Goal: Task Accomplishment & Management: Complete application form

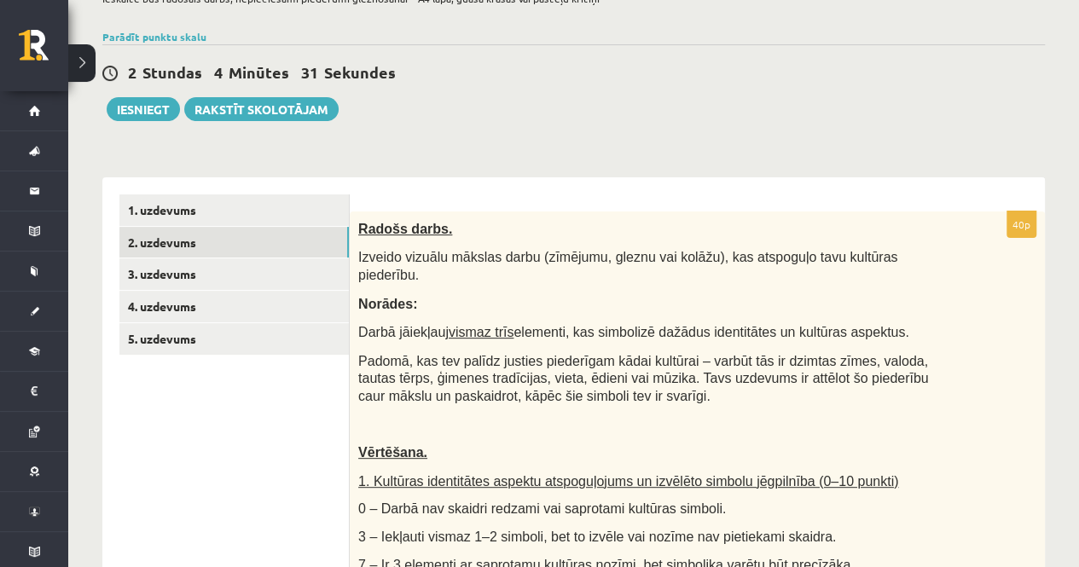
scroll to position [138, 0]
click at [194, 280] on link "3. uzdevums" at bounding box center [233, 274] width 229 height 32
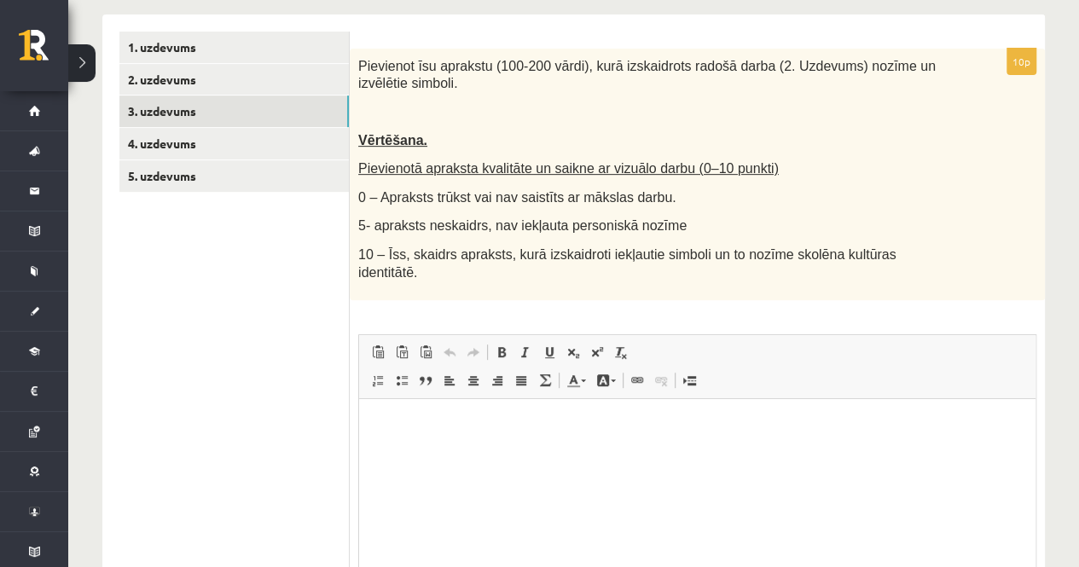
scroll to position [301, 0]
click at [504, 449] on html at bounding box center [697, 424] width 676 height 52
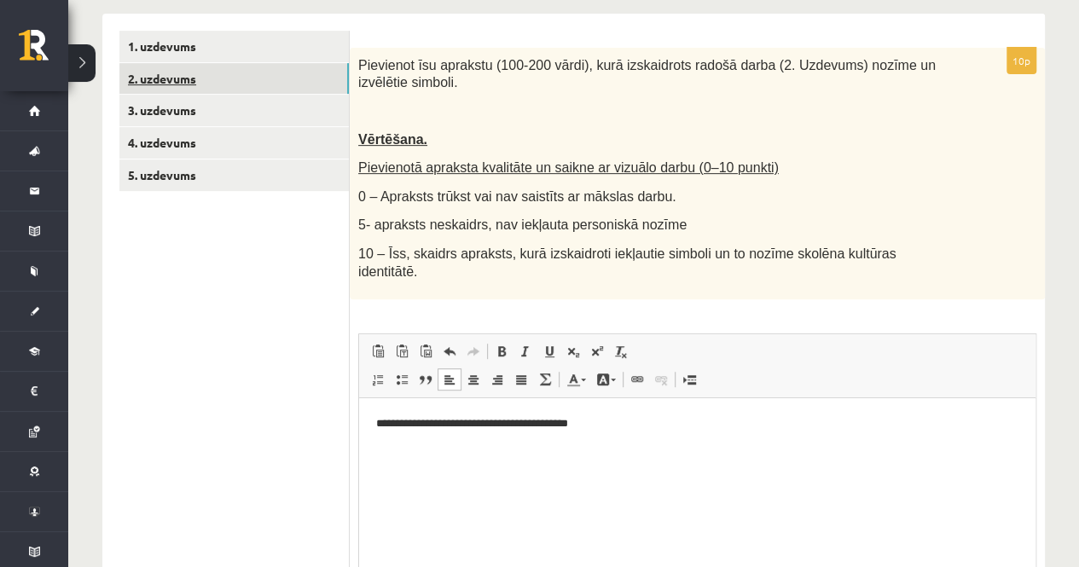
click at [252, 82] on link "2. uzdevums" at bounding box center [233, 79] width 229 height 32
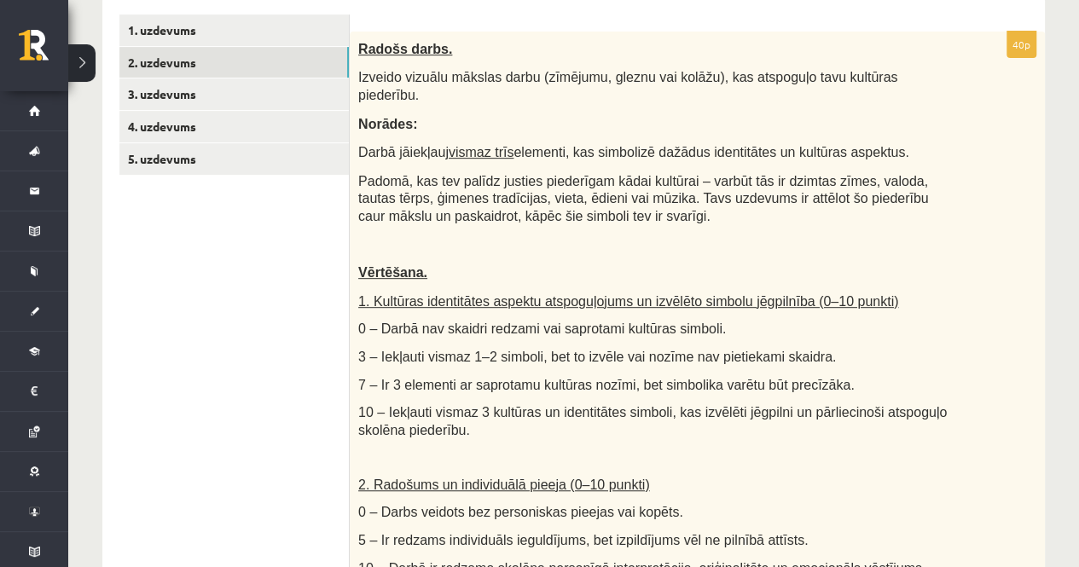
scroll to position [0, 0]
drag, startPoint x: 712, startPoint y: 77, endPoint x: 906, endPoint y: 74, distance: 193.6
click at [906, 74] on p "Izveido vizuālu mākslas darbu (zīmējumu, gleznu vai kolāžu), kas atspoguļo tavu…" at bounding box center [654, 85] width 593 height 35
copy span "atspoguļo tavu kultūras piederību."
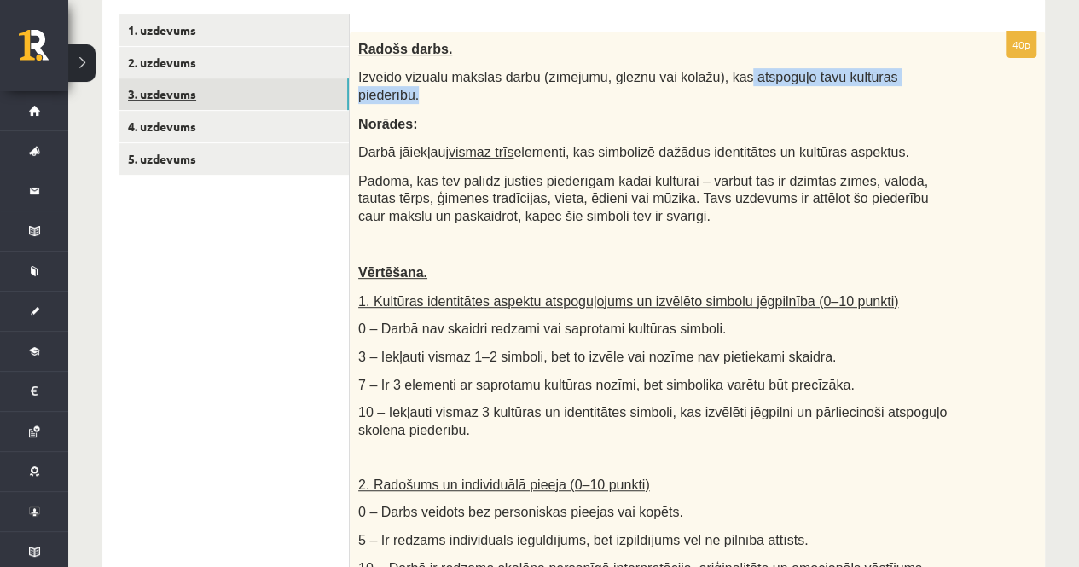
click at [187, 99] on link "3. uzdevums" at bounding box center [233, 94] width 229 height 32
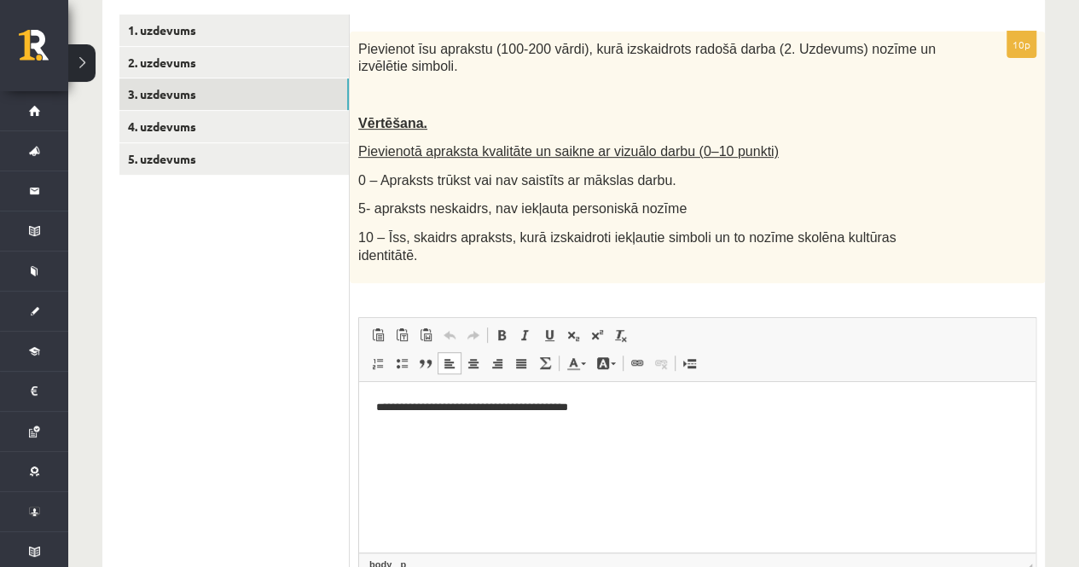
click at [605, 412] on p "**********" at bounding box center [697, 408] width 642 height 18
click at [704, 406] on p "**********" at bounding box center [697, 408] width 642 height 18
click at [777, 412] on p "**********" at bounding box center [697, 408] width 642 height 18
click at [559, 414] on p "**********" at bounding box center [697, 408] width 642 height 18
click at [851, 414] on p "**********" at bounding box center [697, 408] width 642 height 18
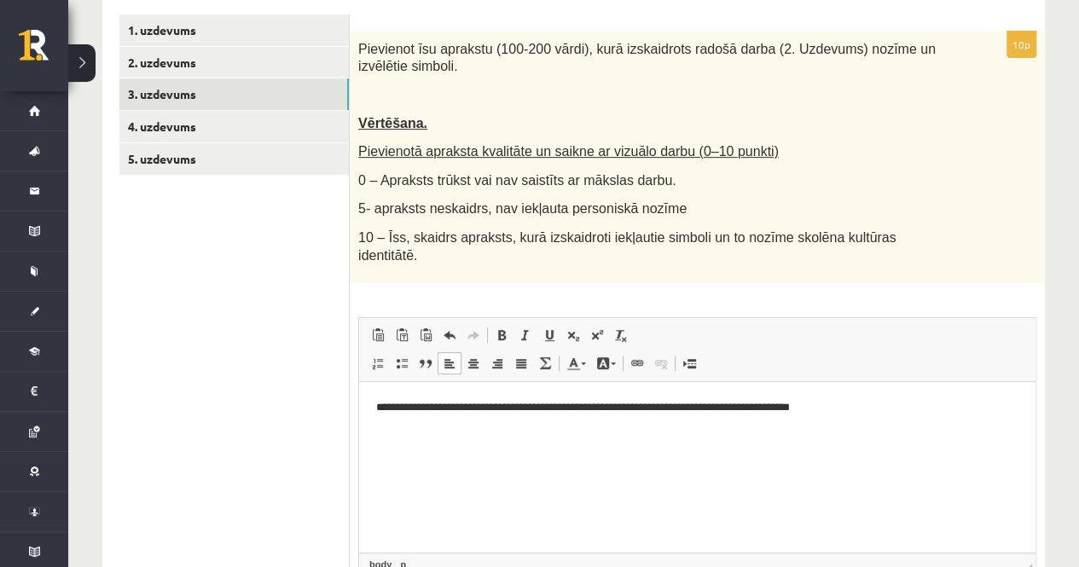
click at [882, 407] on p "**********" at bounding box center [697, 408] width 642 height 18
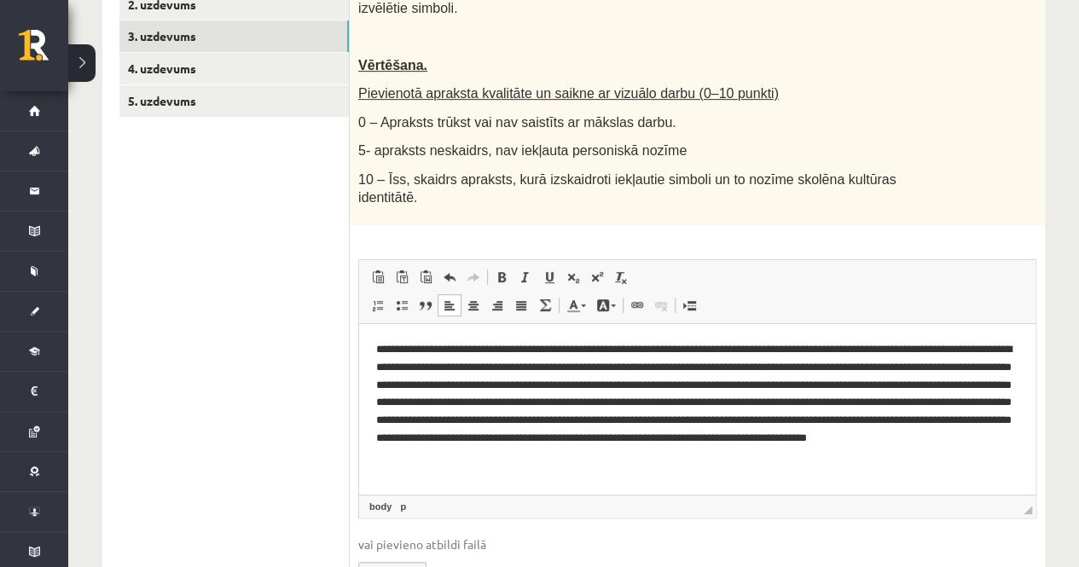
scroll to position [380, 0]
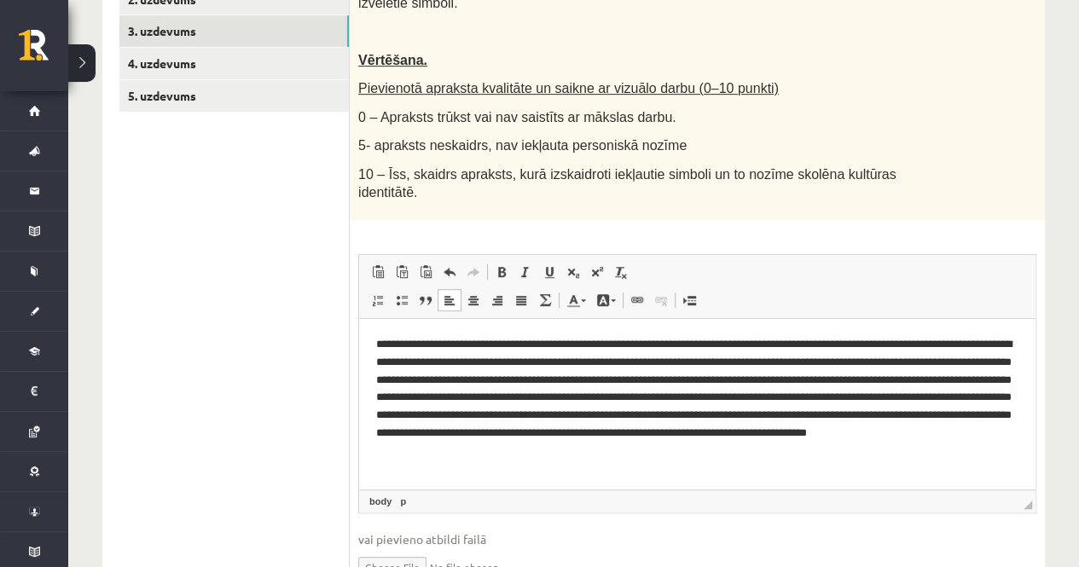
click at [733, 380] on p "**********" at bounding box center [697, 398] width 642 height 125
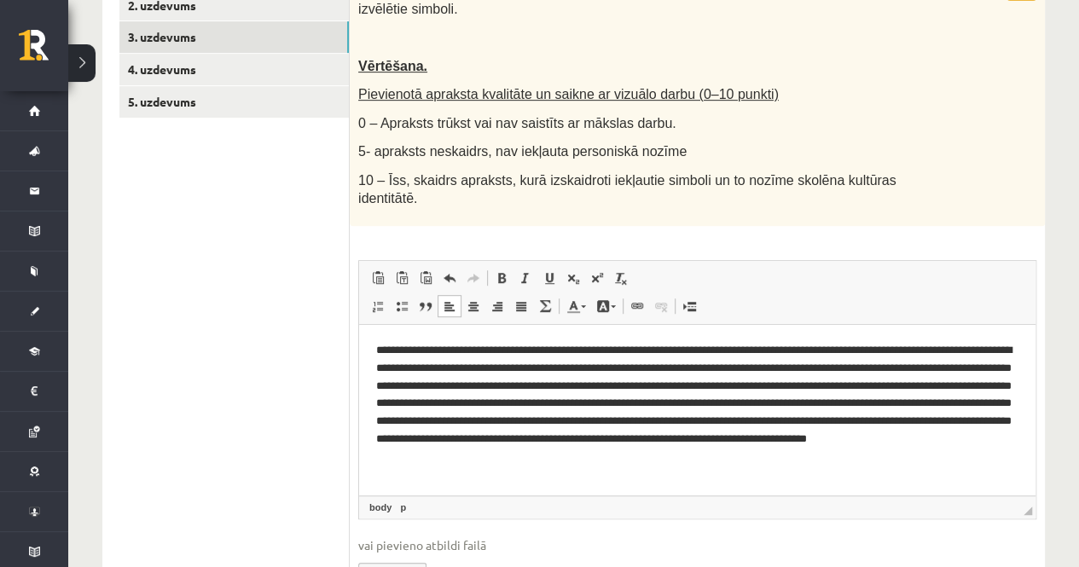
scroll to position [375, 0]
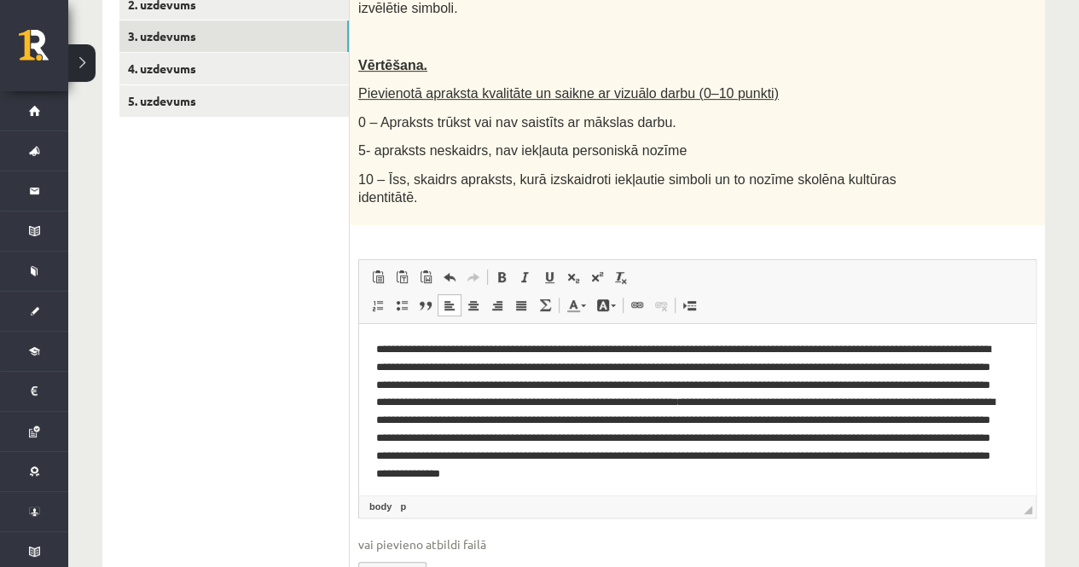
click at [1000, 414] on p "**********" at bounding box center [690, 420] width 629 height 159
click at [425, 420] on p "**********" at bounding box center [690, 420] width 629 height 159
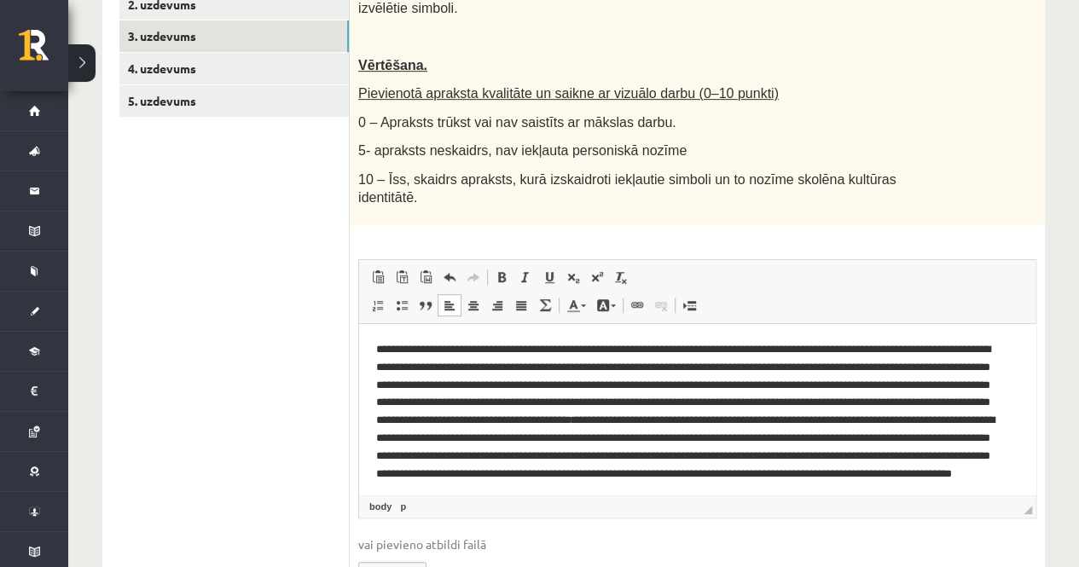
click at [1013, 417] on html "**********" at bounding box center [697, 429] width 676 height 211
click at [720, 440] on p "**********" at bounding box center [690, 429] width 629 height 177
click at [782, 438] on p "**********" at bounding box center [690, 429] width 629 height 177
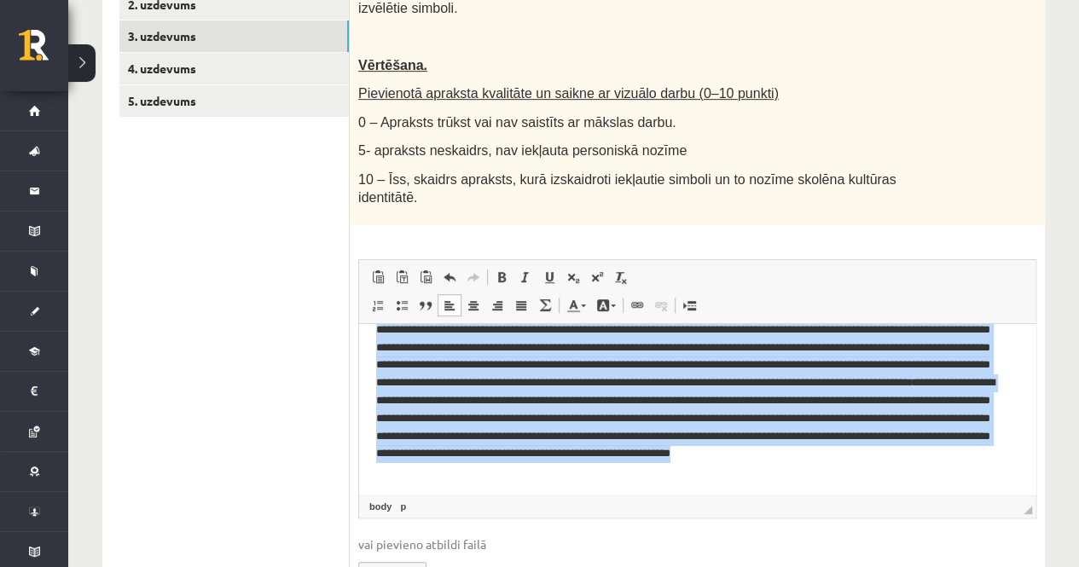
scroll to position [0, 0]
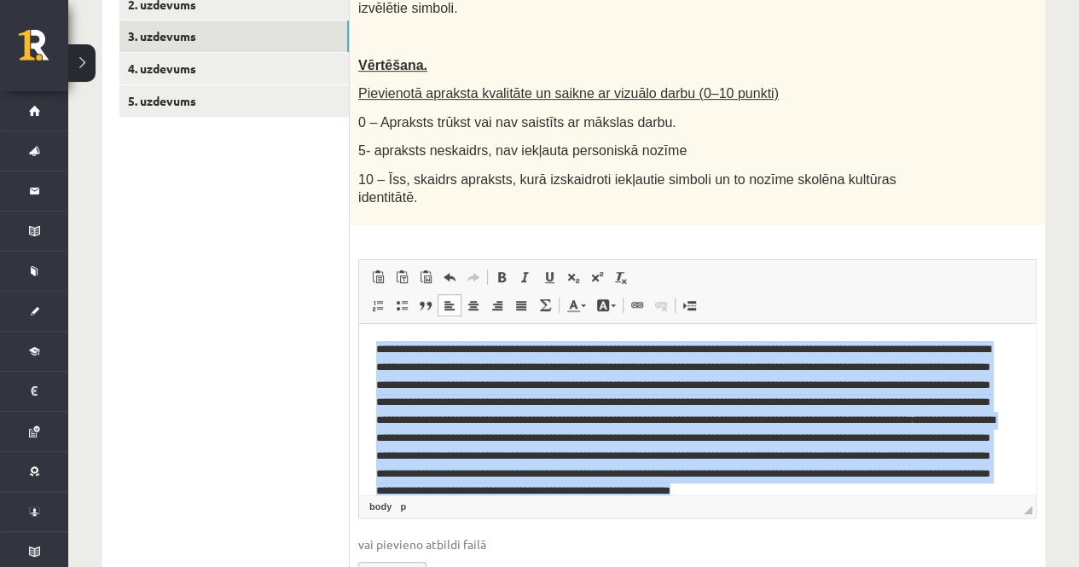
drag, startPoint x: 959, startPoint y: 472, endPoint x: 357, endPoint y: 329, distance: 618.9
click at [359, 329] on html "**********" at bounding box center [697, 429] width 676 height 211
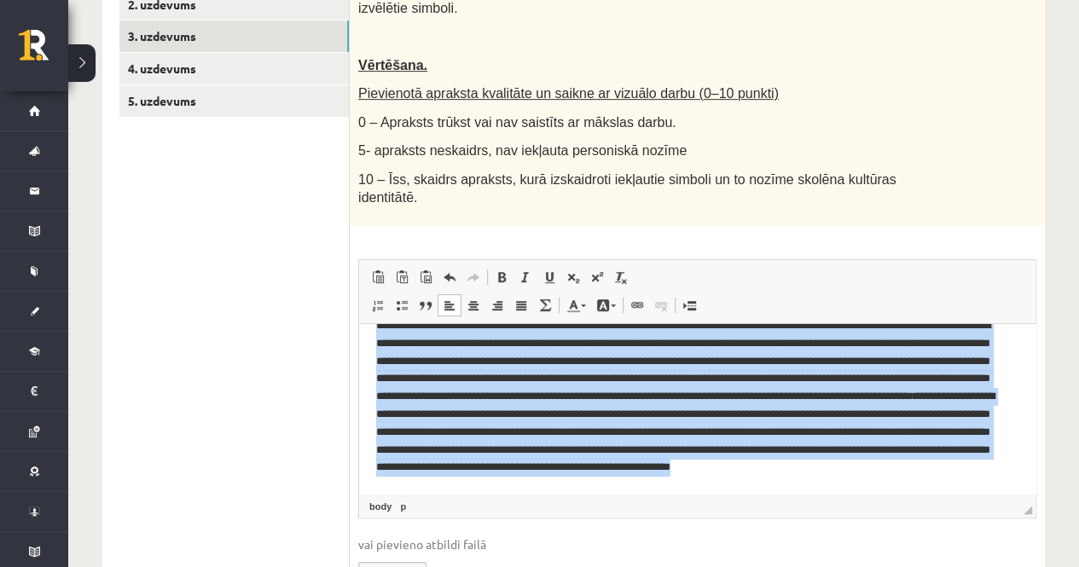
click at [960, 484] on html "**********" at bounding box center [697, 405] width 676 height 211
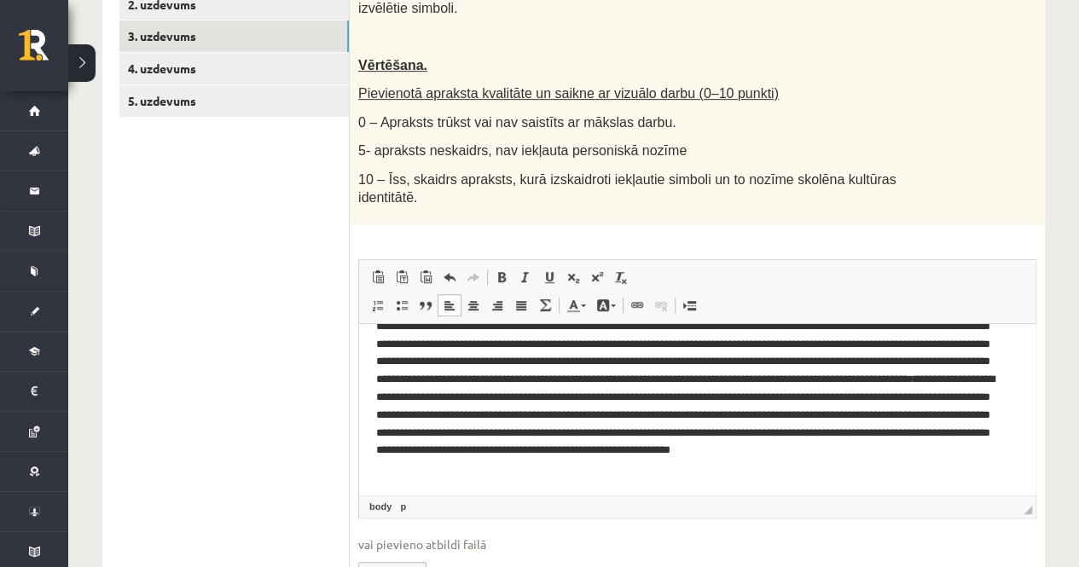
click at [951, 466] on p "**********" at bounding box center [690, 388] width 629 height 177
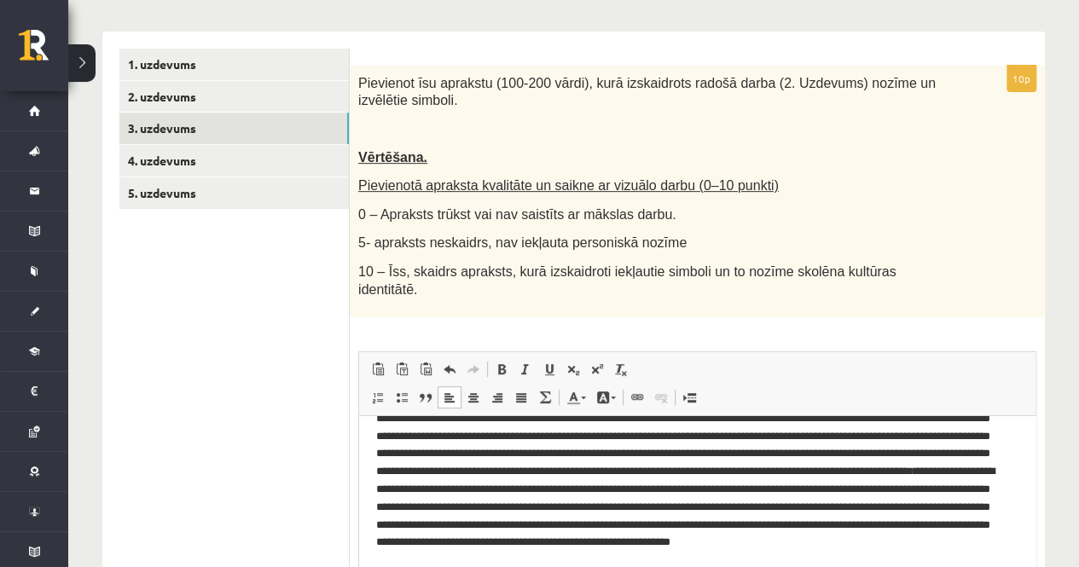
scroll to position [278, 0]
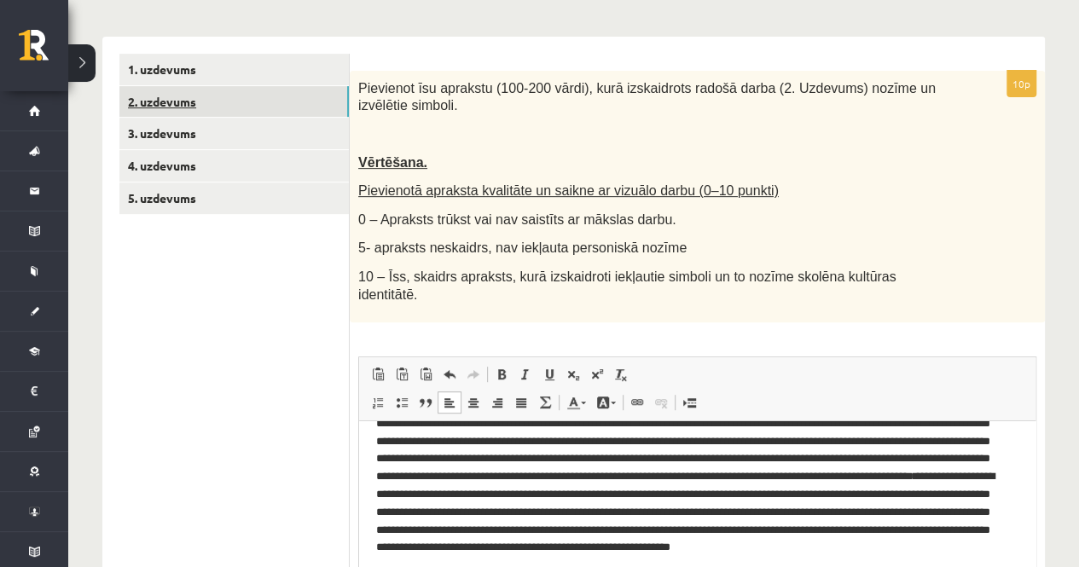
click at [269, 97] on link "2. uzdevums" at bounding box center [233, 102] width 229 height 32
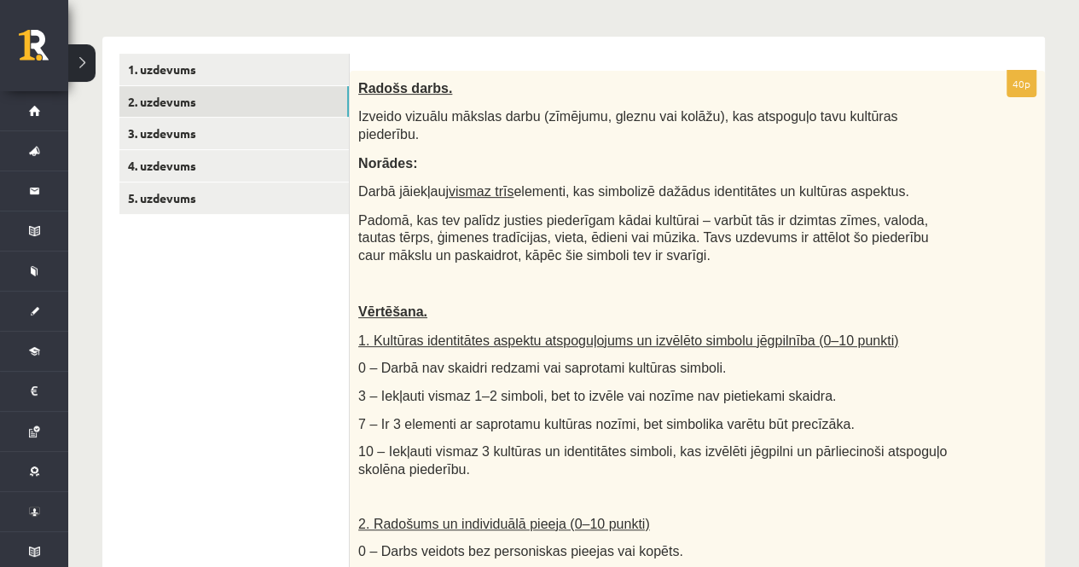
scroll to position [287, 0]
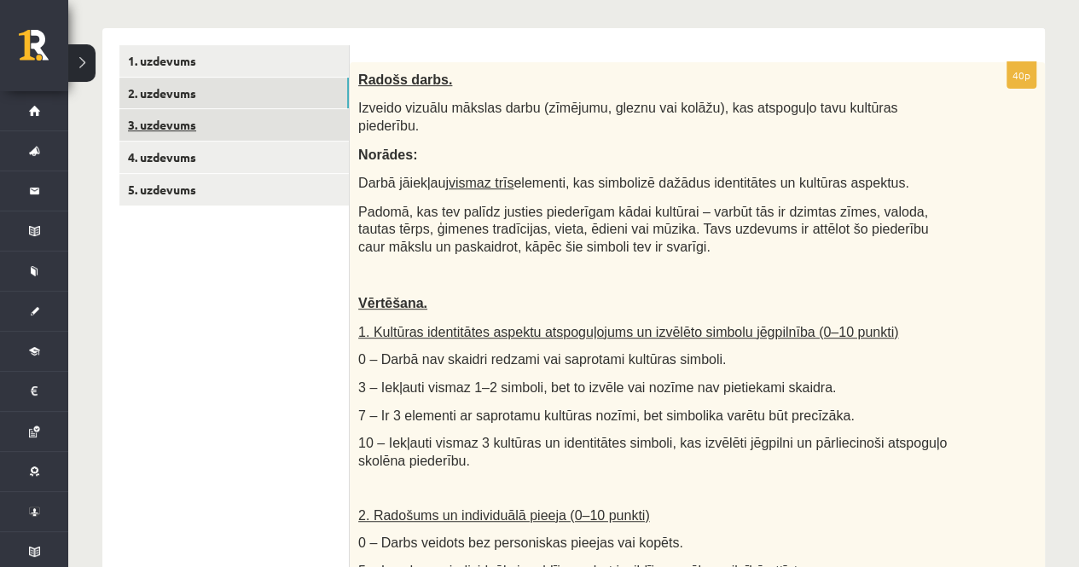
click at [296, 124] on link "3. uzdevums" at bounding box center [233, 125] width 229 height 32
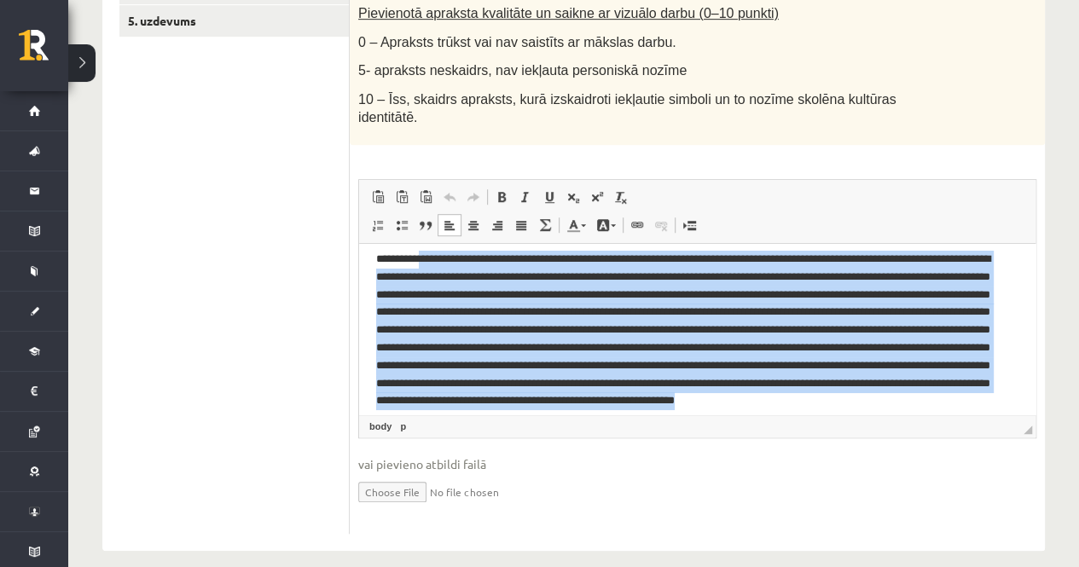
scroll to position [0, 0]
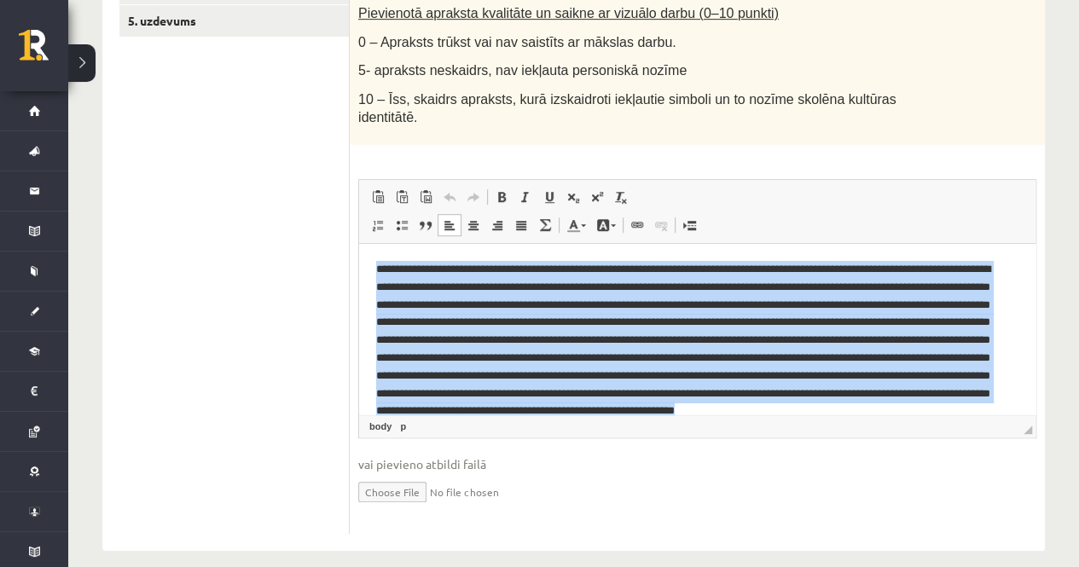
drag, startPoint x: 961, startPoint y: 394, endPoint x: 339, endPoint y: 241, distance: 641.0
click at [359, 244] on html at bounding box center [697, 349] width 676 height 211
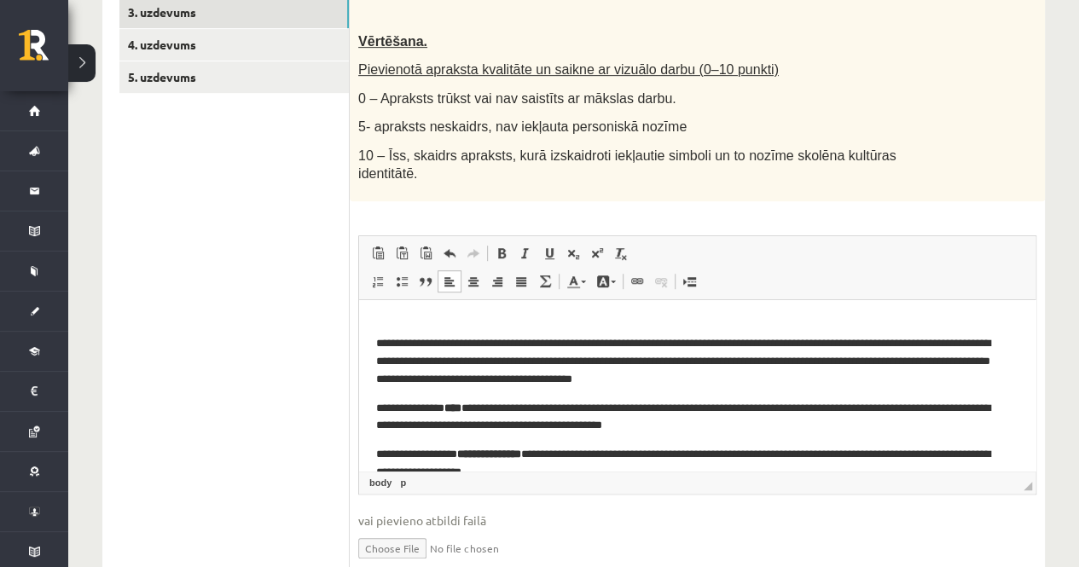
scroll to position [48, 0]
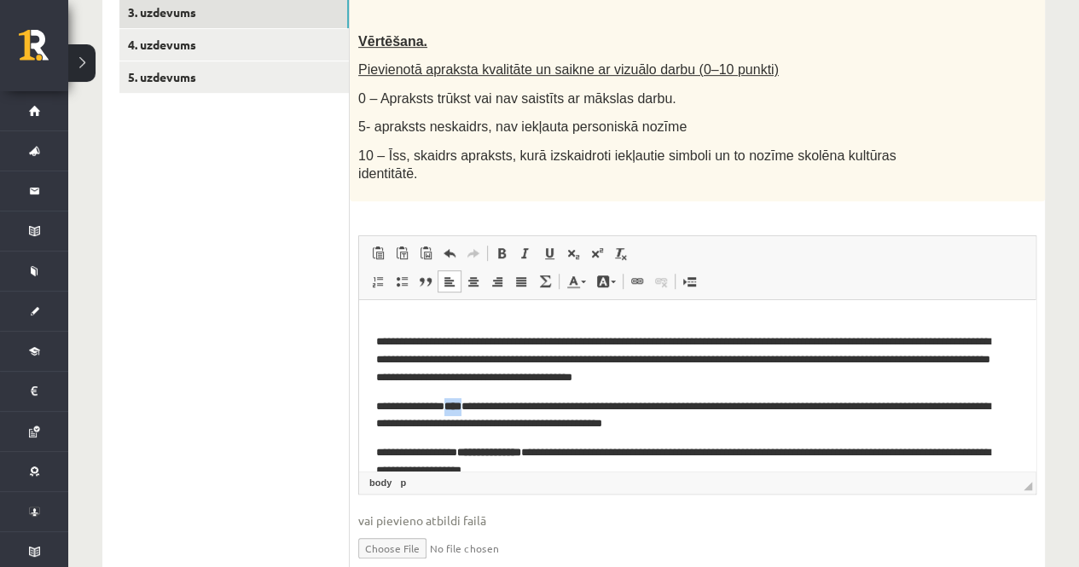
drag, startPoint x: 449, startPoint y: 407, endPoint x: 471, endPoint y: 409, distance: 21.5
click at [471, 409] on p "**********" at bounding box center [690, 416] width 629 height 36
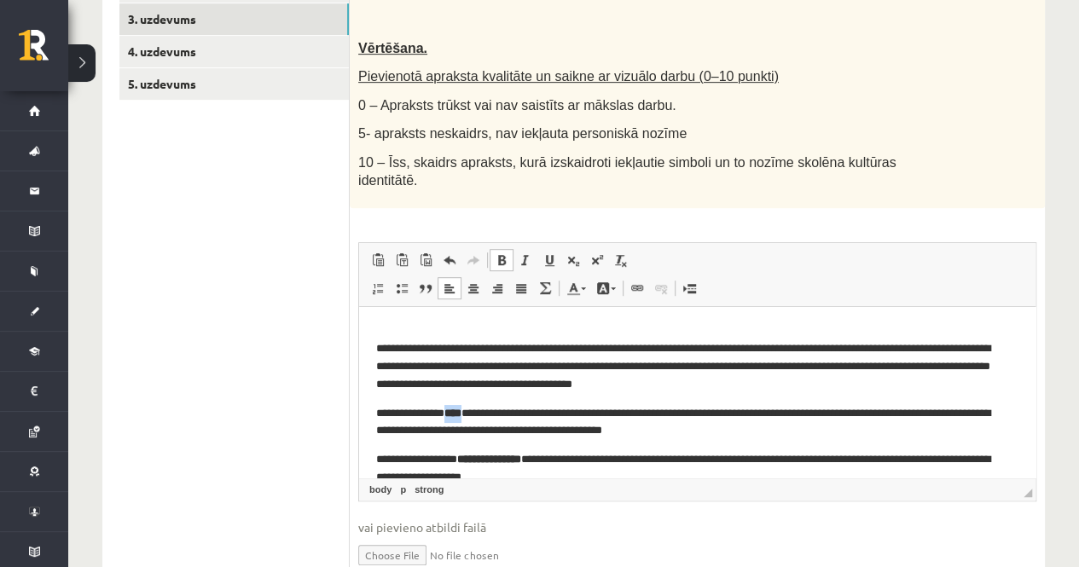
scroll to position [391, 0]
click at [513, 250] on link "Italic Keyboard shortcut Ctrl+I" at bounding box center [525, 261] width 24 height 22
click at [530, 254] on span at bounding box center [525, 261] width 14 height 14
click at [505, 254] on span at bounding box center [502, 261] width 14 height 14
click at [498, 254] on span at bounding box center [502, 261] width 14 height 14
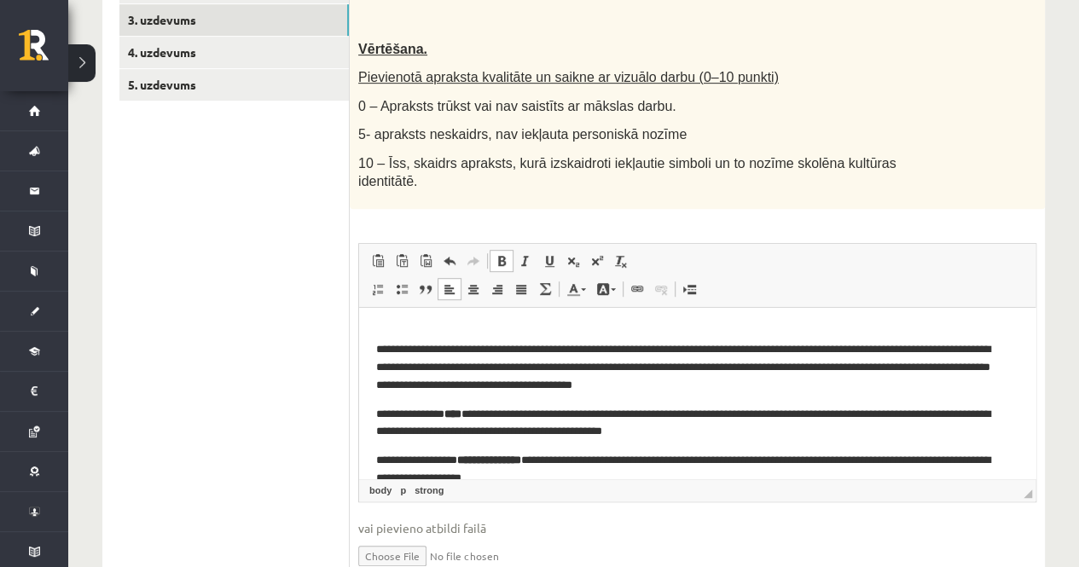
click at [498, 254] on span at bounding box center [502, 261] width 14 height 14
click at [484, 250] on span "Paste Keyboard shortcut Ctrl+V Paste as plain text Keyboard shortcut Ctrl+Shift…" at bounding box center [427, 261] width 122 height 22
click at [508, 250] on link "Bold Keyboard shortcut Ctrl+B" at bounding box center [501, 261] width 24 height 22
click at [549, 421] on p "**********" at bounding box center [690, 424] width 629 height 36
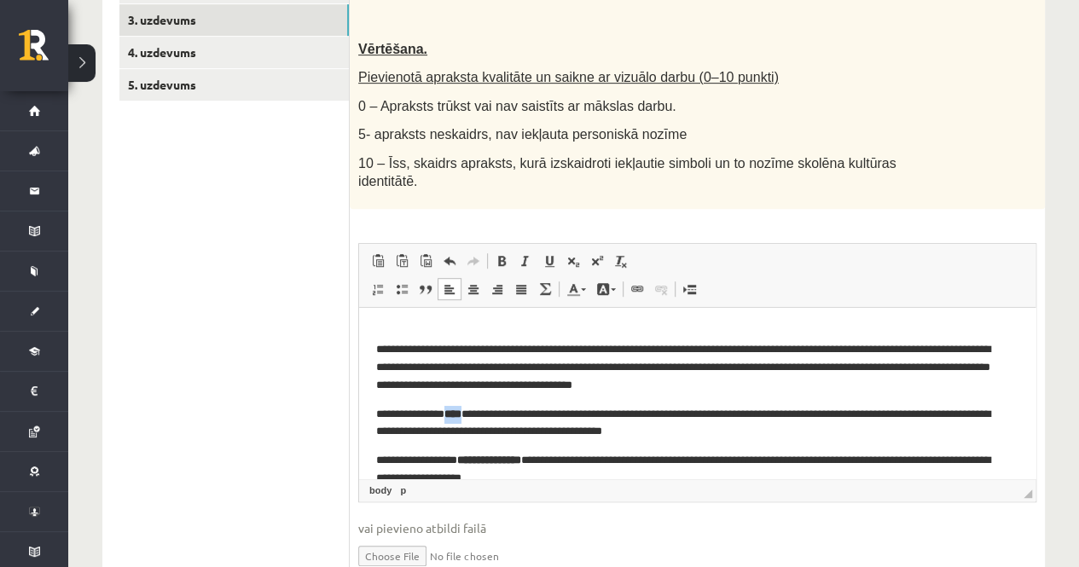
drag, startPoint x: 472, startPoint y: 417, endPoint x: 449, endPoint y: 414, distance: 22.4
click at [449, 414] on p "**********" at bounding box center [690, 424] width 629 height 36
click at [503, 254] on span at bounding box center [502, 261] width 14 height 14
click at [503, 250] on link "Bold Keyboard shortcut Ctrl+B" at bounding box center [501, 261] width 24 height 22
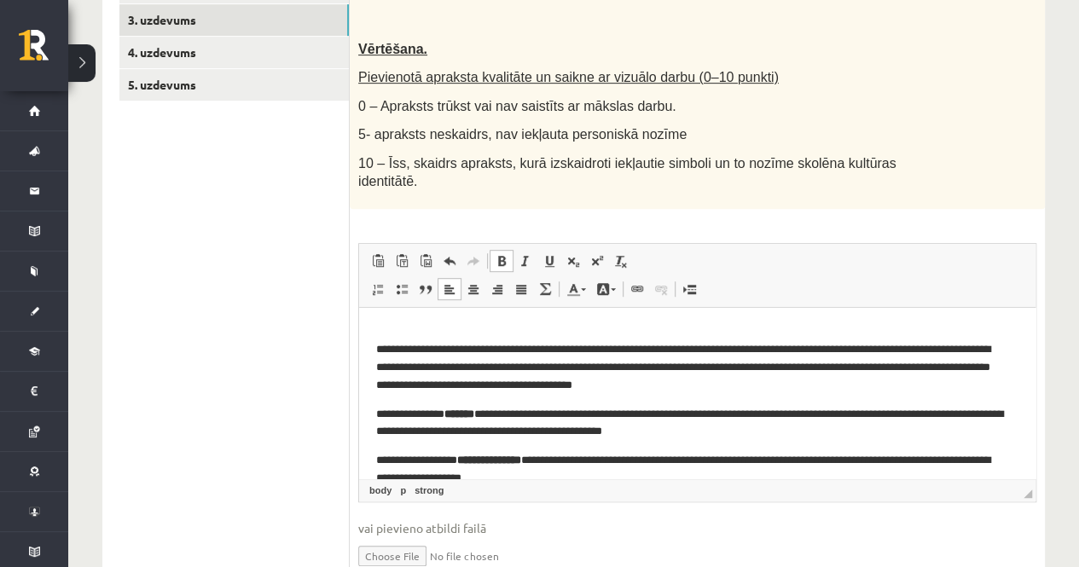
click at [503, 250] on link "Bold Keyboard shortcut Ctrl+B" at bounding box center [501, 261] width 24 height 22
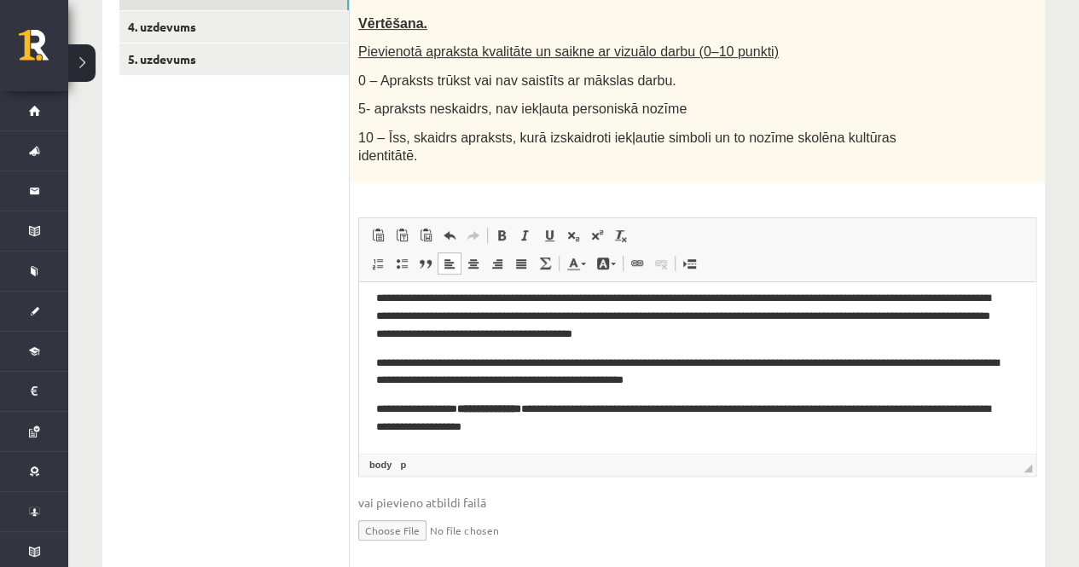
scroll to position [432, 0]
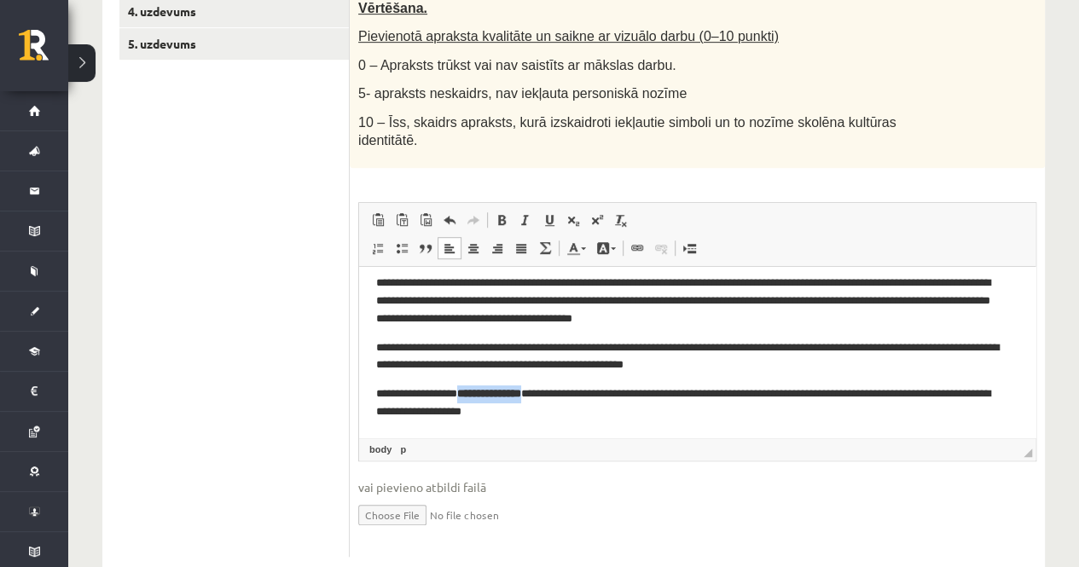
drag, startPoint x: 466, startPoint y: 398, endPoint x: 543, endPoint y: 398, distance: 77.6
click at [521, 398] on strong "**********" at bounding box center [489, 393] width 64 height 11
click at [508, 209] on link "Bold Keyboard shortcut Ctrl+B" at bounding box center [501, 220] width 24 height 22
click at [511, 209] on link "Bold Keyboard shortcut Ctrl+B" at bounding box center [501, 220] width 24 height 22
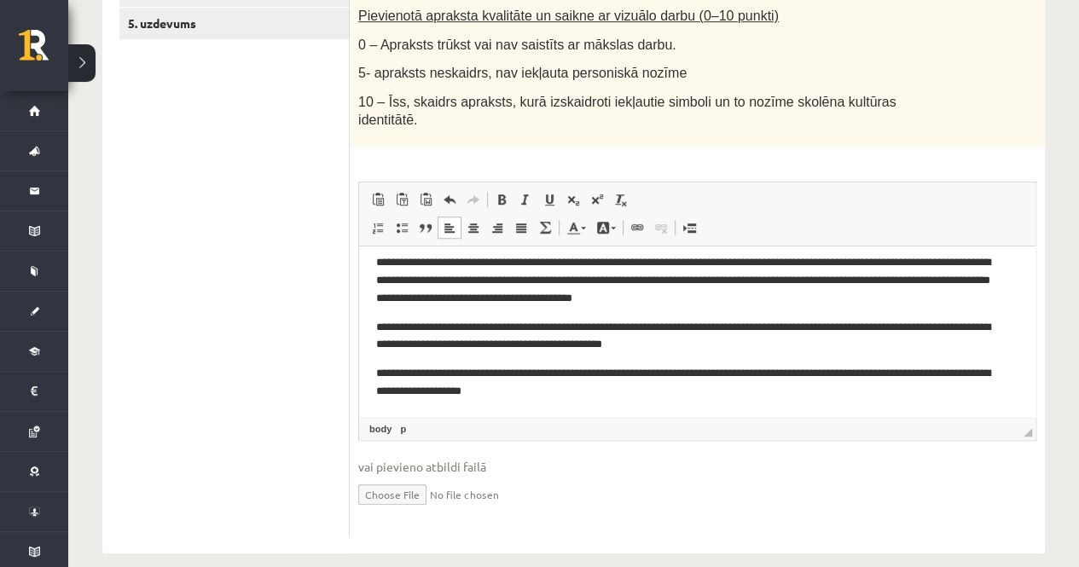
scroll to position [455, 0]
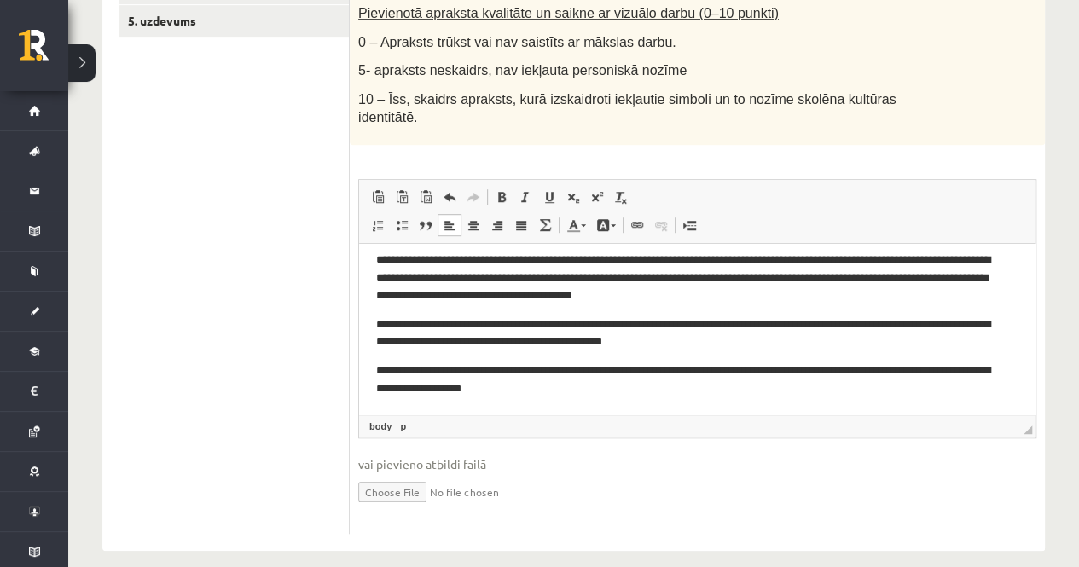
click at [677, 384] on p "**********" at bounding box center [690, 380] width 629 height 36
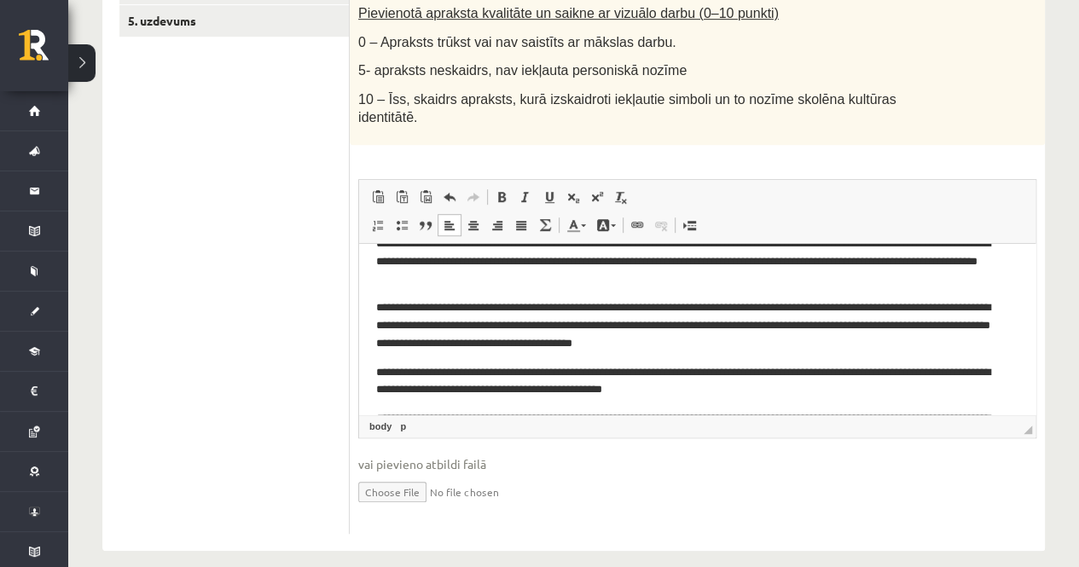
scroll to position [29, 0]
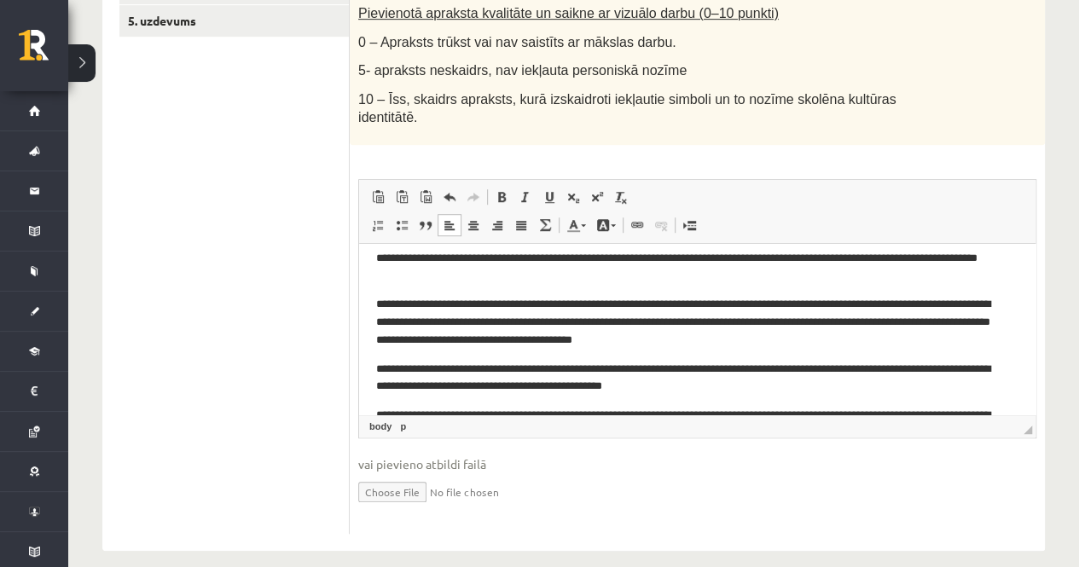
click at [406, 387] on p "**********" at bounding box center [690, 379] width 629 height 36
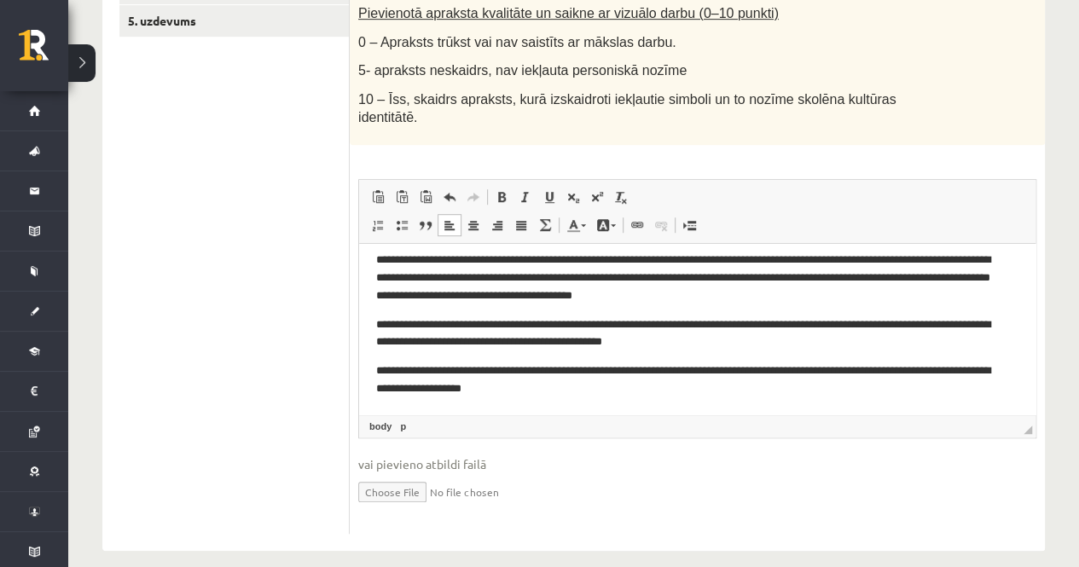
click at [550, 373] on p "**********" at bounding box center [690, 380] width 629 height 36
click at [677, 391] on p "**********" at bounding box center [690, 380] width 629 height 36
click at [553, 385] on p "**********" at bounding box center [690, 380] width 629 height 36
click at [613, 385] on p "**********" at bounding box center [690, 380] width 629 height 36
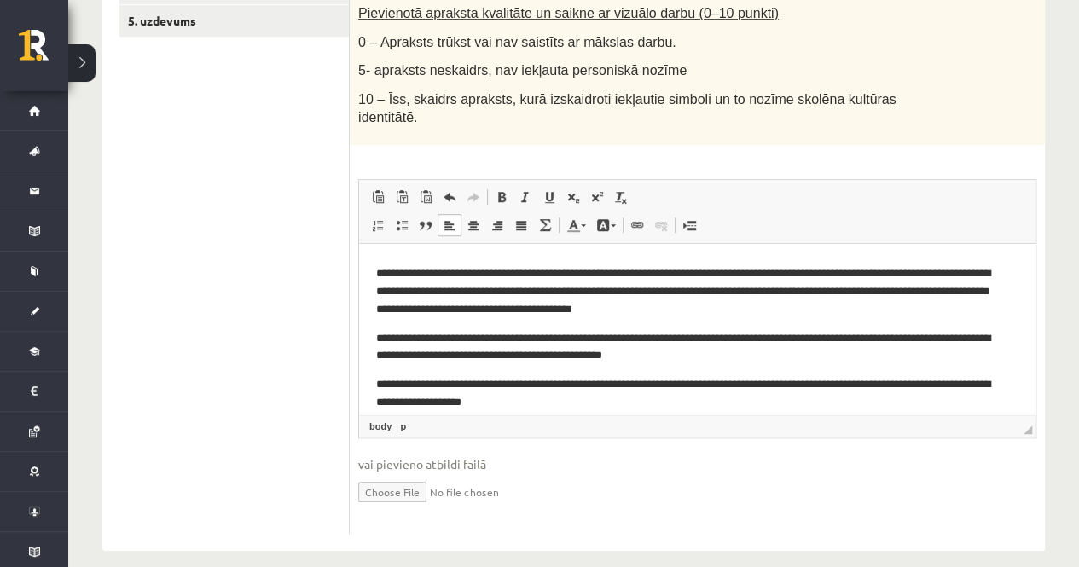
scroll to position [44, 0]
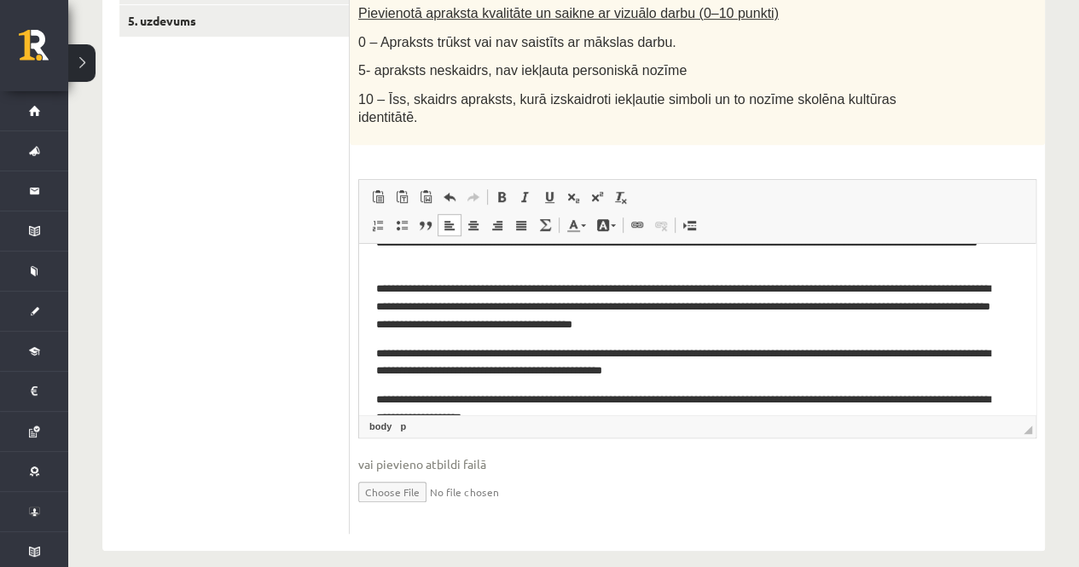
click at [589, 291] on p "**********" at bounding box center [690, 307] width 629 height 53
click at [594, 290] on p "**********" at bounding box center [690, 307] width 629 height 53
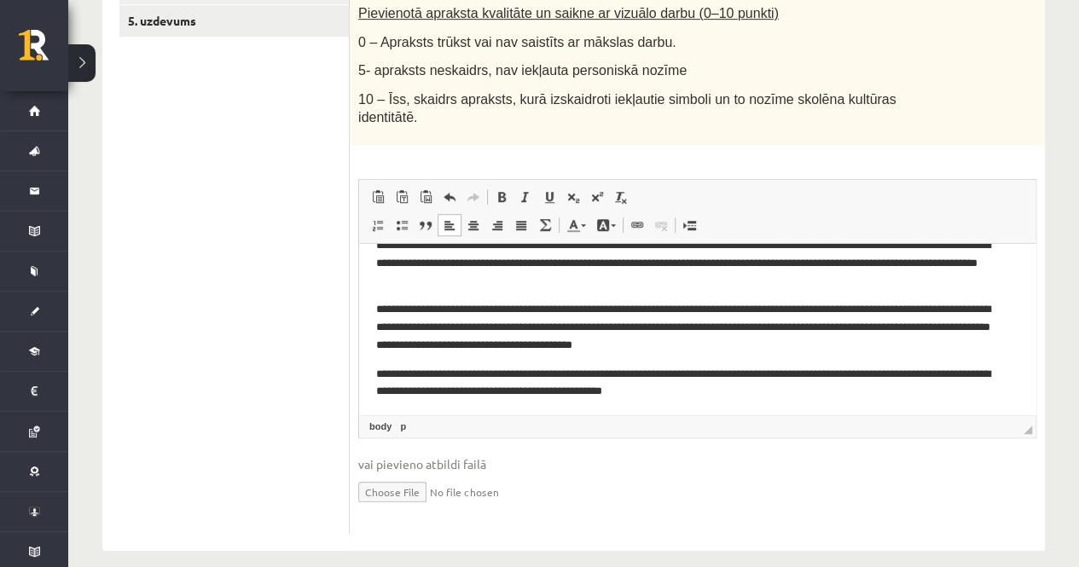
scroll to position [0, 0]
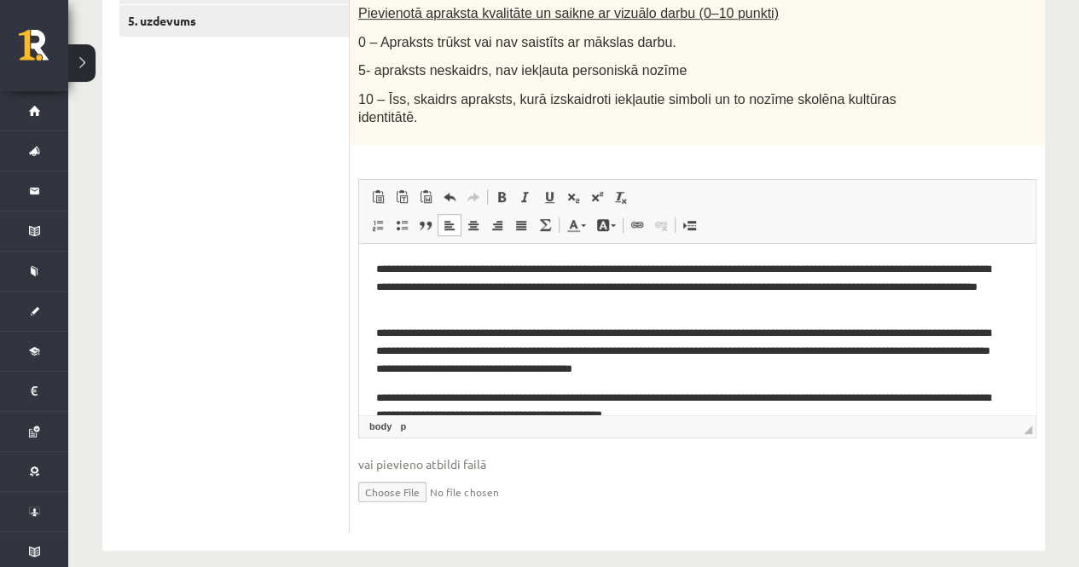
click at [786, 269] on p "**********" at bounding box center [690, 287] width 629 height 53
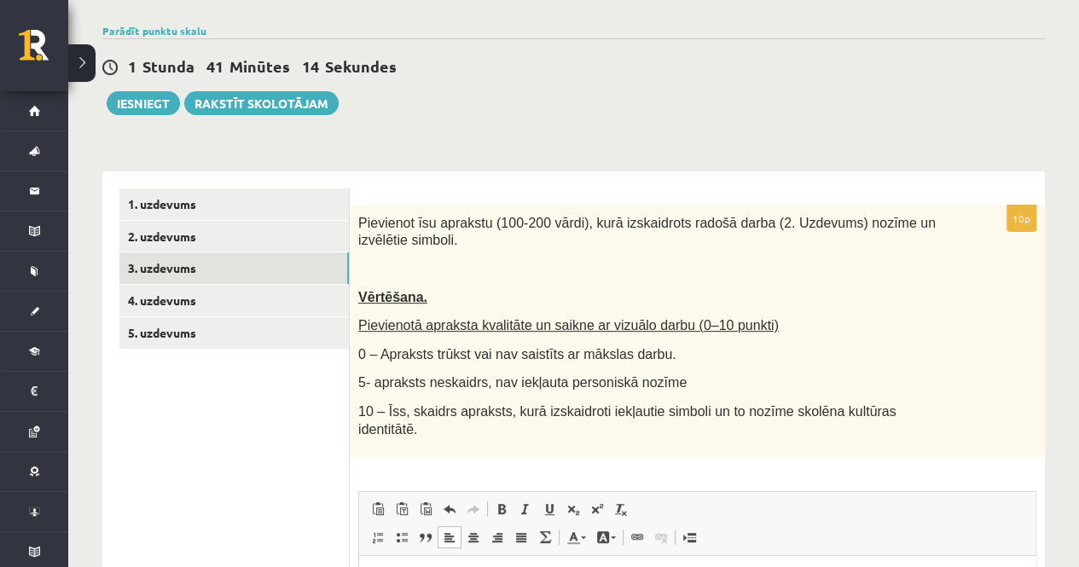
scroll to position [142, 0]
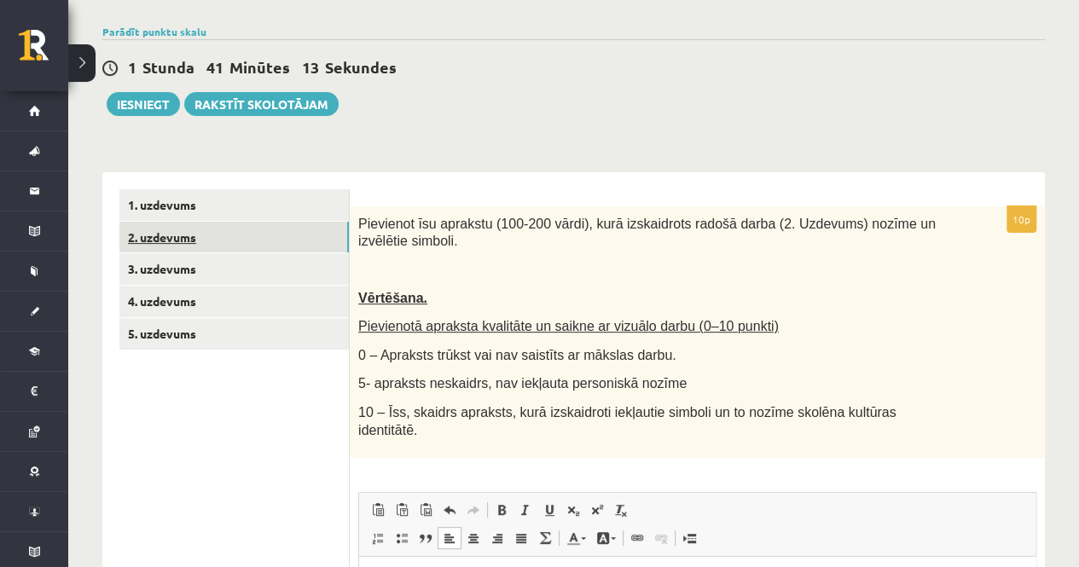
click at [223, 238] on link "2. uzdevums" at bounding box center [233, 238] width 229 height 32
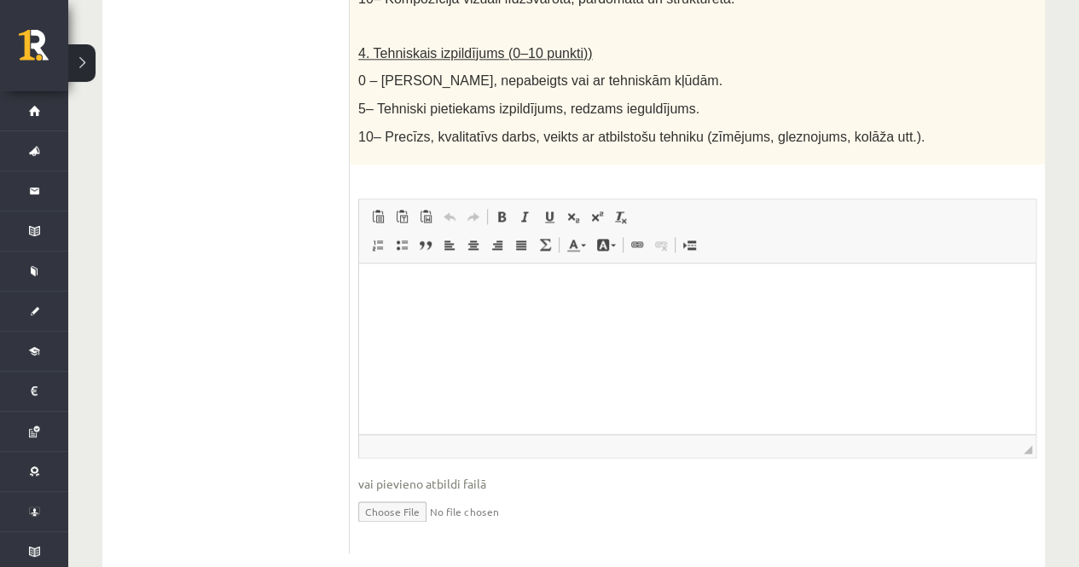
scroll to position [1043, 0]
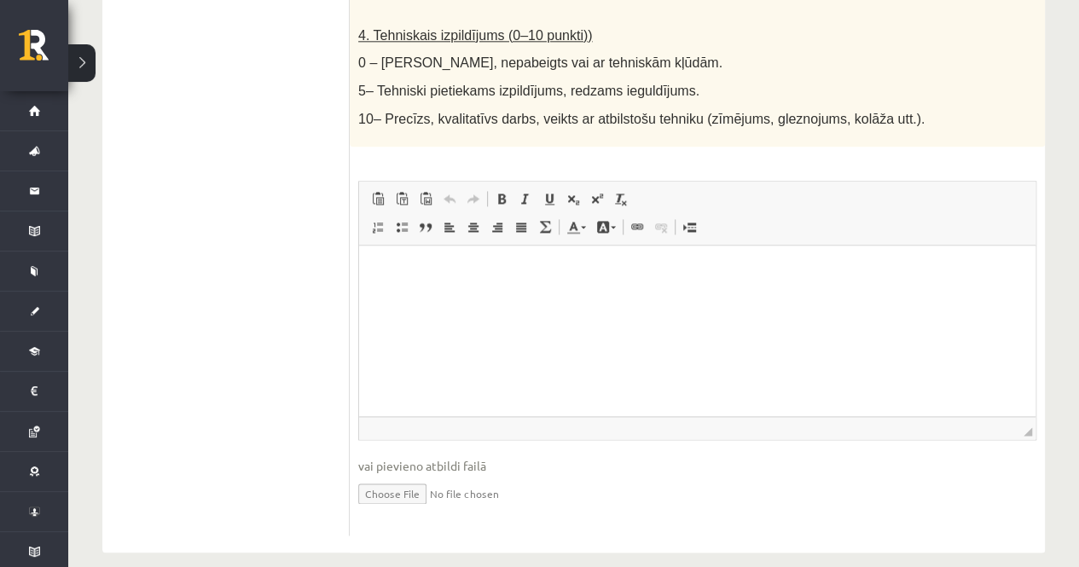
click at [396, 478] on input "file" at bounding box center [697, 492] width 678 height 35
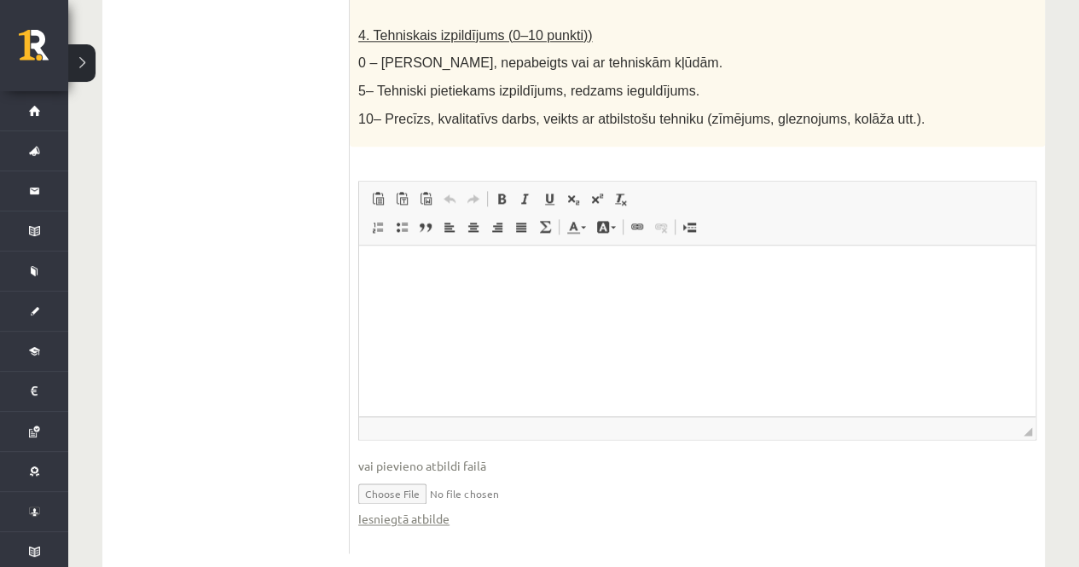
scroll to position [1061, 0]
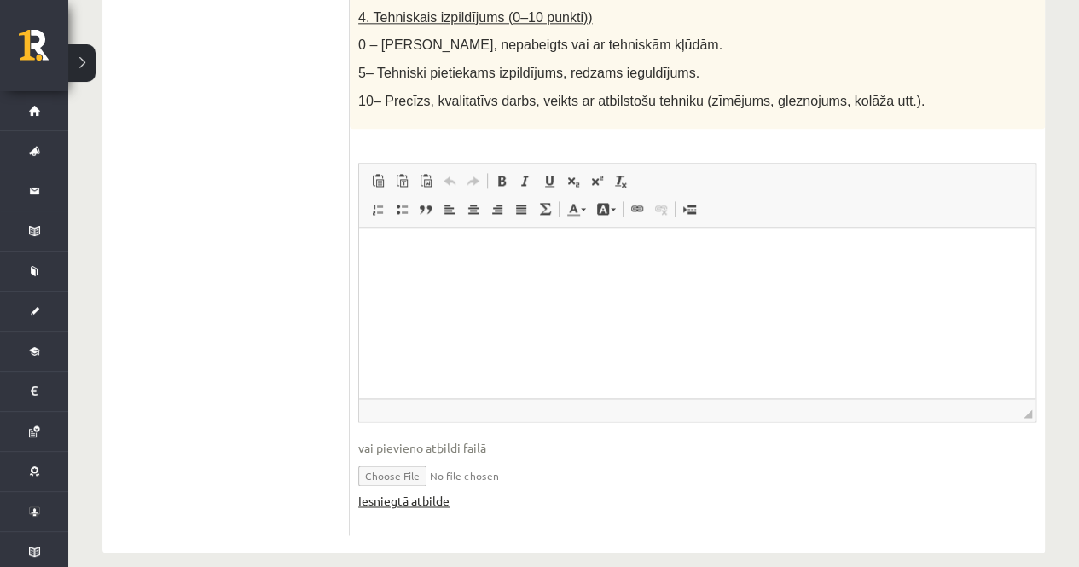
click at [424, 492] on link "Iesniegtā atbilde" at bounding box center [403, 501] width 91 height 18
click at [375, 492] on link "Iesniegtā atbilde" at bounding box center [403, 501] width 91 height 18
click at [524, 457] on input "file" at bounding box center [697, 474] width 678 height 35
click at [424, 492] on link "Iesniegtā atbilde" at bounding box center [403, 501] width 91 height 18
click at [393, 457] on input "file" at bounding box center [697, 474] width 678 height 35
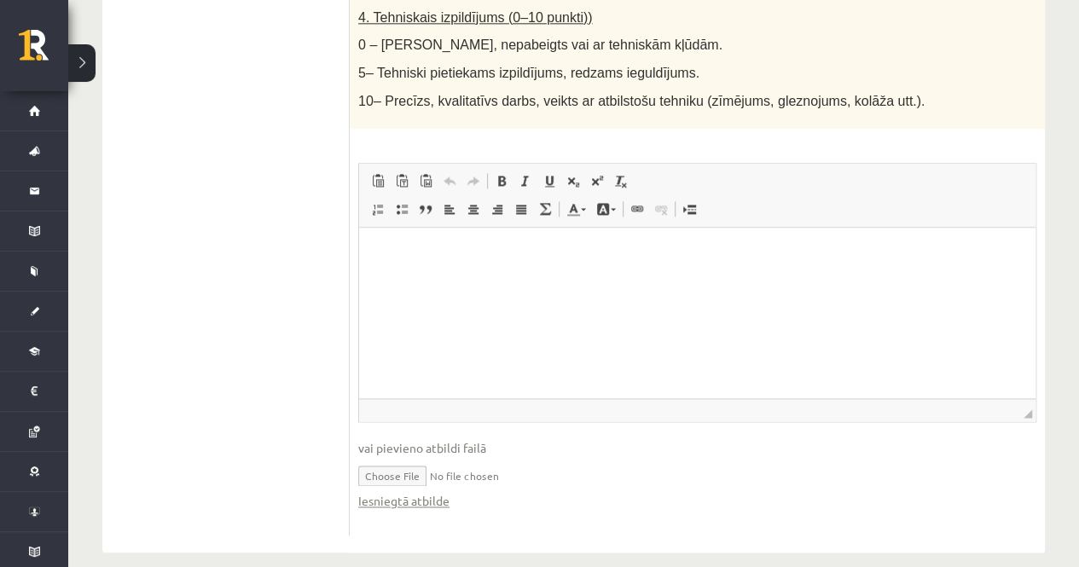
type input "**********"
click at [420, 492] on link "Iesniegtā atbilde" at bounding box center [403, 501] width 91 height 18
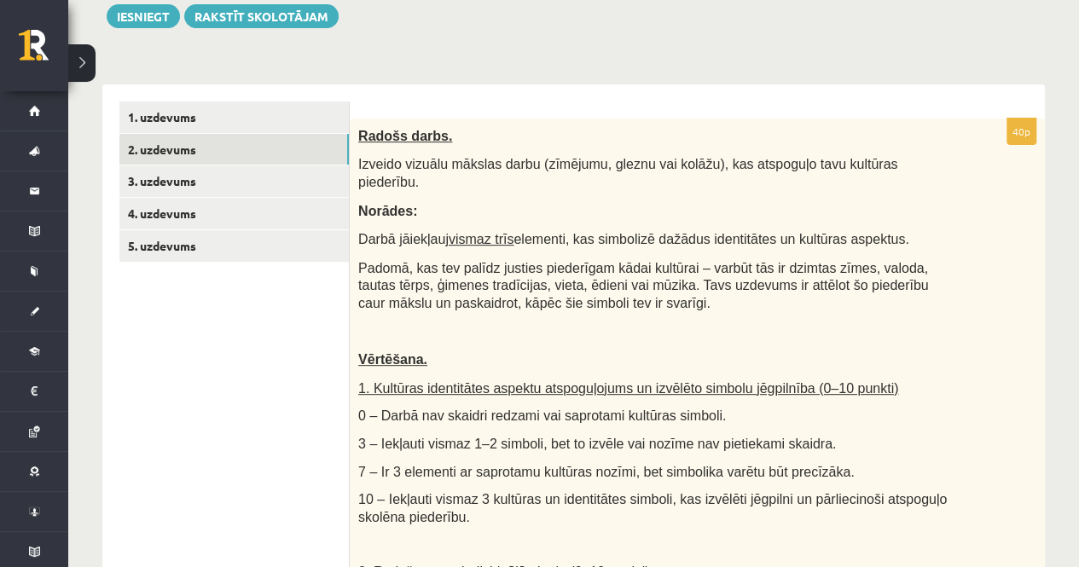
scroll to position [58, 0]
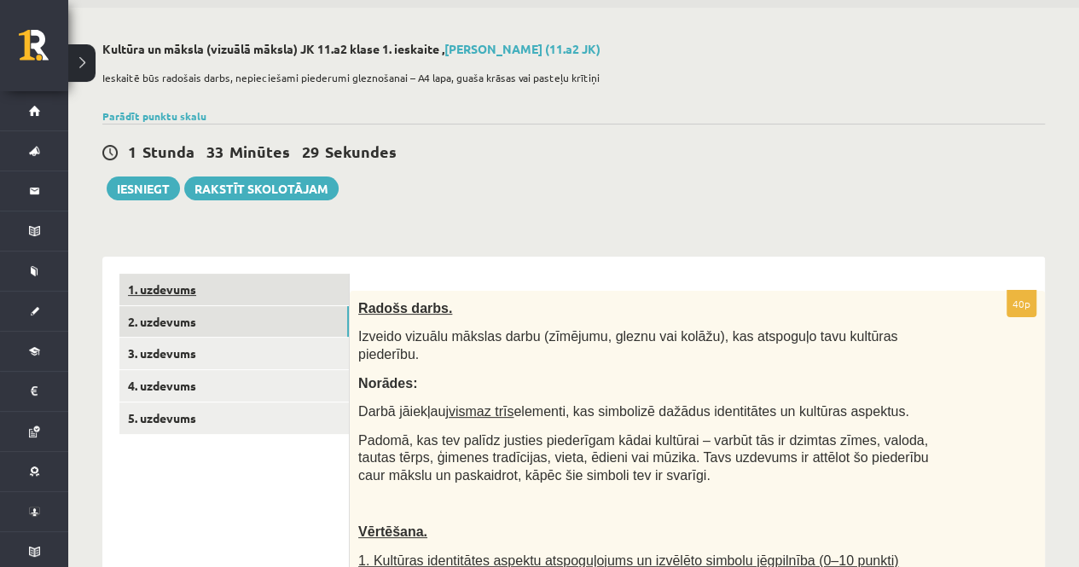
click at [250, 292] on link "1. uzdevums" at bounding box center [233, 290] width 229 height 32
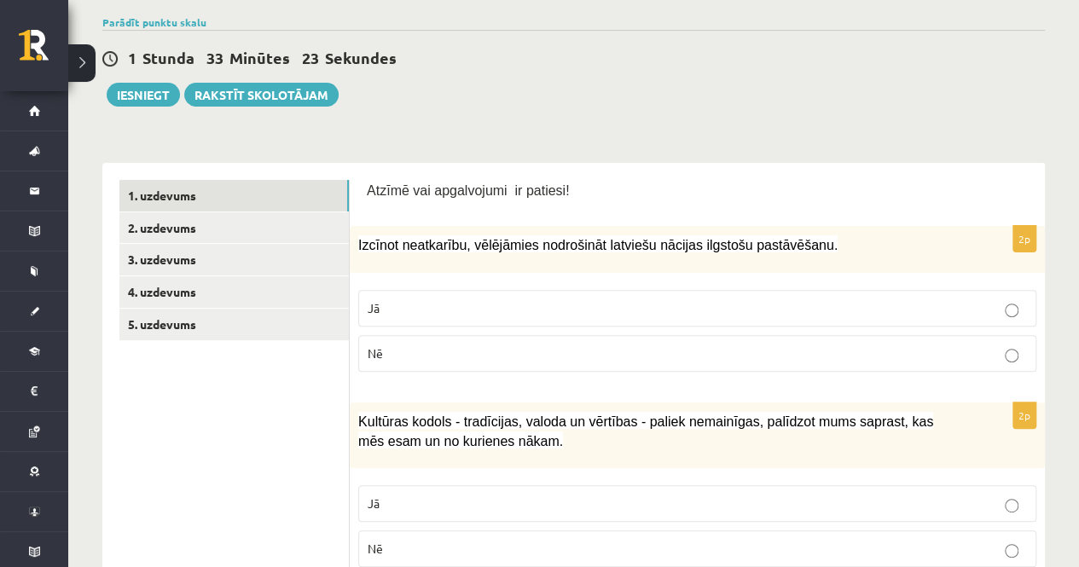
scroll to position [223, 0]
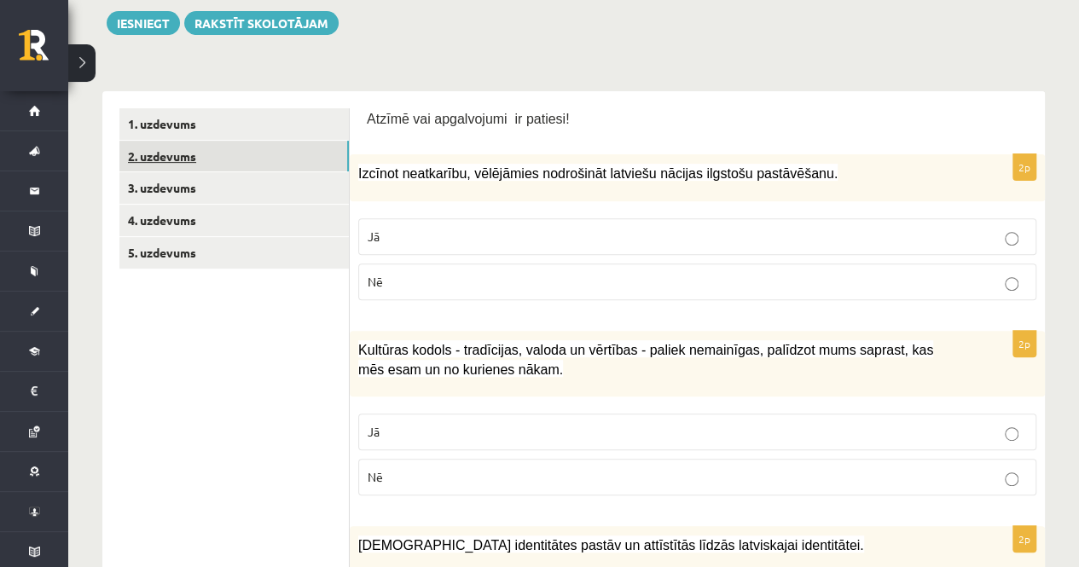
click at [196, 161] on link "2. uzdevums" at bounding box center [233, 157] width 229 height 32
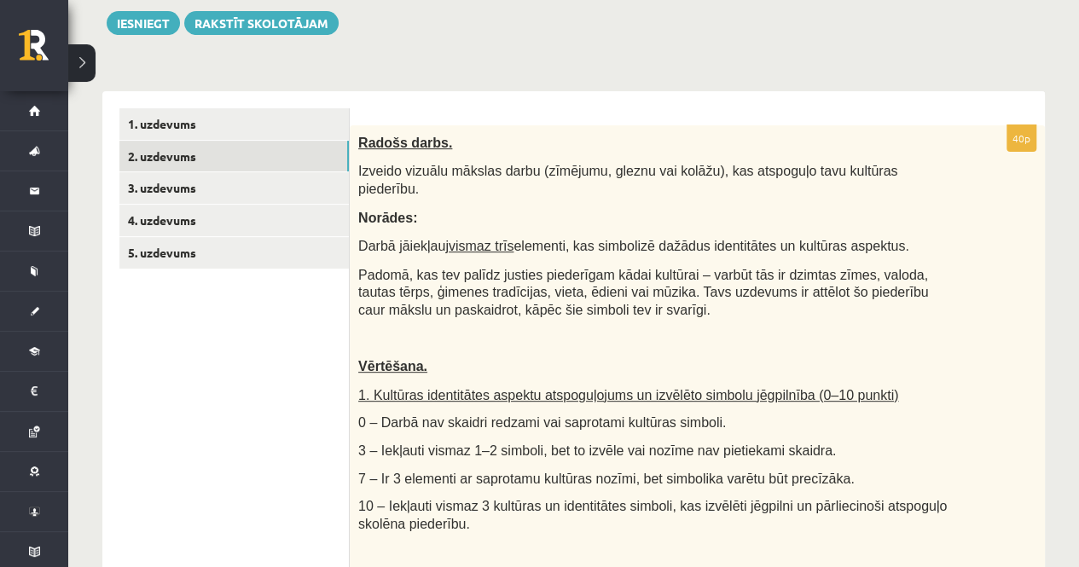
scroll to position [0, 0]
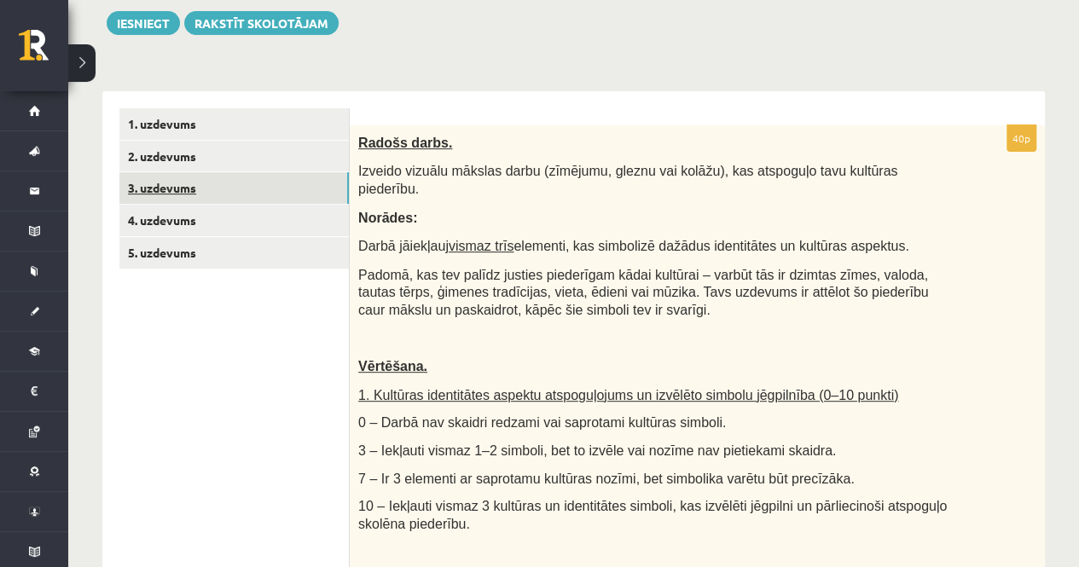
click at [182, 194] on link "3. uzdevums" at bounding box center [233, 188] width 229 height 32
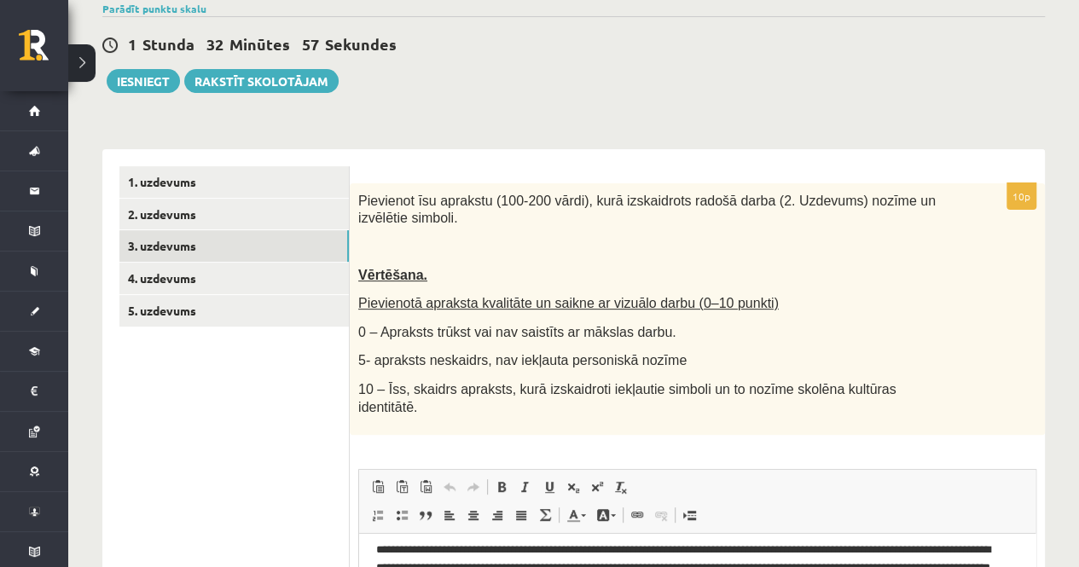
scroll to position [165, 0]
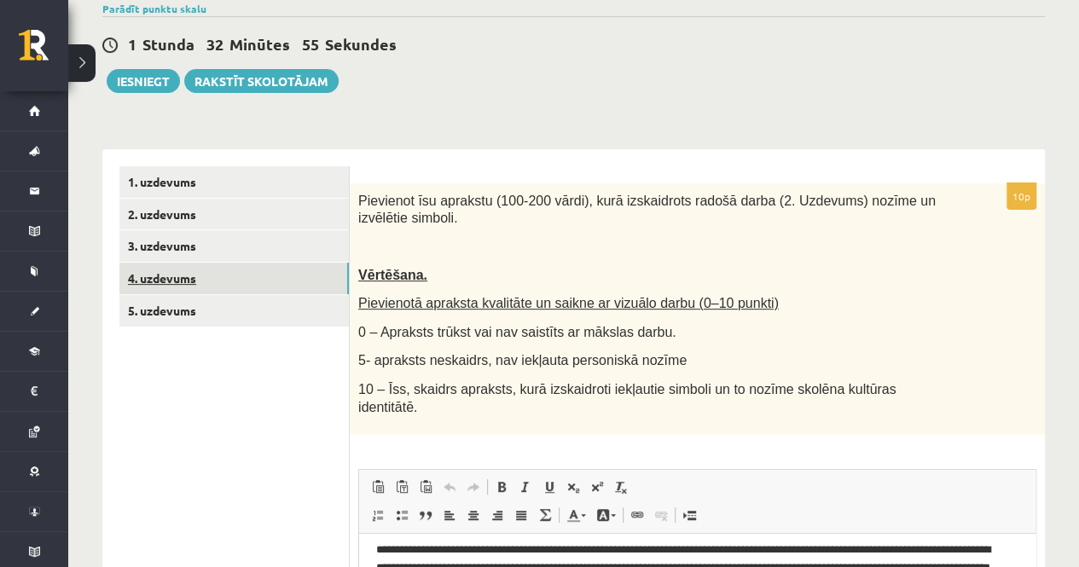
click at [203, 281] on link "4. uzdevums" at bounding box center [233, 279] width 229 height 32
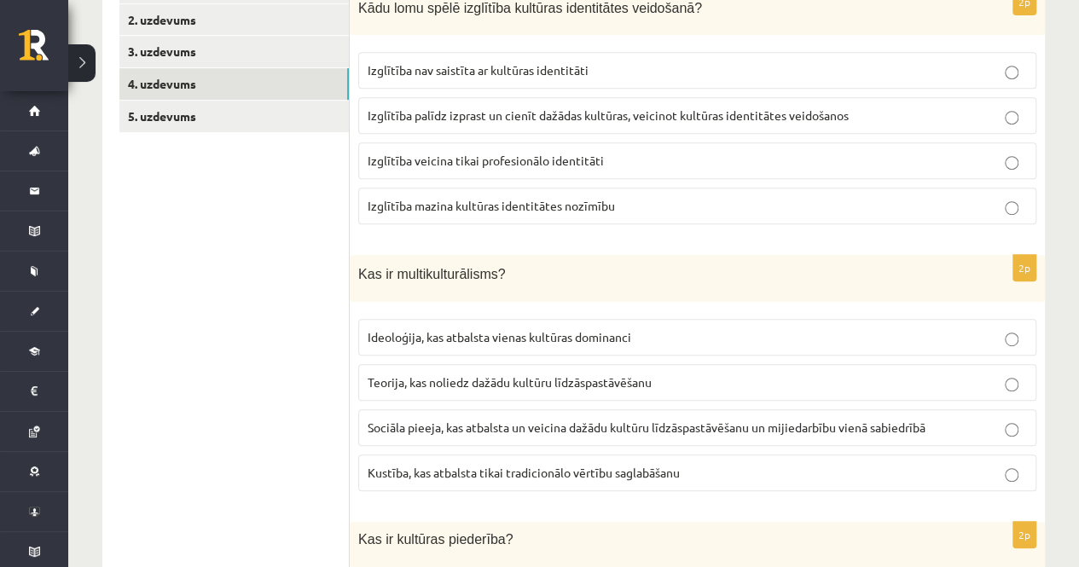
scroll to position [232, 0]
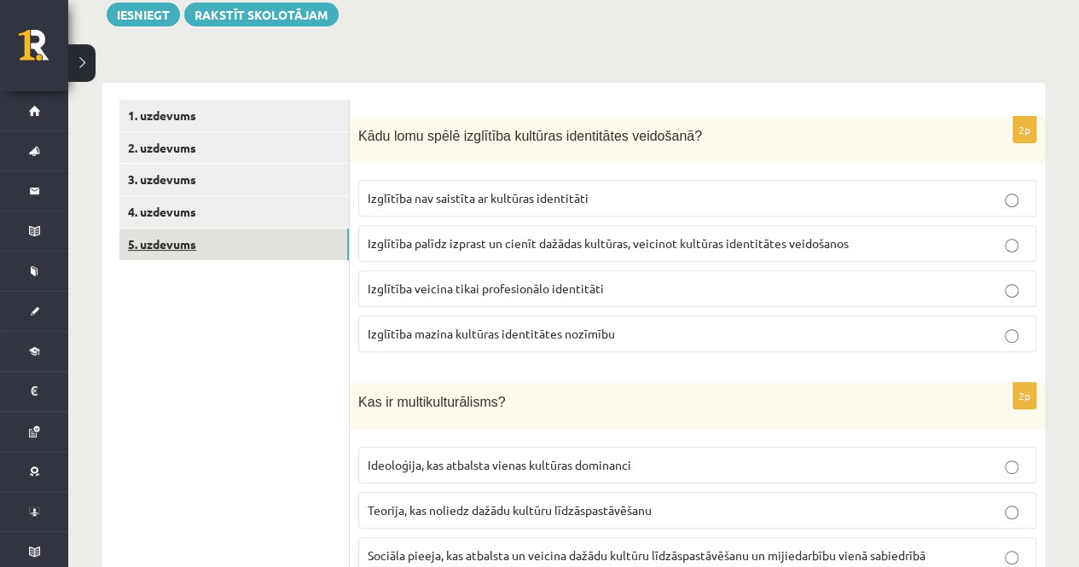
click at [212, 257] on link "5. uzdevums" at bounding box center [233, 245] width 229 height 32
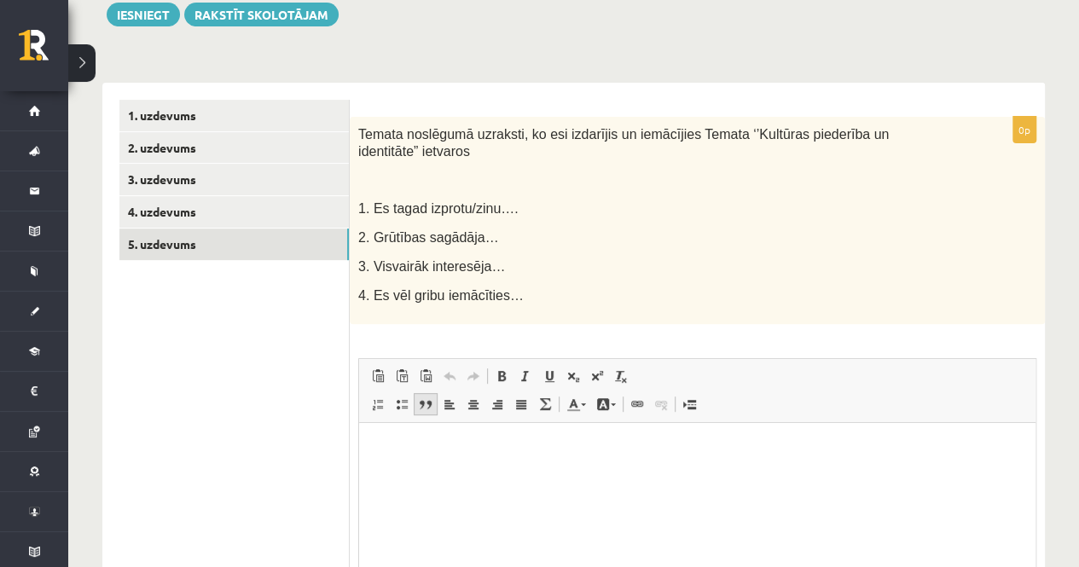
scroll to position [0, 0]
click at [463, 454] on p "Editor, wiswyg-editor-user-answer-47433907872900" at bounding box center [697, 449] width 642 height 18
click at [371, 451] on html "**********" at bounding box center [697, 463] width 676 height 80
click at [749, 459] on body "**********" at bounding box center [697, 463] width 642 height 46
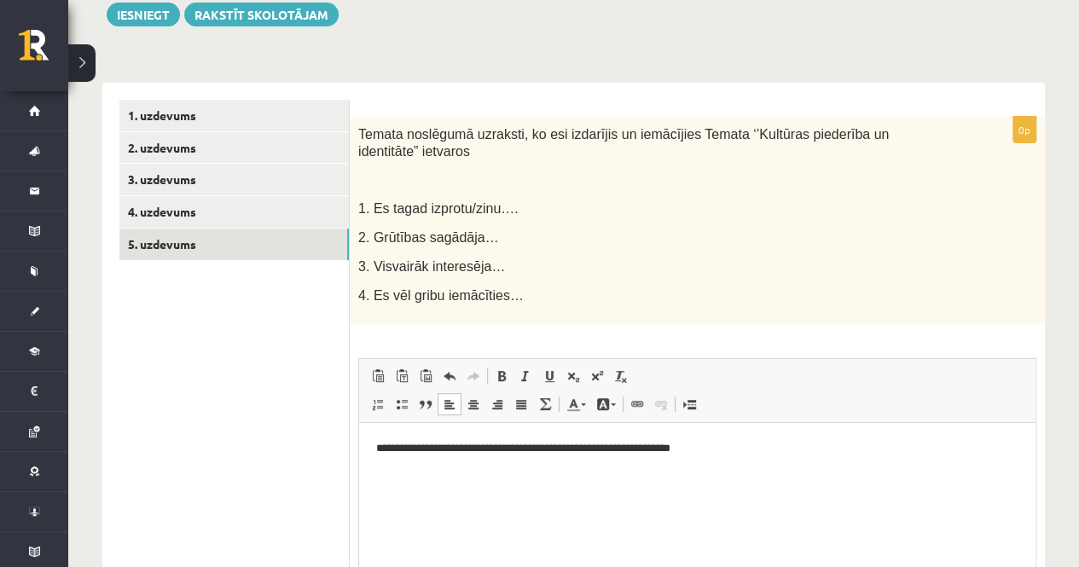
click at [748, 450] on p "**********" at bounding box center [697, 449] width 642 height 18
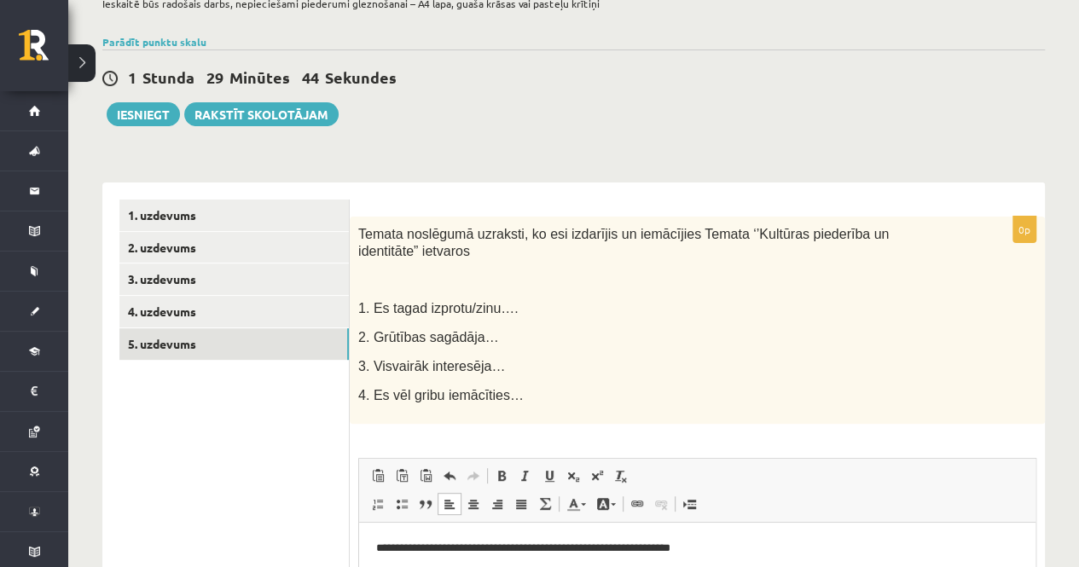
scroll to position [122, 0]
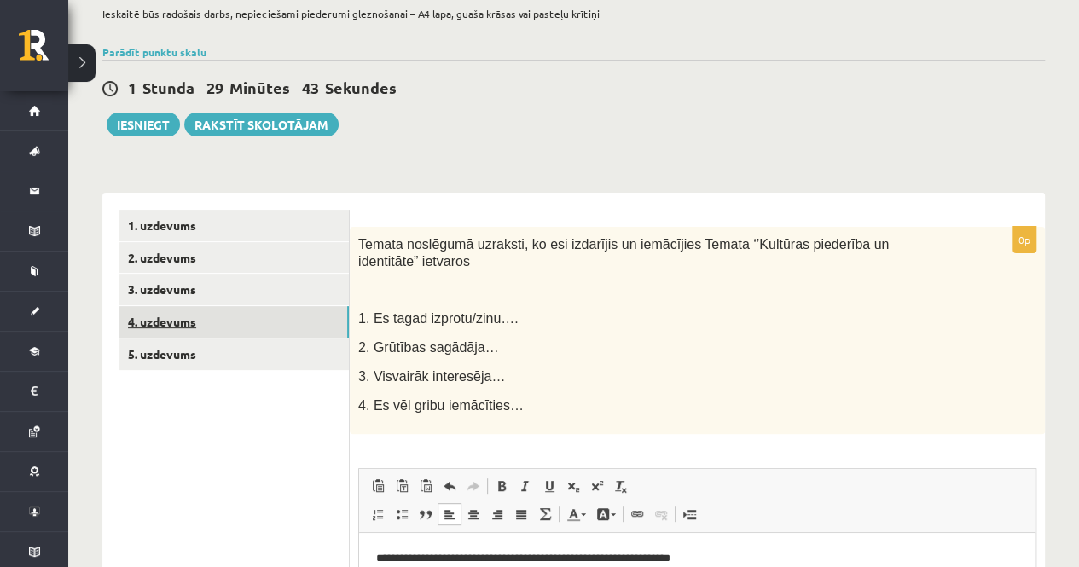
click at [138, 330] on link "4. uzdevums" at bounding box center [233, 322] width 229 height 32
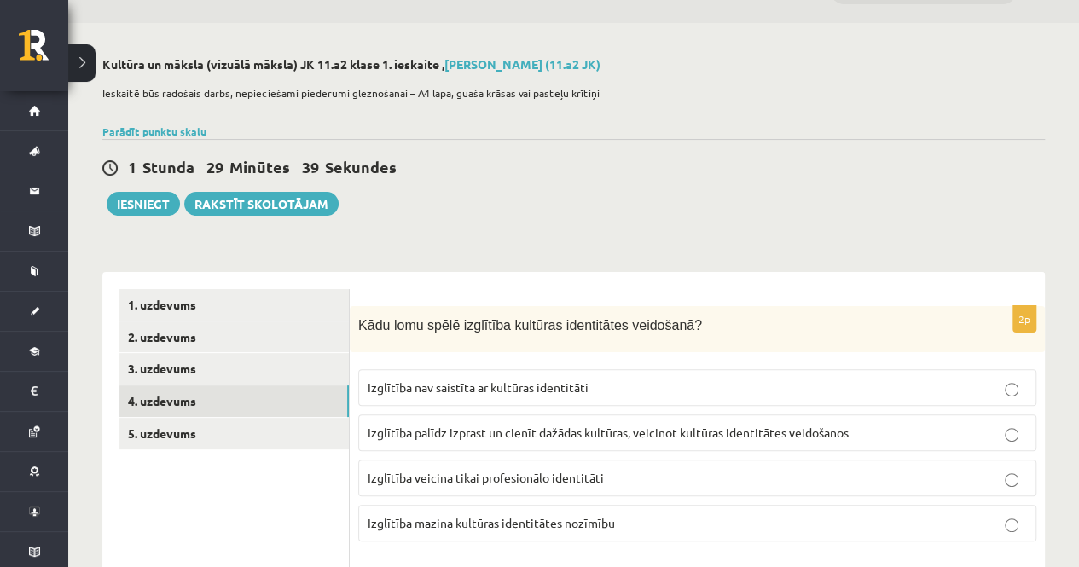
scroll to position [39, 0]
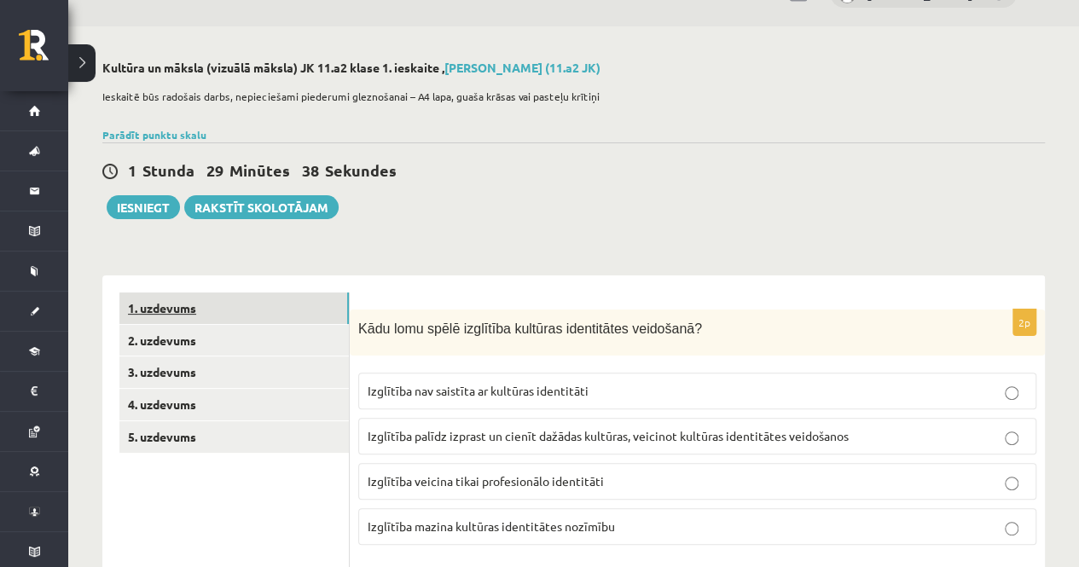
click at [190, 304] on link "1. uzdevums" at bounding box center [233, 308] width 229 height 32
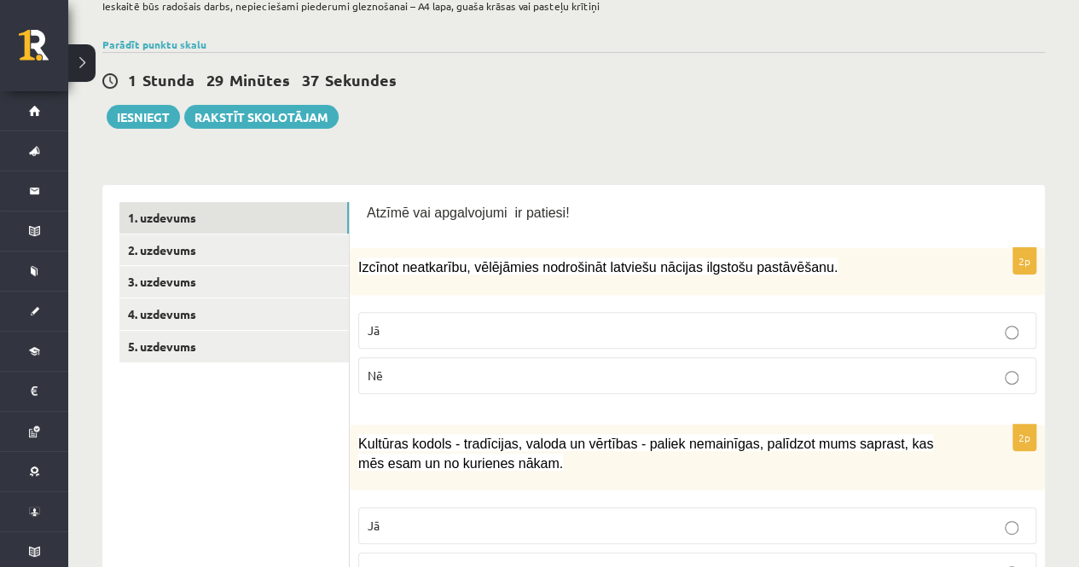
scroll to position [130, 0]
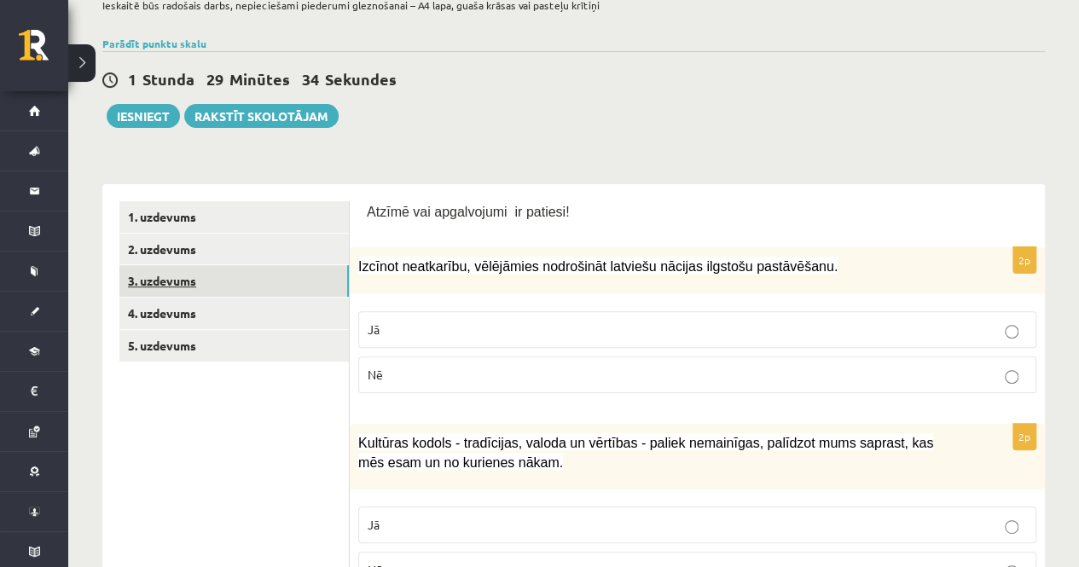
click at [178, 286] on link "3. uzdevums" at bounding box center [233, 281] width 229 height 32
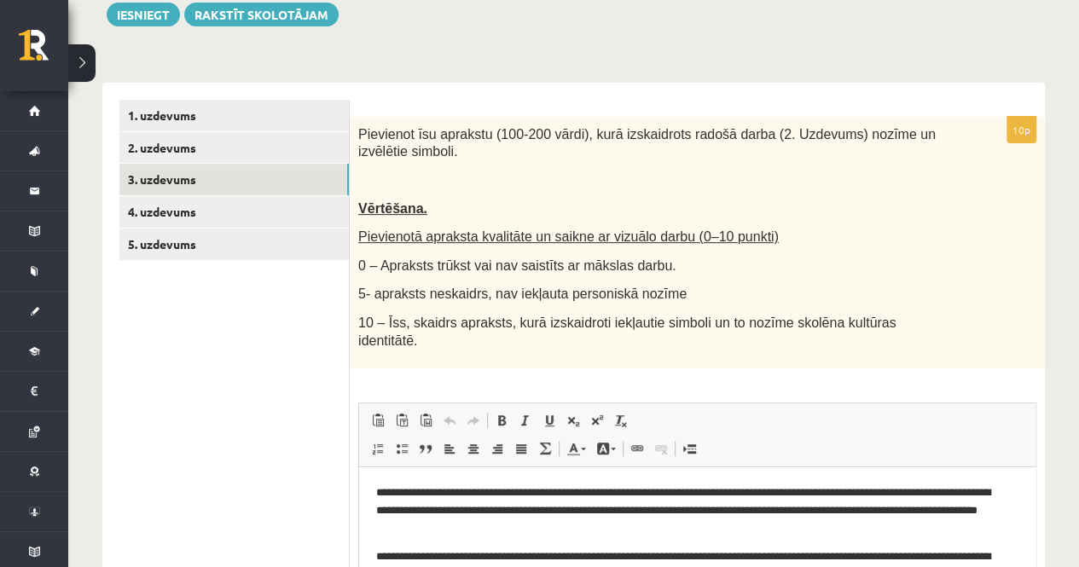
scroll to position [235, 0]
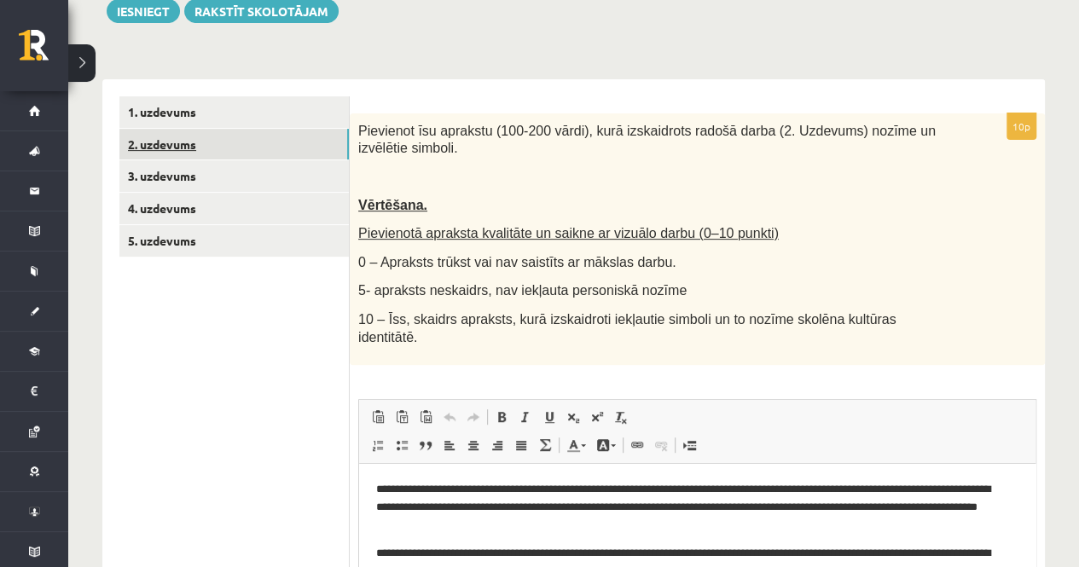
click at [181, 141] on link "2. uzdevums" at bounding box center [233, 145] width 229 height 32
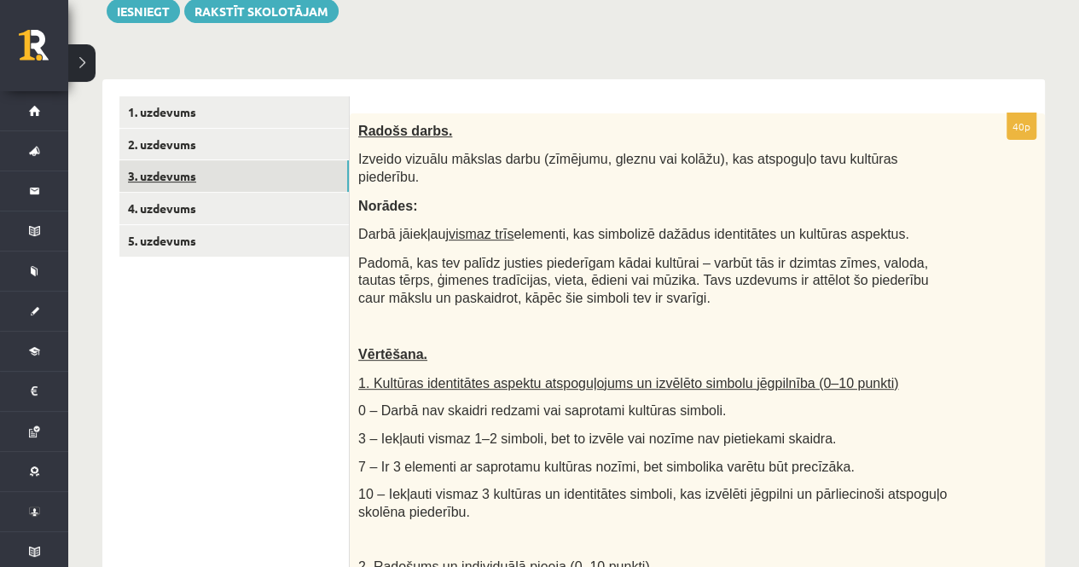
click at [186, 178] on link "3. uzdevums" at bounding box center [233, 176] width 229 height 32
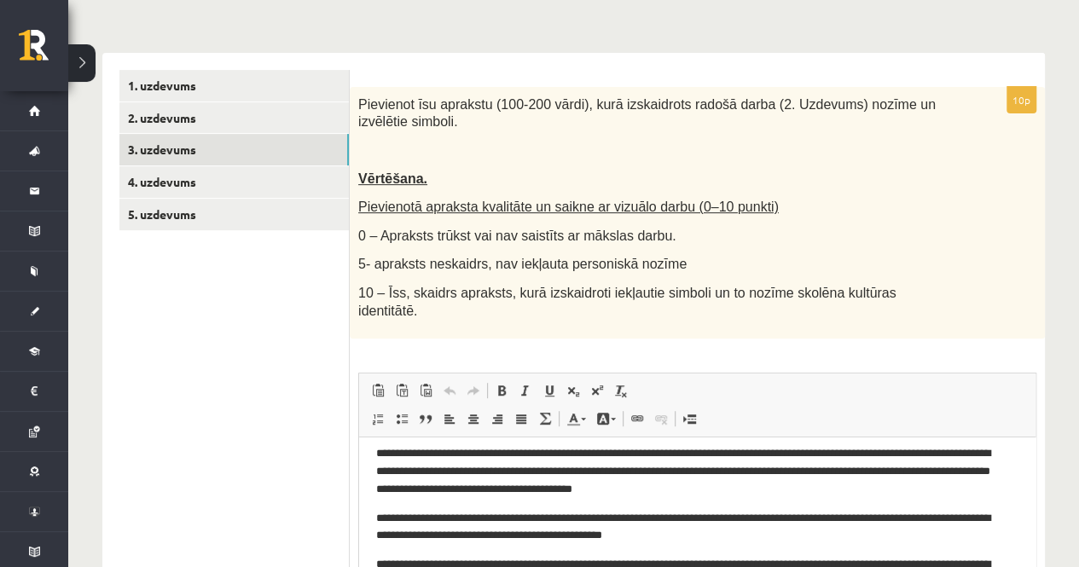
scroll to position [187, 0]
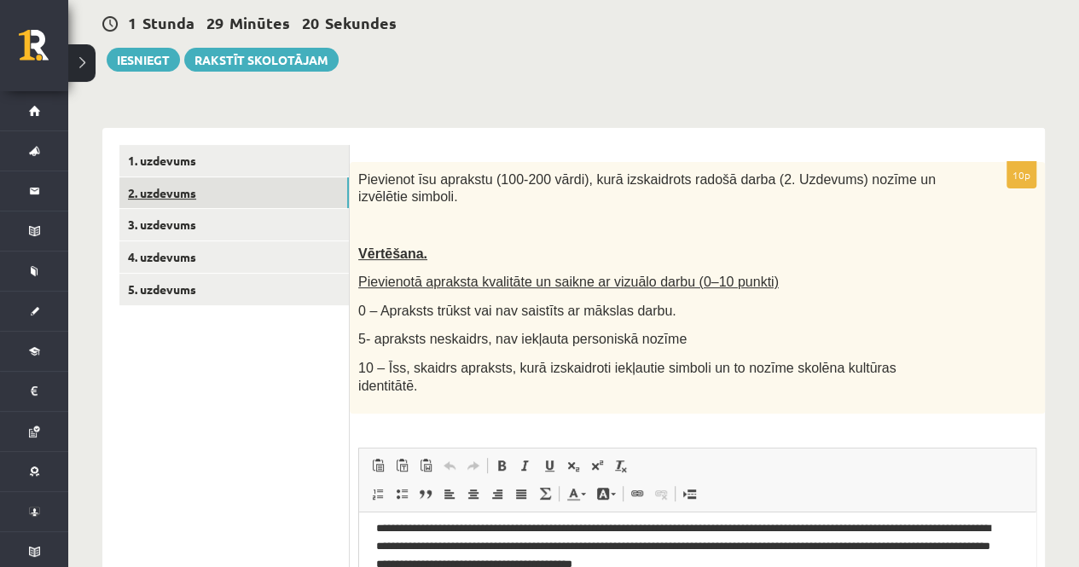
click at [186, 197] on link "2. uzdevums" at bounding box center [233, 193] width 229 height 32
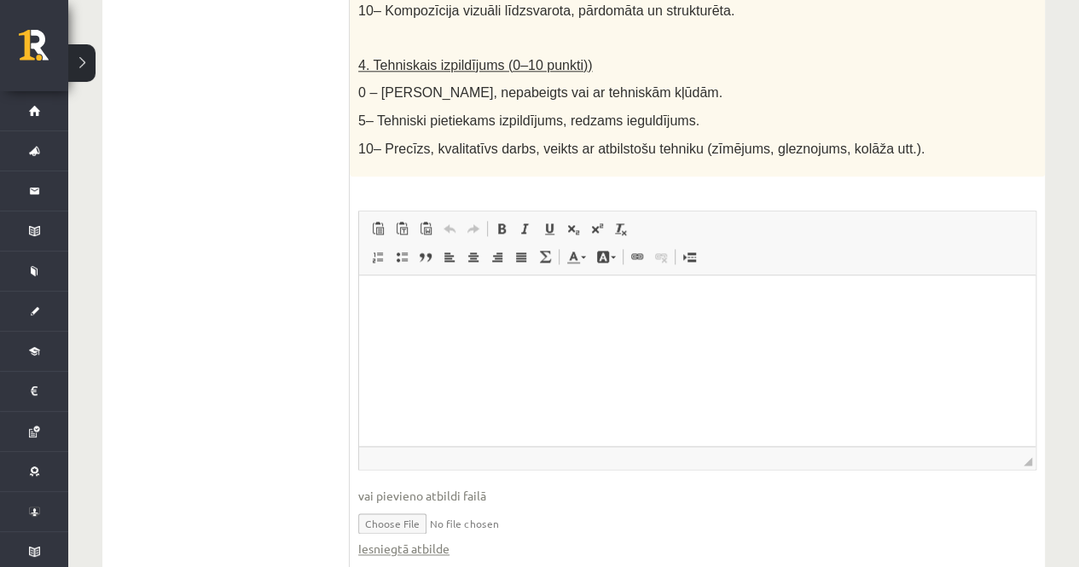
scroll to position [1061, 0]
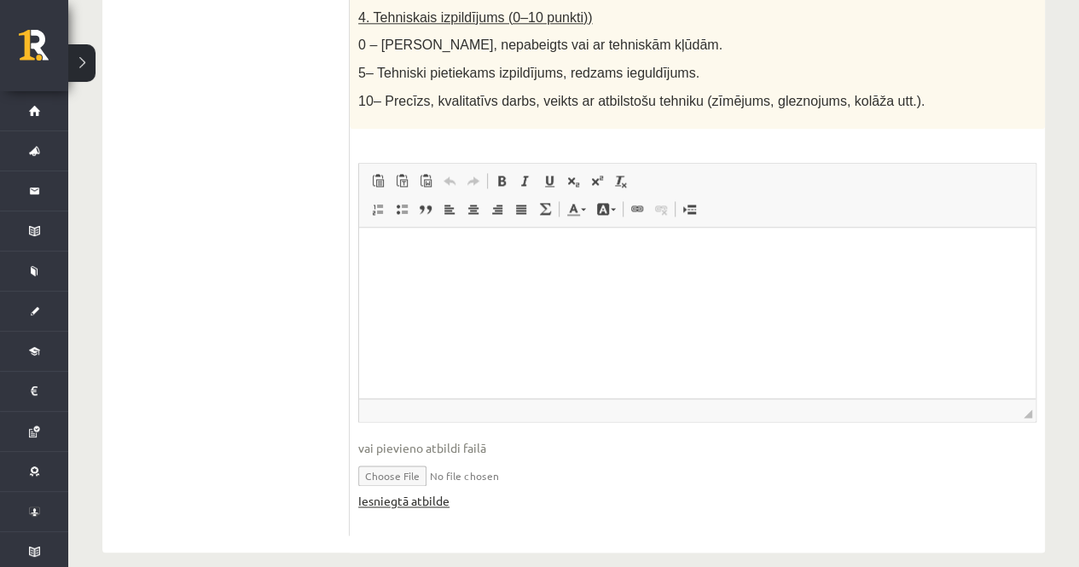
click at [384, 492] on link "Iesniegtā atbilde" at bounding box center [403, 501] width 91 height 18
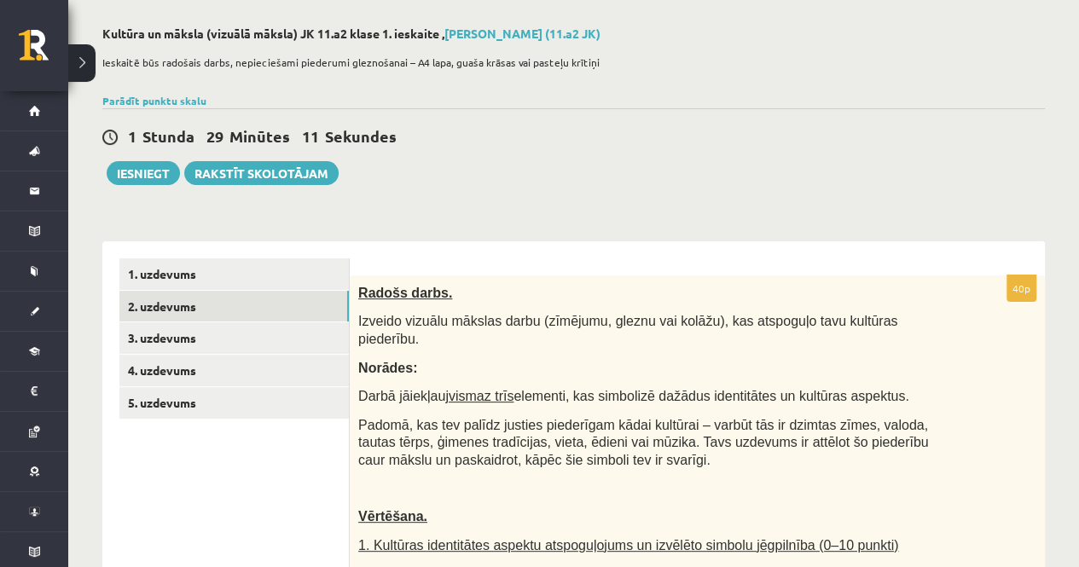
scroll to position [0, 0]
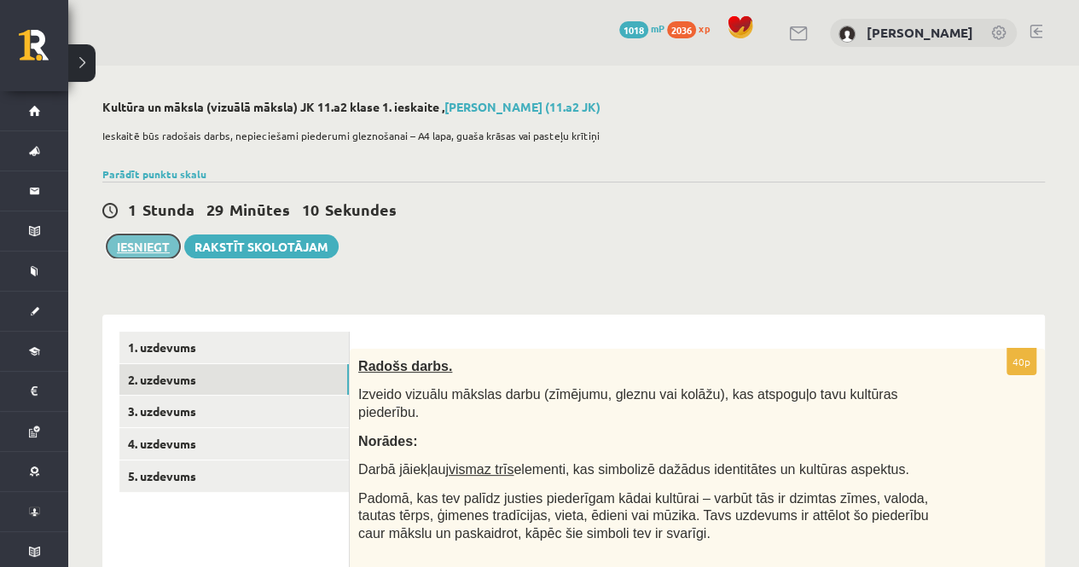
click at [143, 243] on button "Iesniegt" at bounding box center [143, 247] width 73 height 24
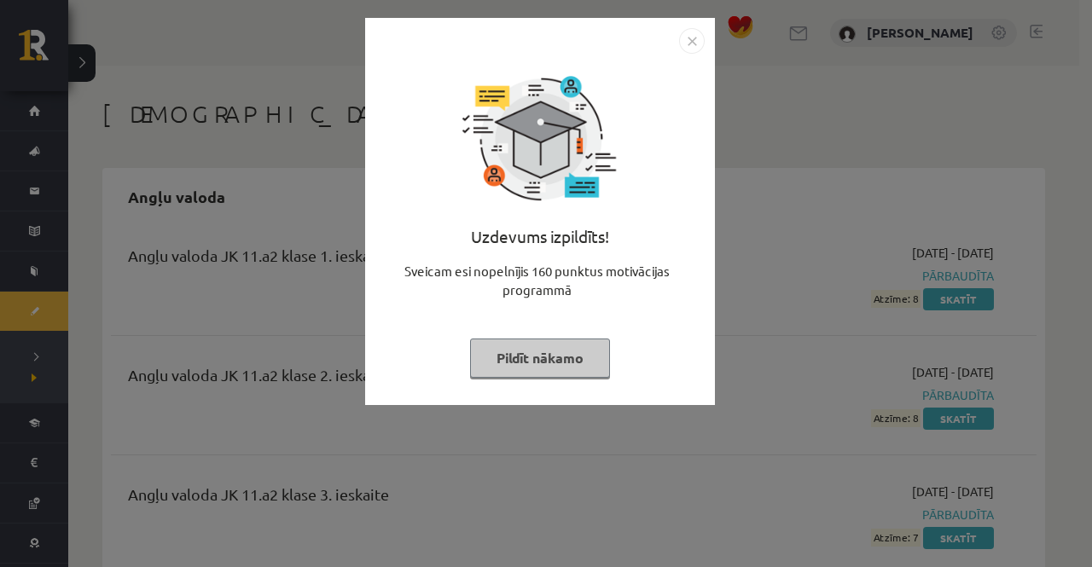
click at [521, 357] on button "Pildīt nākamo" at bounding box center [540, 358] width 140 height 39
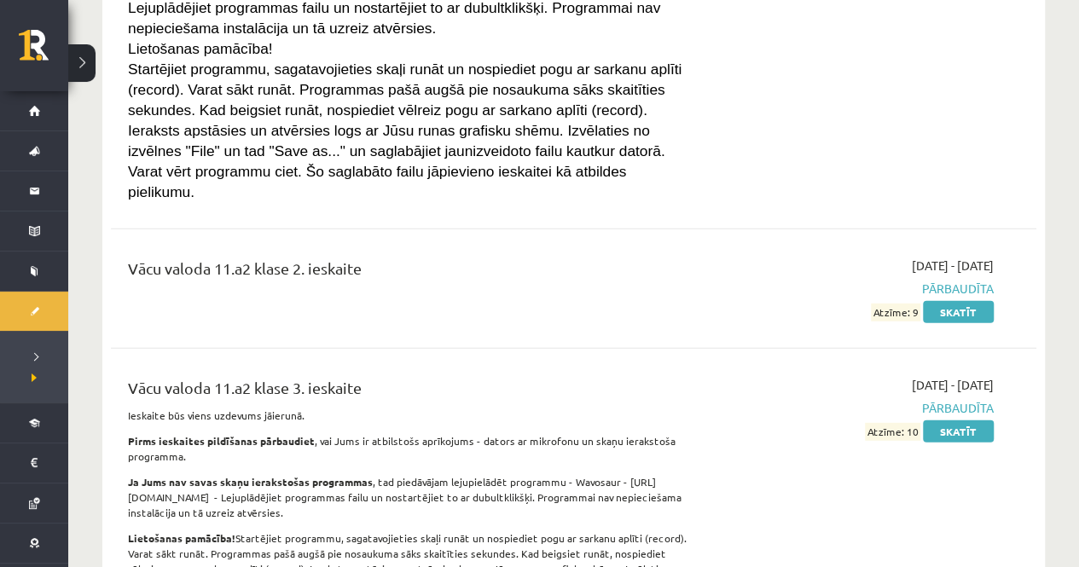
scroll to position [5367, 0]
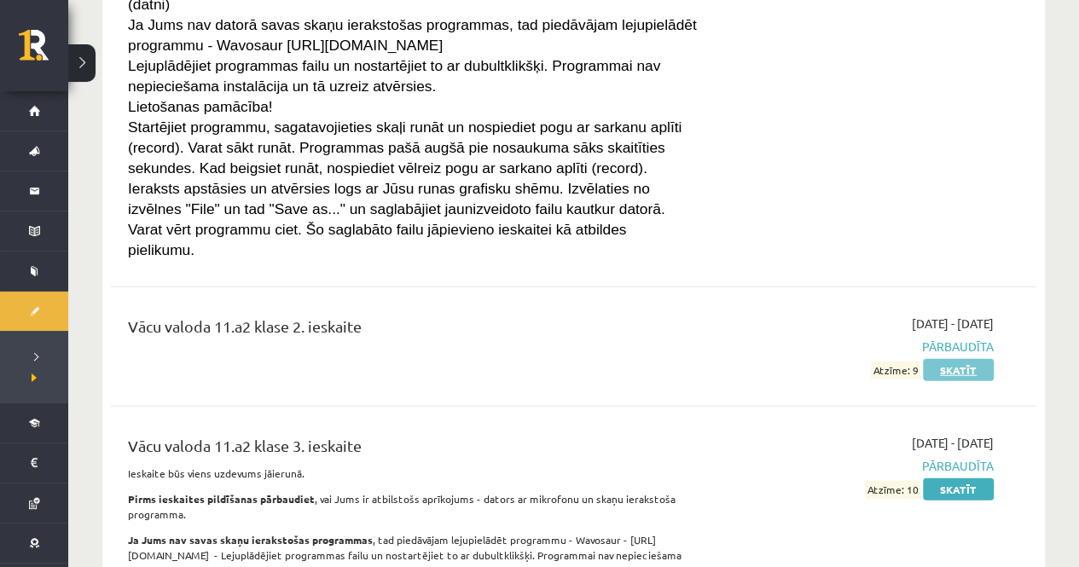
click at [942, 359] on link "Skatīt" at bounding box center [958, 370] width 71 height 22
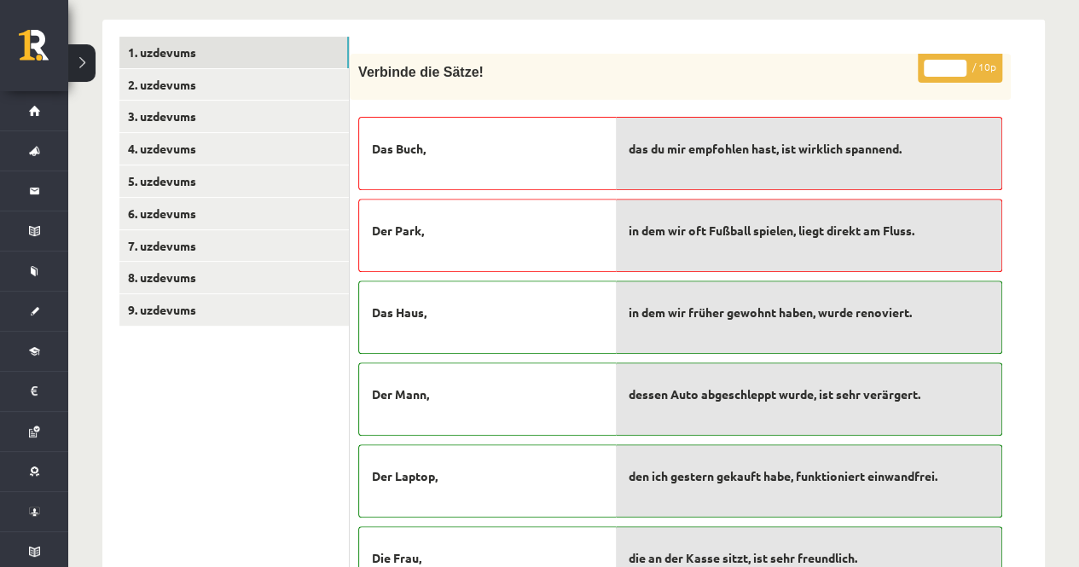
scroll to position [235, 0]
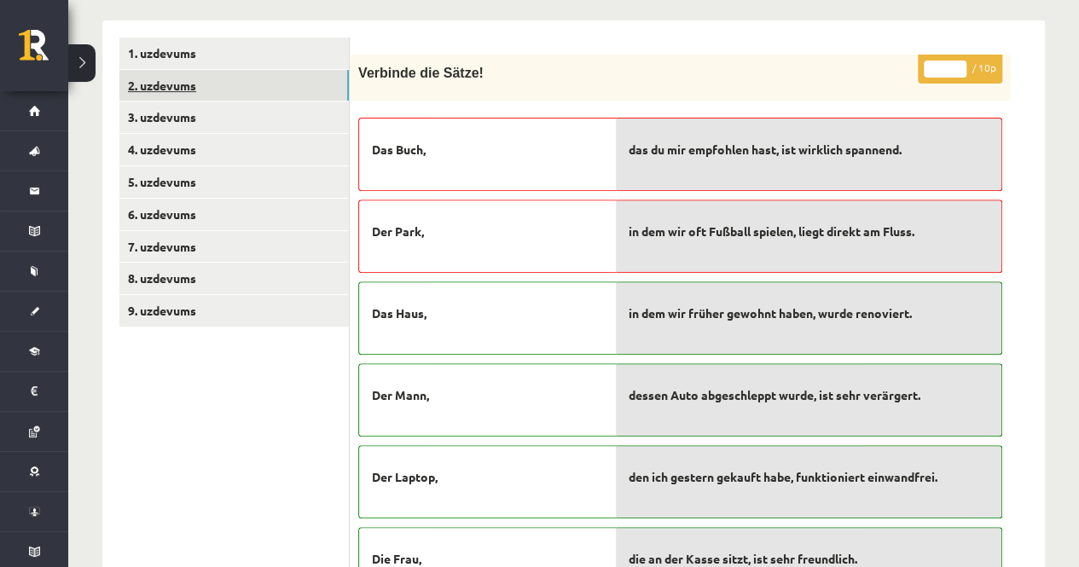
click at [280, 94] on link "2. uzdevums" at bounding box center [233, 86] width 229 height 32
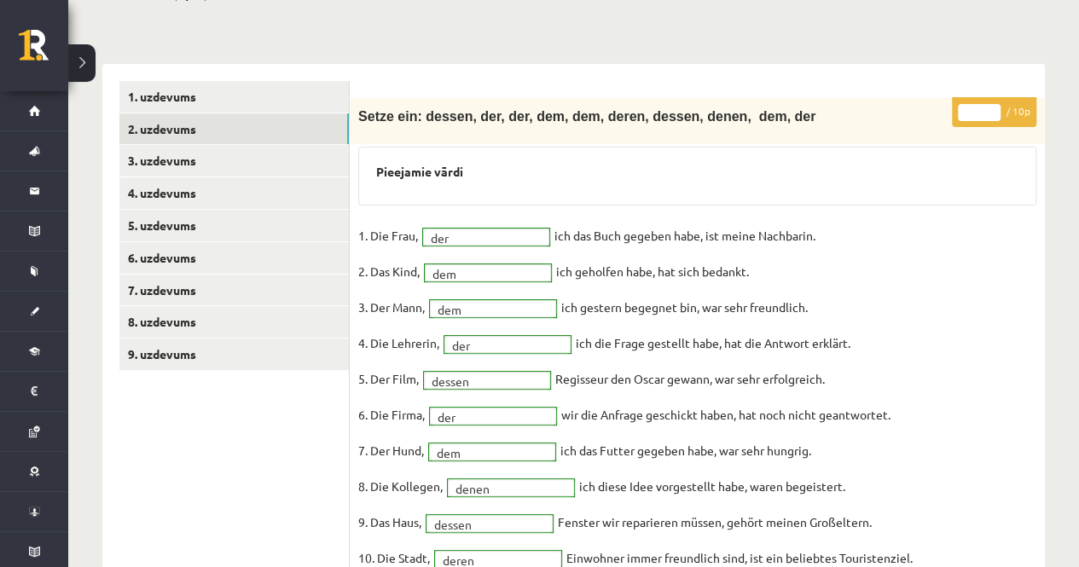
scroll to position [191, 0]
click at [255, 165] on link "3. uzdevums" at bounding box center [233, 162] width 229 height 32
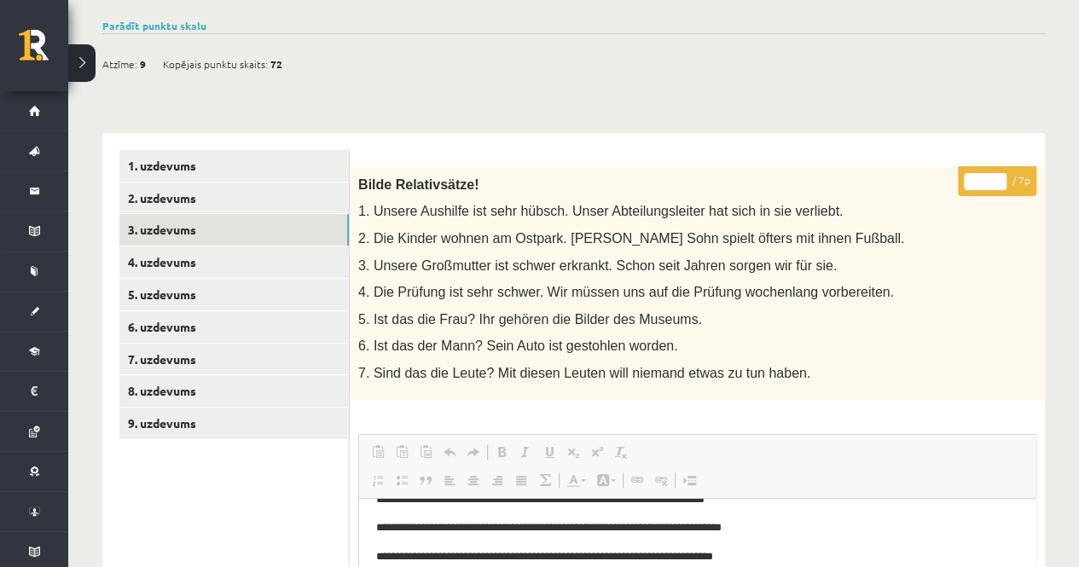
scroll to position [89, 0]
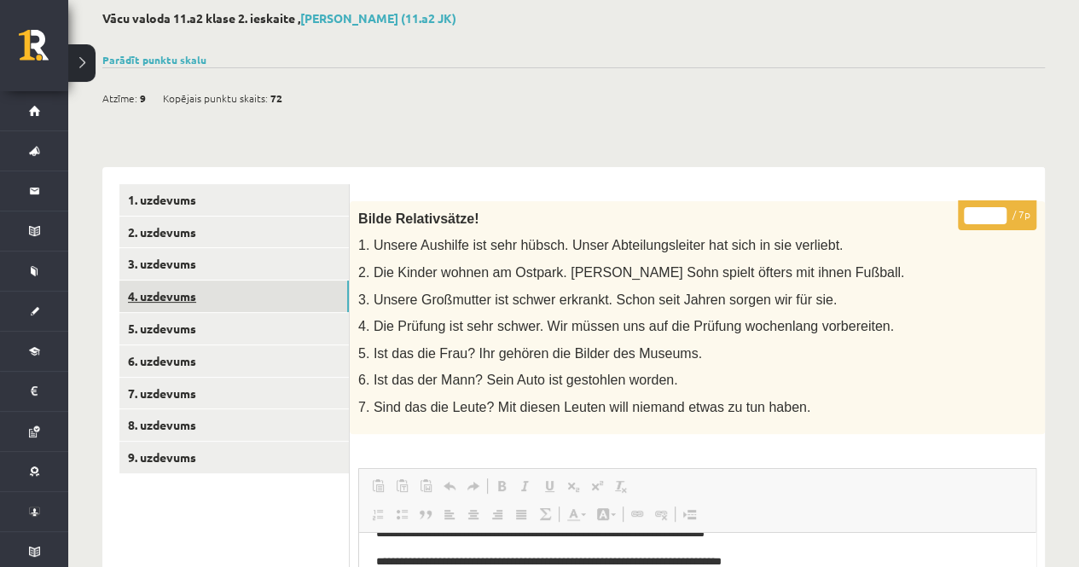
click at [227, 295] on link "4. uzdevums" at bounding box center [233, 297] width 229 height 32
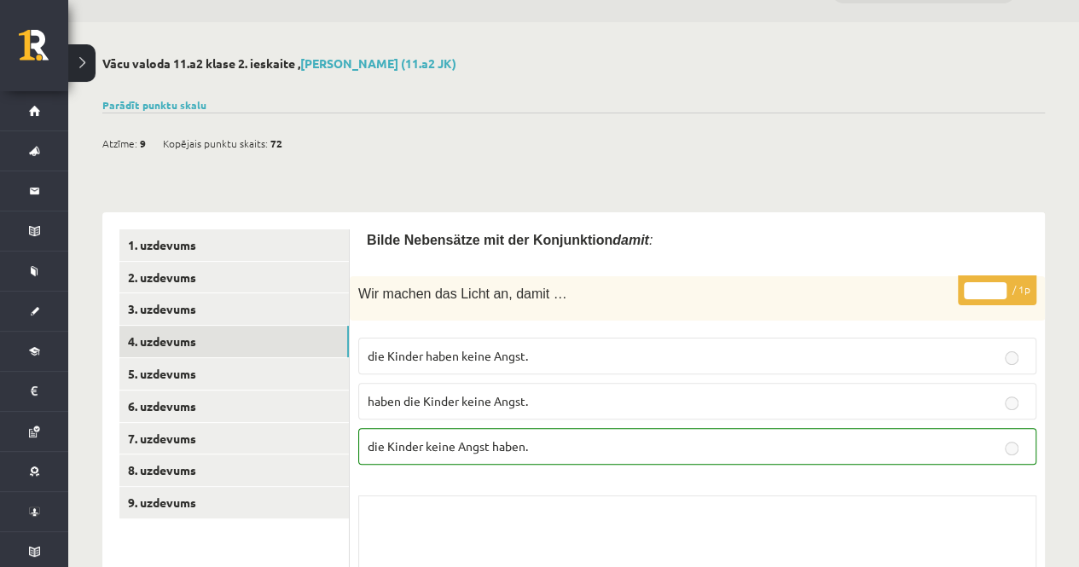
scroll to position [37, 0]
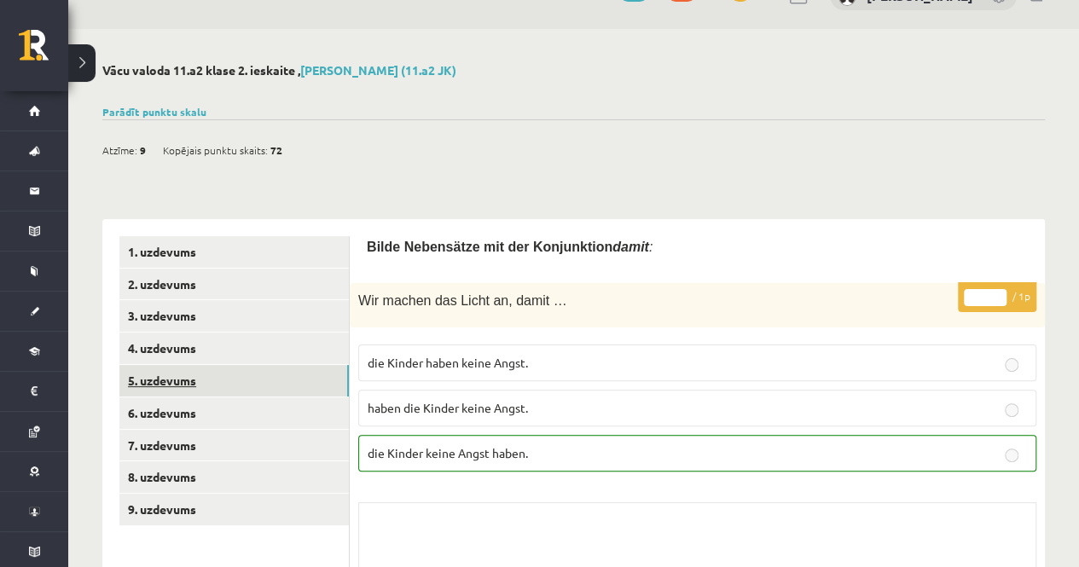
click at [287, 382] on link "5. uzdevums" at bounding box center [233, 381] width 229 height 32
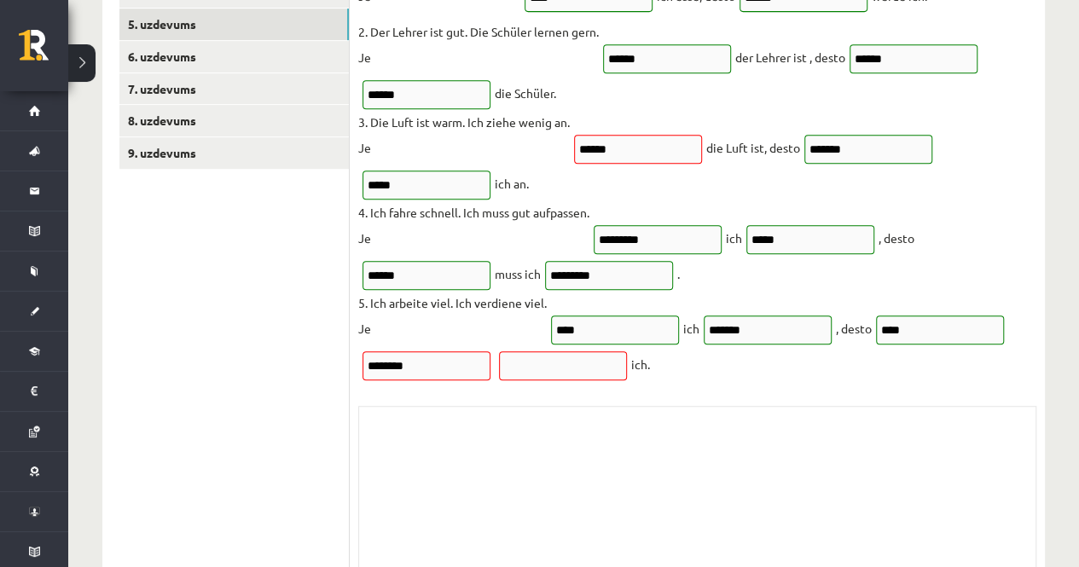
scroll to position [397, 0]
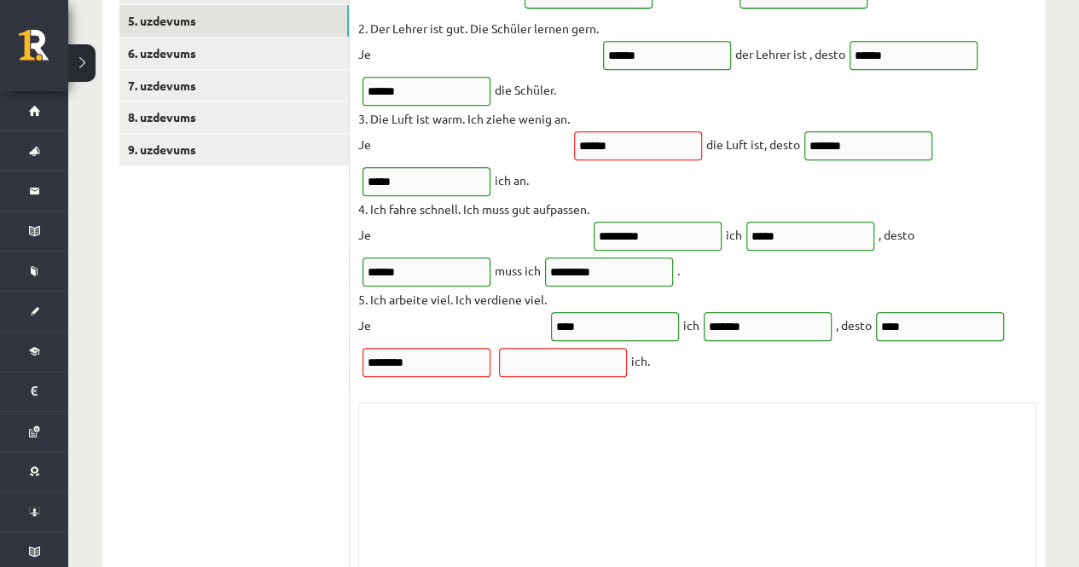
click at [657, 128] on fieldset "1. Ich esse viel. Ich werde dick. Je **** ich esse, desto ****** werde ich. 2. …" at bounding box center [697, 165] width 678 height 423
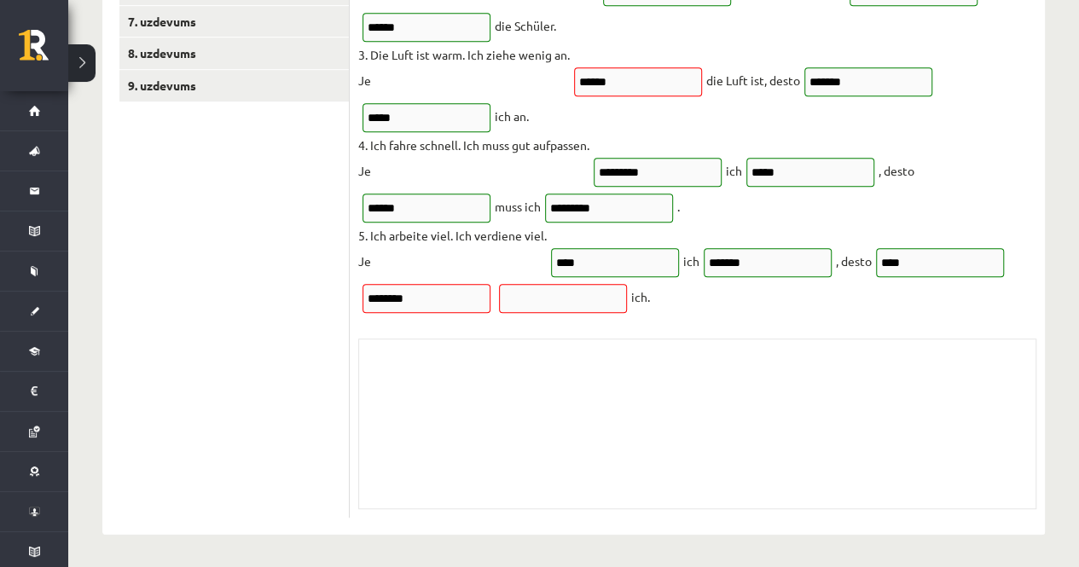
click at [492, 288] on fieldset "1. Ich esse viel. Ich werde dick. Je **** ich esse, desto ****** werde ich. 2. …" at bounding box center [697, 101] width 678 height 423
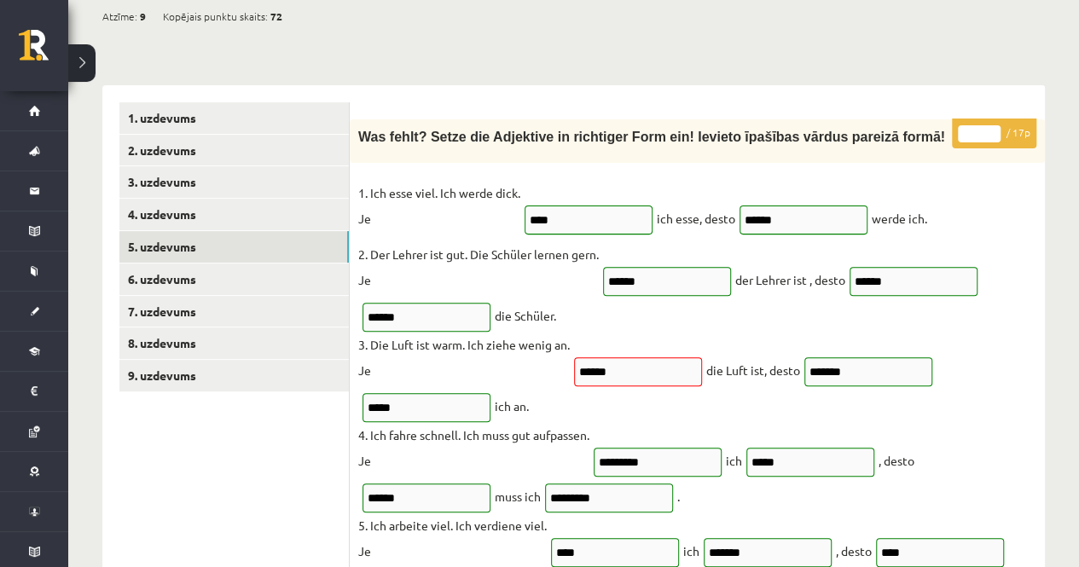
scroll to position [159, 0]
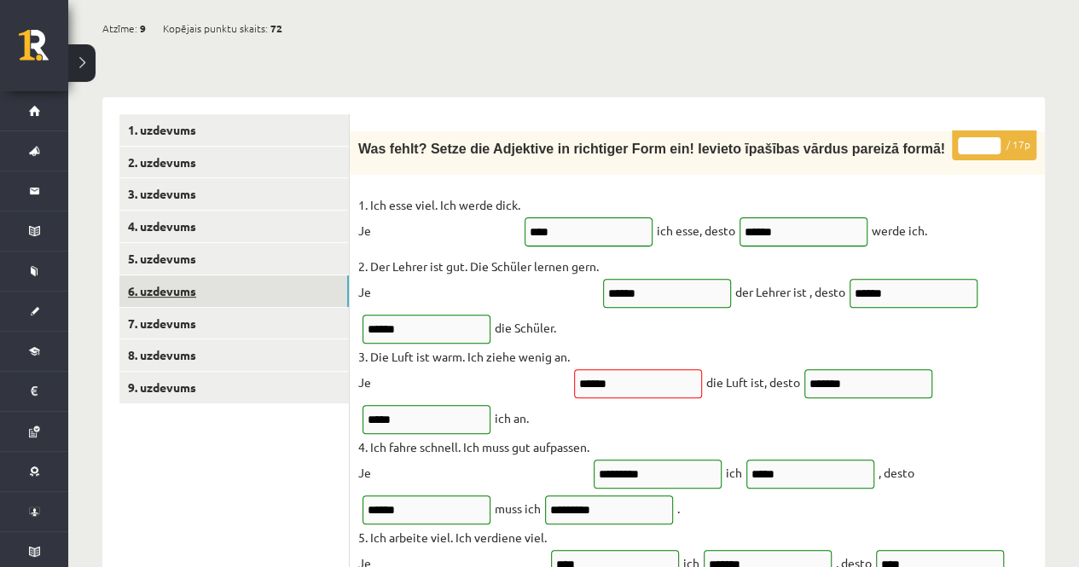
click at [228, 279] on link "6. uzdevums" at bounding box center [233, 291] width 229 height 32
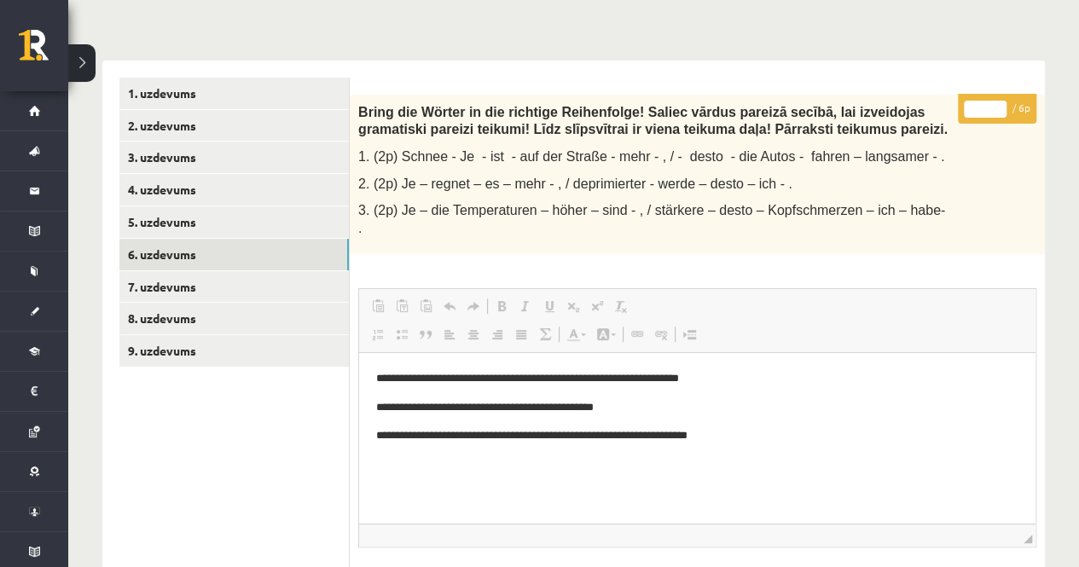
scroll to position [194, 0]
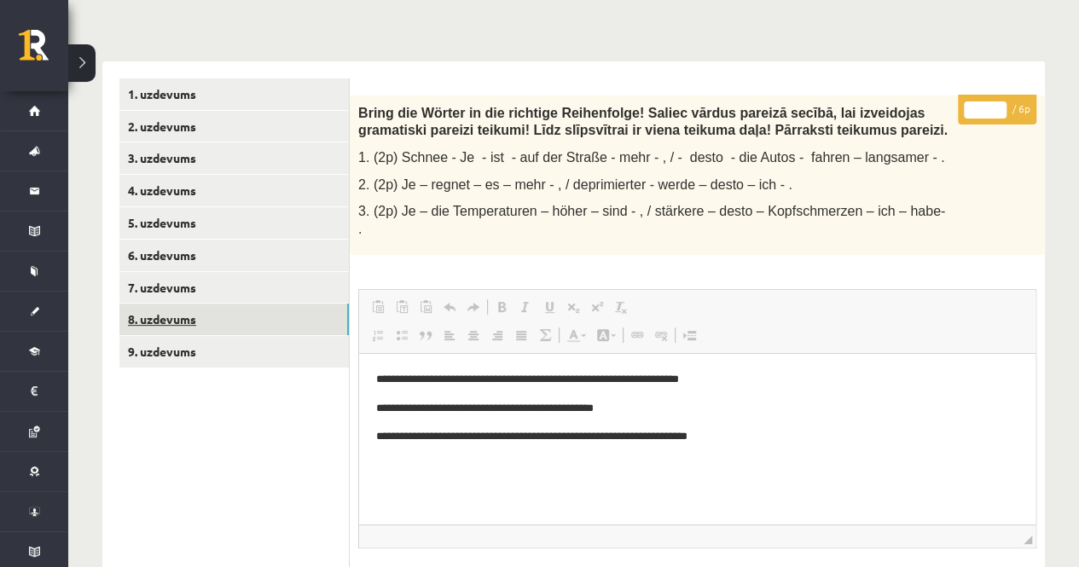
click at [201, 311] on link "8. uzdevums" at bounding box center [233, 320] width 229 height 32
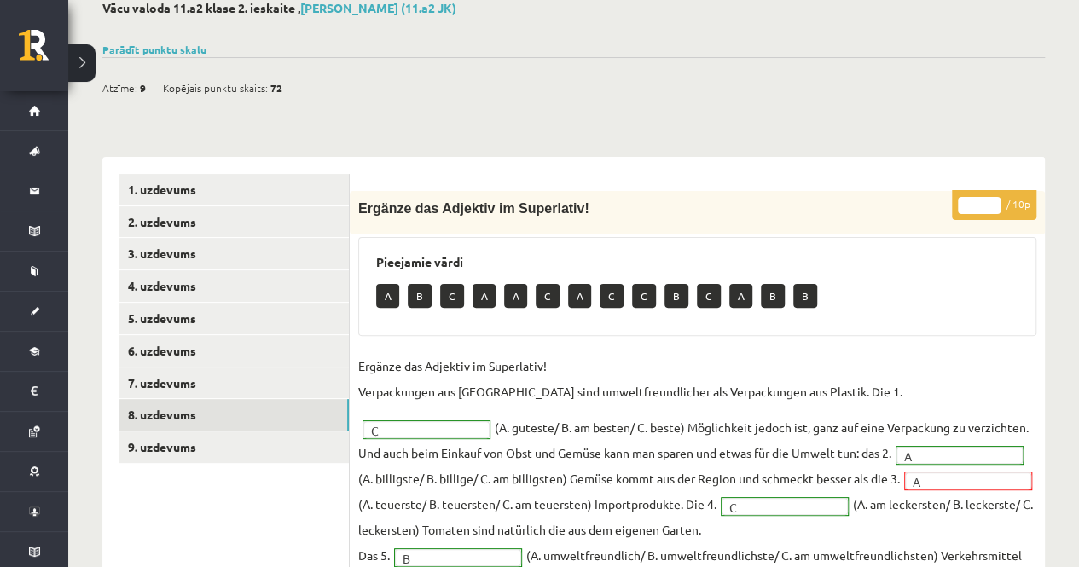
scroll to position [97, 0]
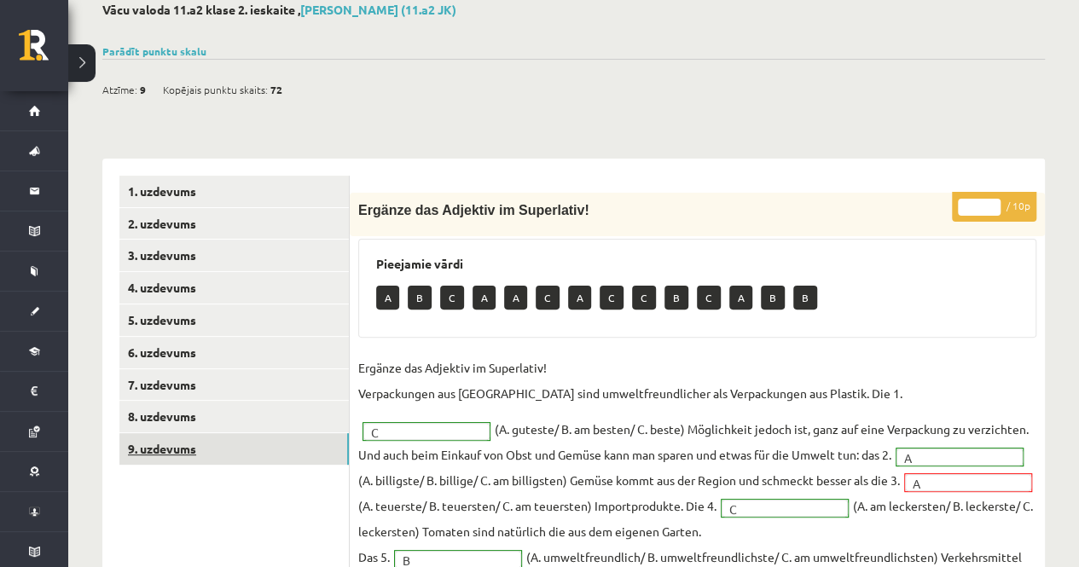
click at [239, 447] on link "9. uzdevums" at bounding box center [233, 449] width 229 height 32
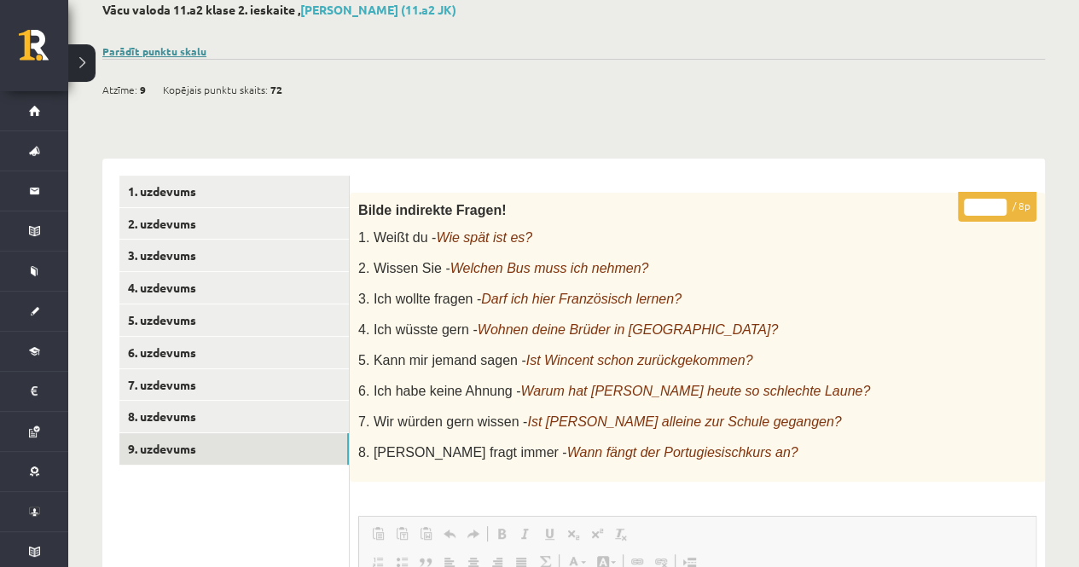
scroll to position [0, 0]
click at [188, 44] on link "Parādīt punktu skalu" at bounding box center [154, 51] width 104 height 14
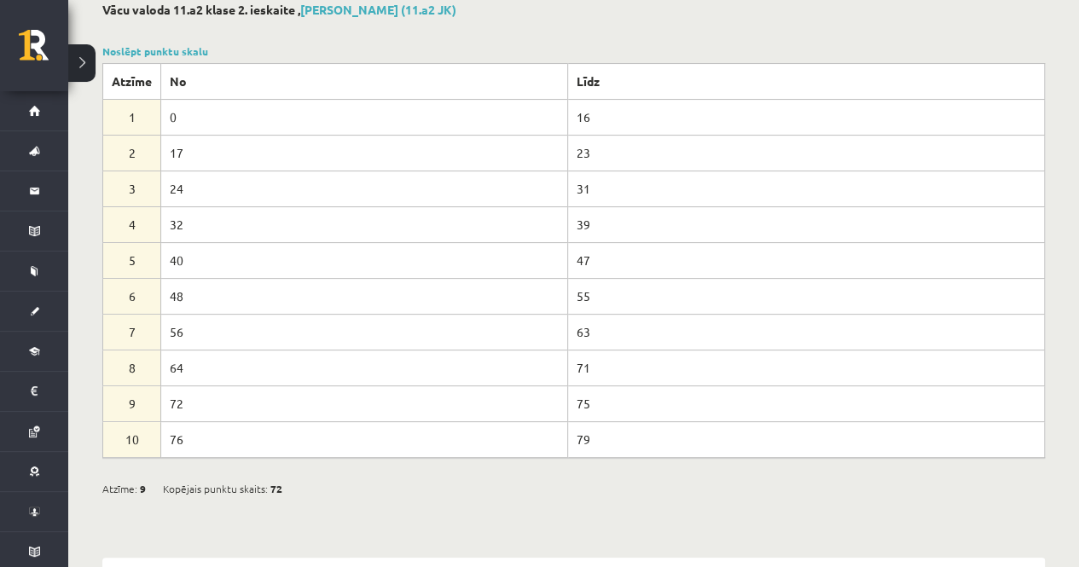
scroll to position [31, 0]
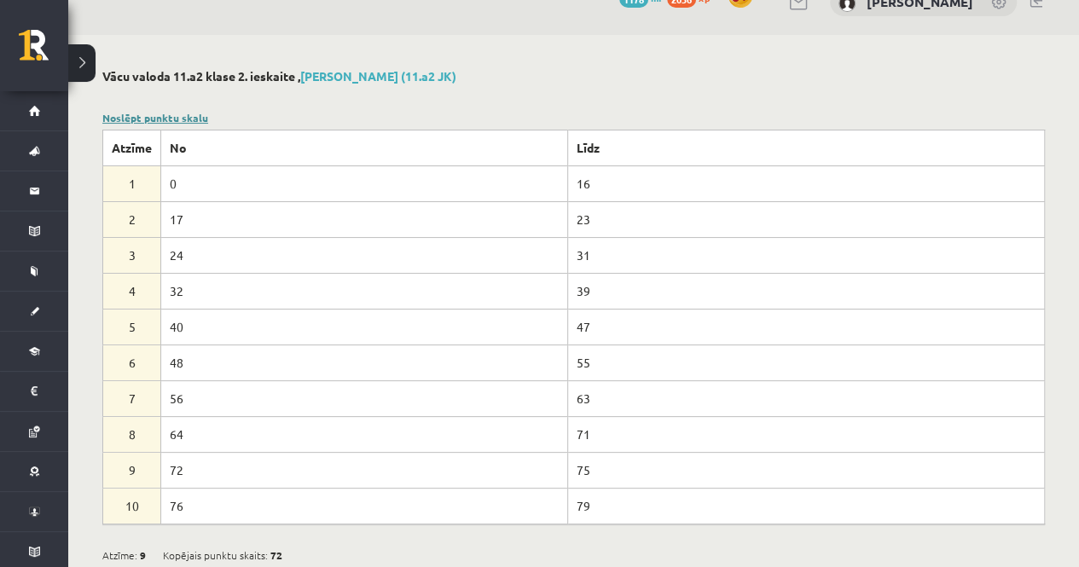
click at [198, 115] on link "Noslēpt punktu skalu" at bounding box center [155, 118] width 106 height 14
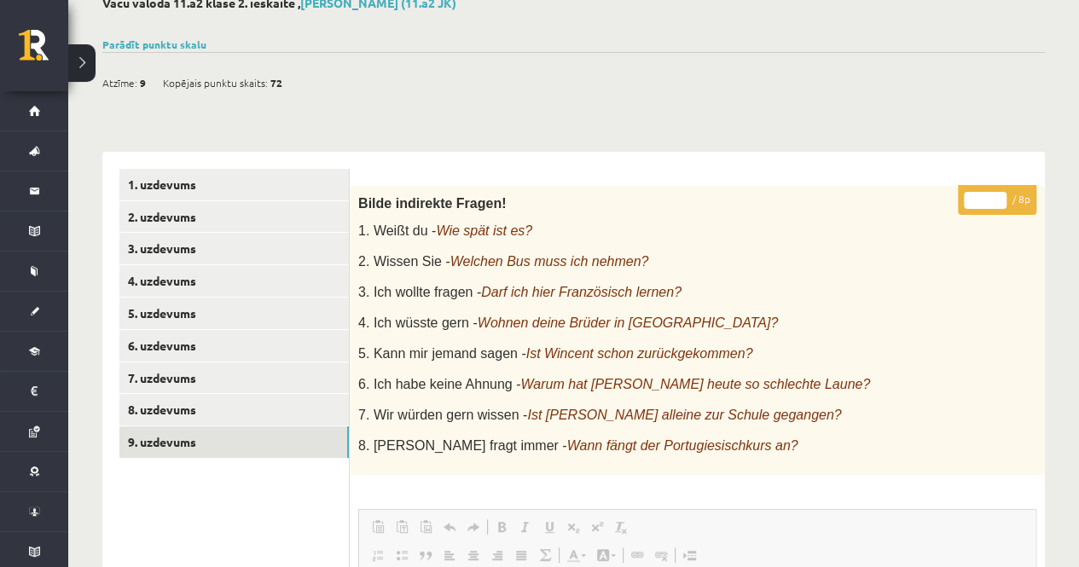
scroll to position [102, 0]
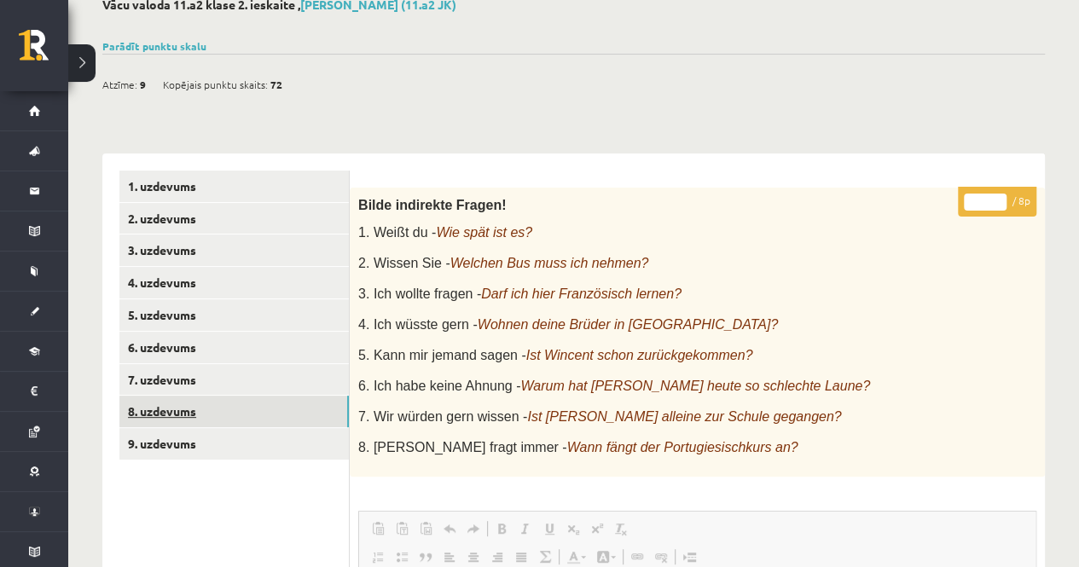
click at [257, 403] on link "8. uzdevums" at bounding box center [233, 412] width 229 height 32
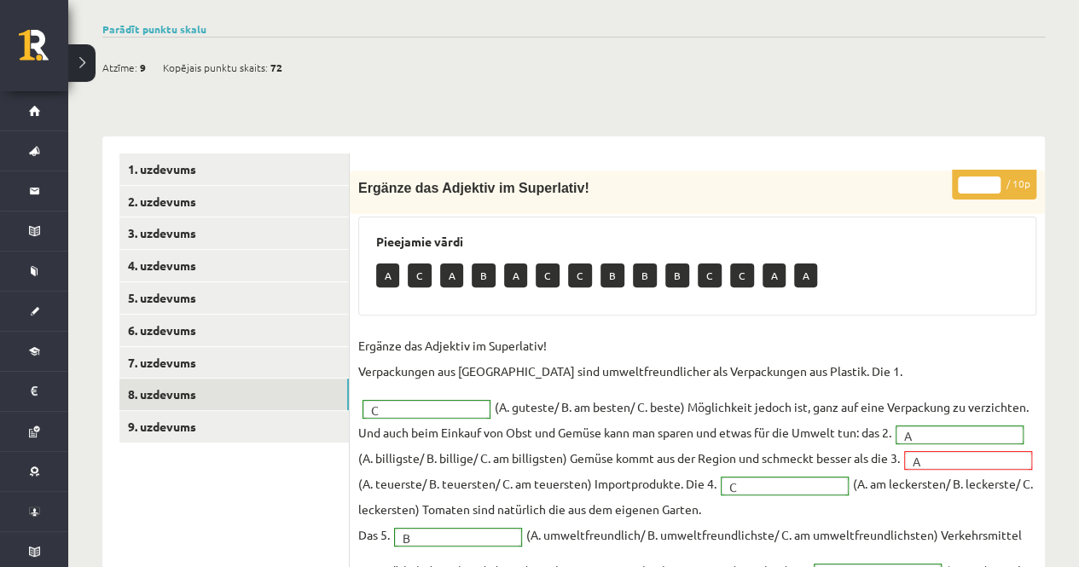
scroll to position [118, 0]
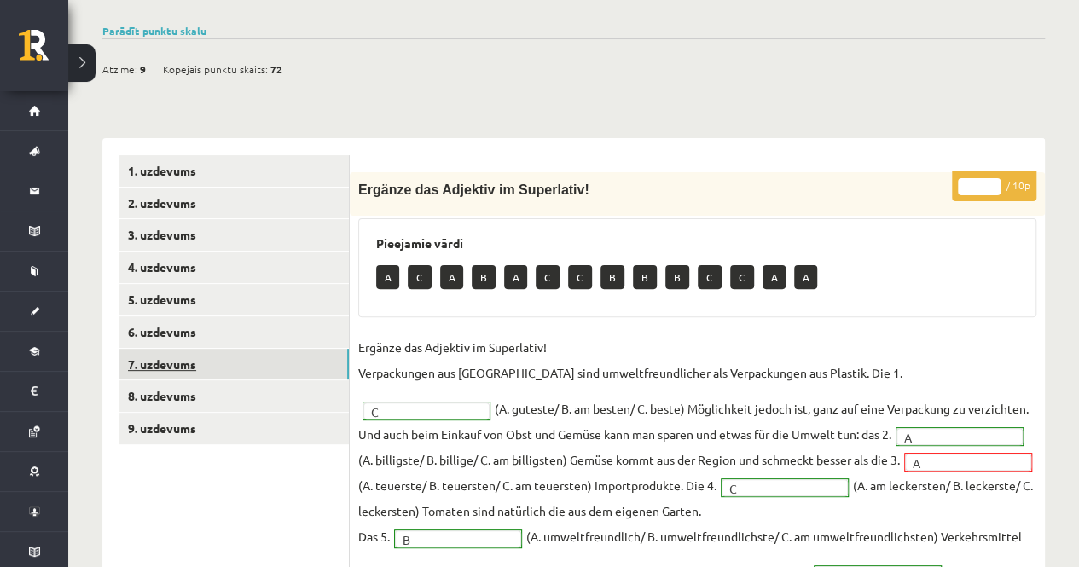
click at [168, 368] on link "7. uzdevums" at bounding box center [233, 365] width 229 height 32
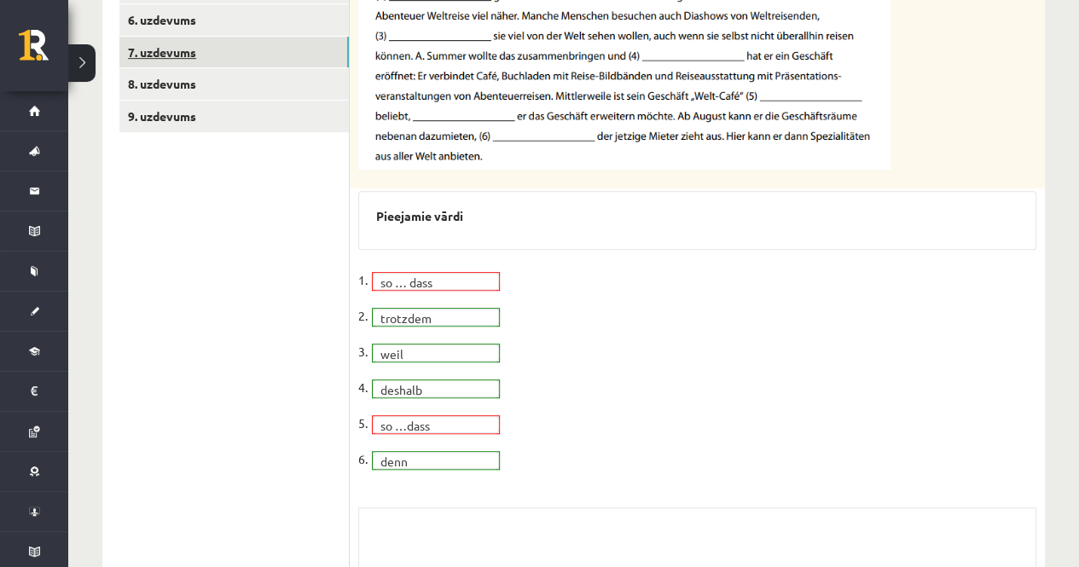
scroll to position [443, 0]
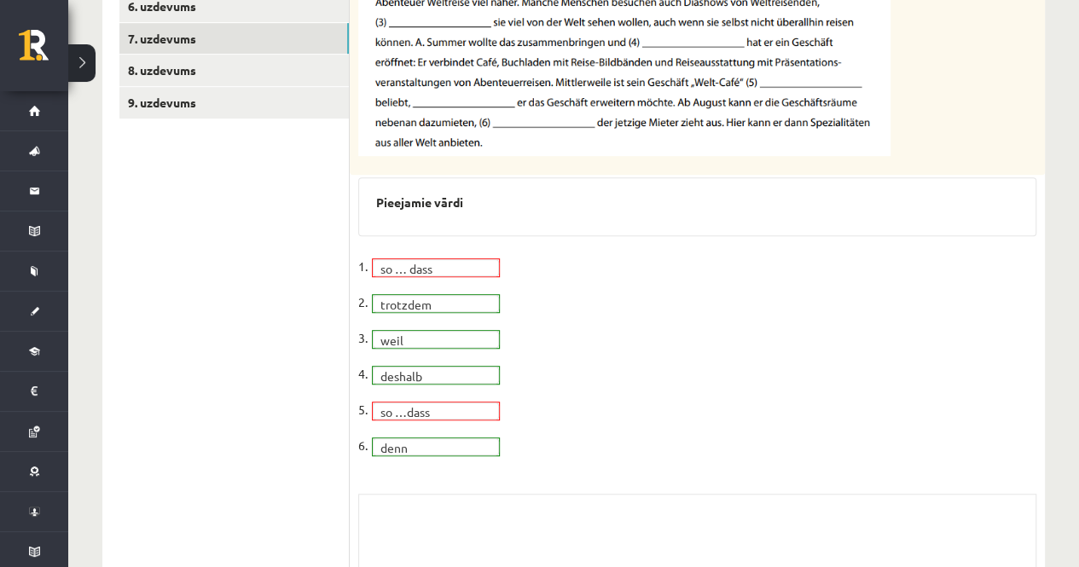
click at [463, 256] on fieldset "1. so … dass ********* 2. trotzdem ******** 3. weil **** 4. deshalb ******* 5. …" at bounding box center [697, 360] width 678 height 215
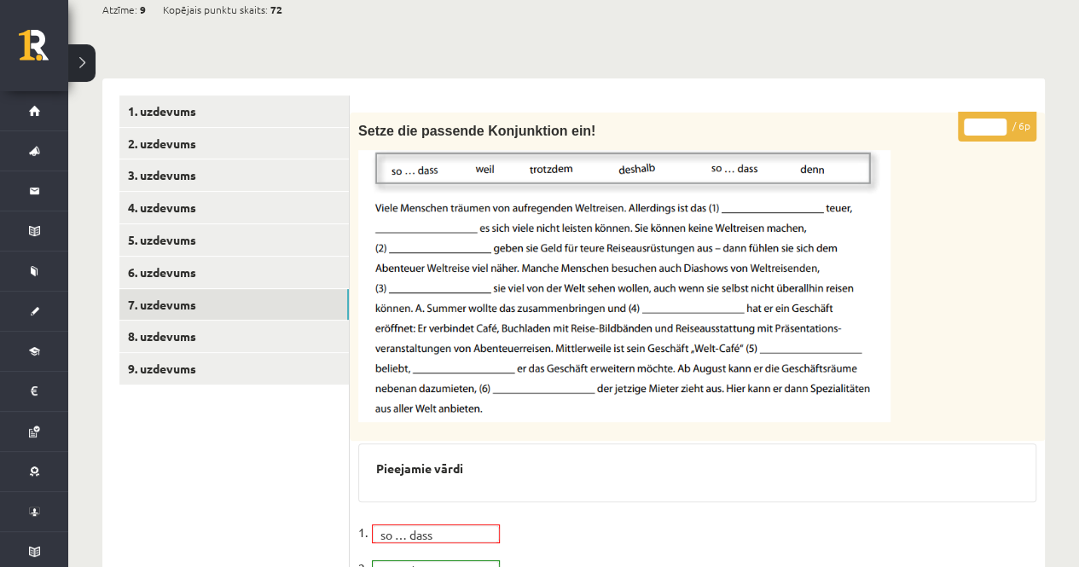
scroll to position [0, 0]
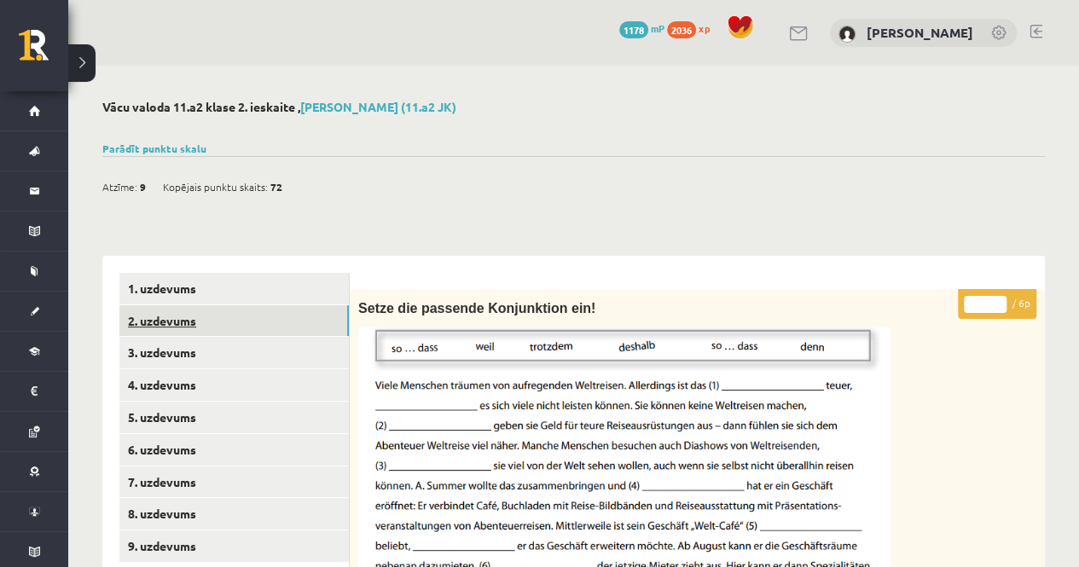
click at [223, 308] on link "2. uzdevums" at bounding box center [233, 321] width 229 height 32
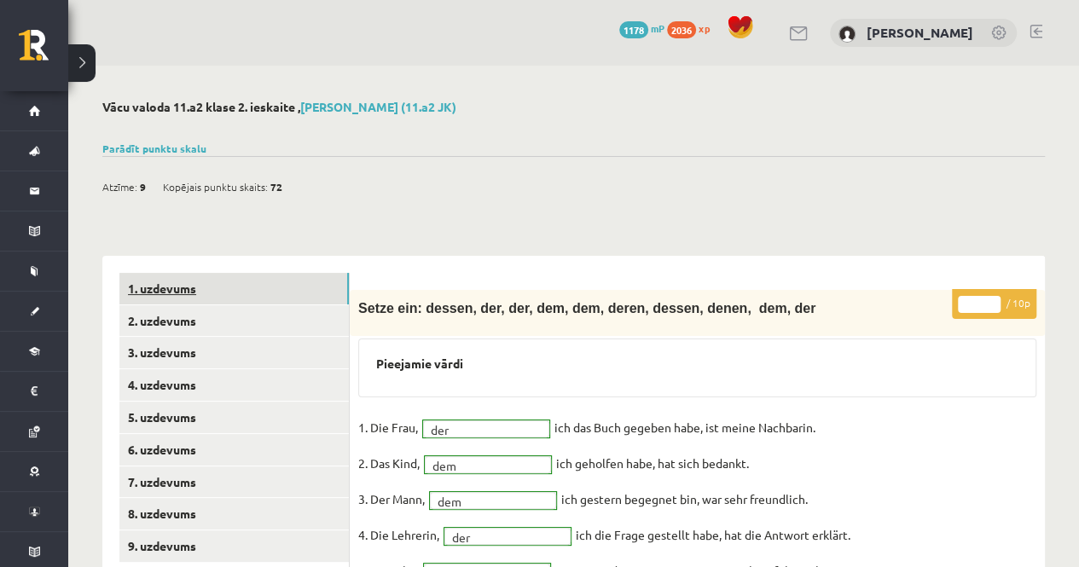
click at [241, 291] on link "1. uzdevums" at bounding box center [233, 289] width 229 height 32
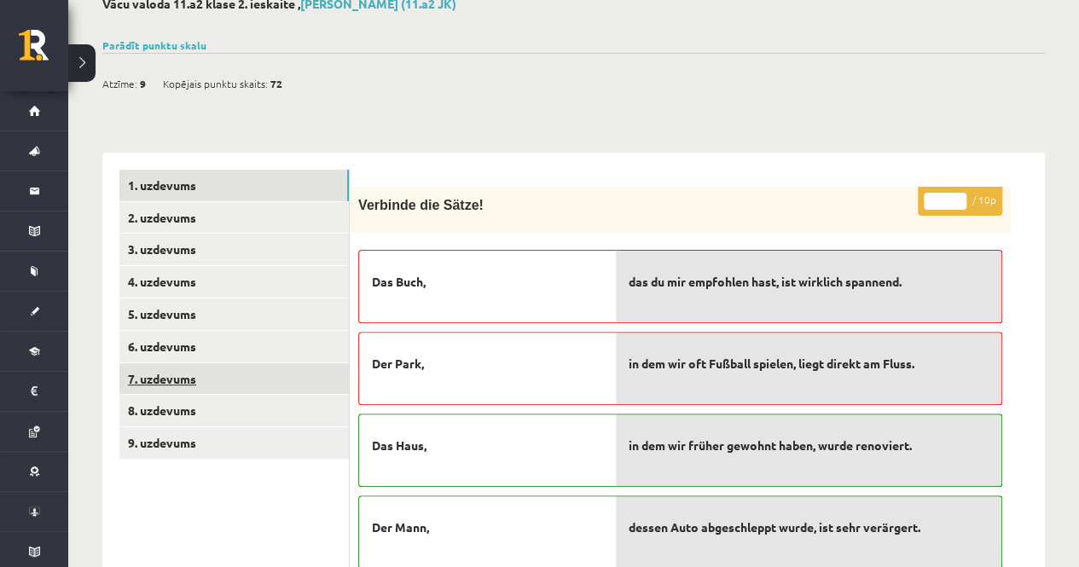
scroll to position [85, 0]
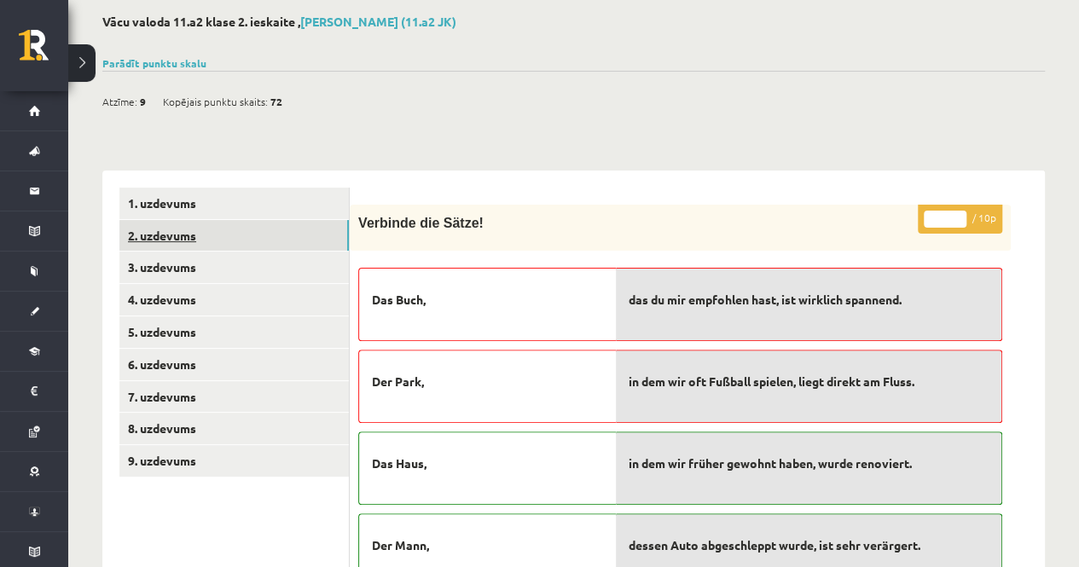
click at [188, 224] on link "2. uzdevums" at bounding box center [233, 236] width 229 height 32
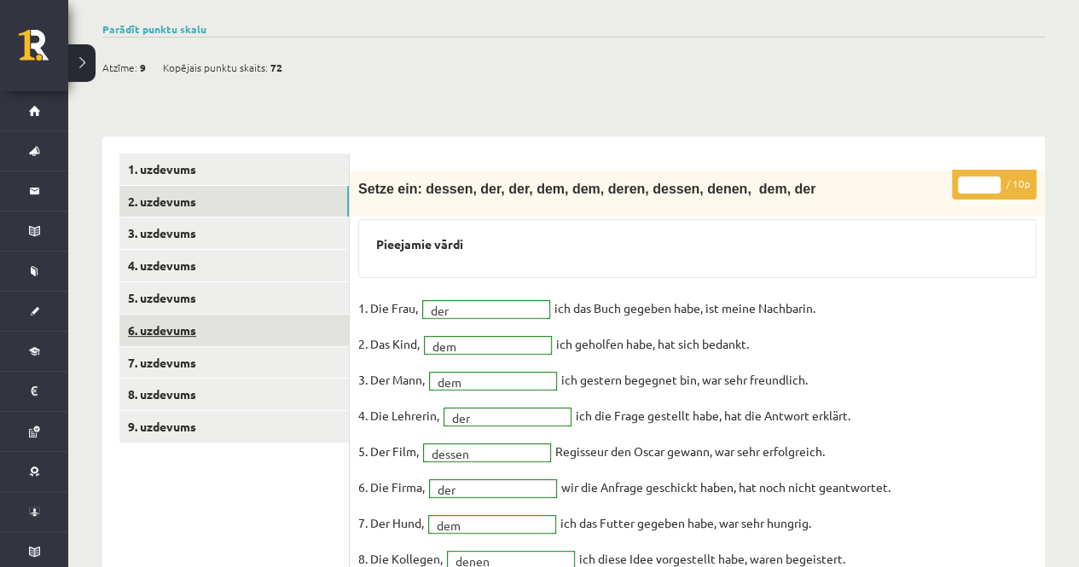
scroll to position [127, 0]
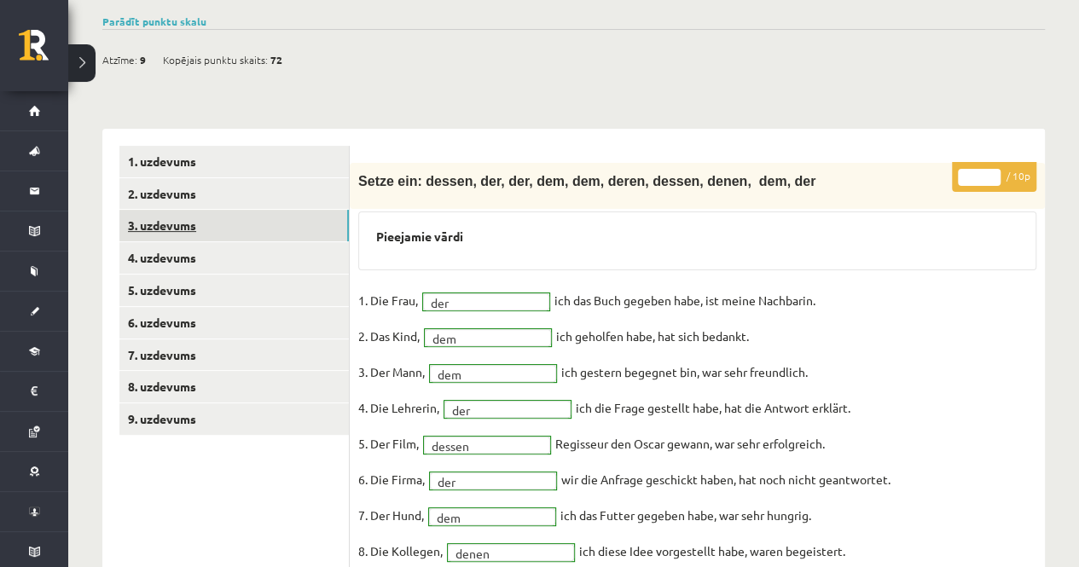
click at [200, 223] on link "3. uzdevums" at bounding box center [233, 226] width 229 height 32
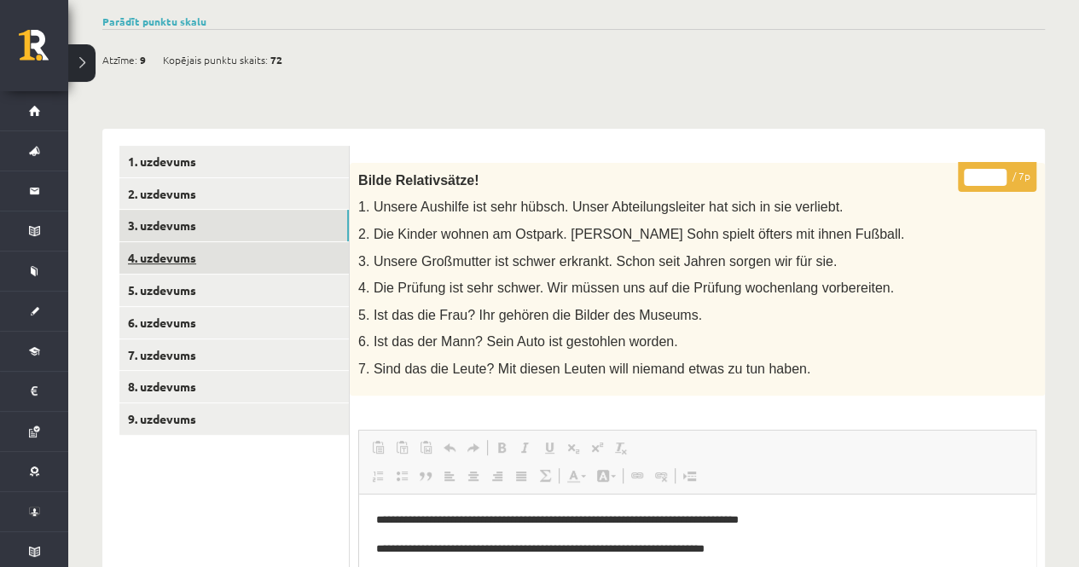
scroll to position [0, 0]
click at [187, 255] on link "4. uzdevums" at bounding box center [233, 258] width 229 height 32
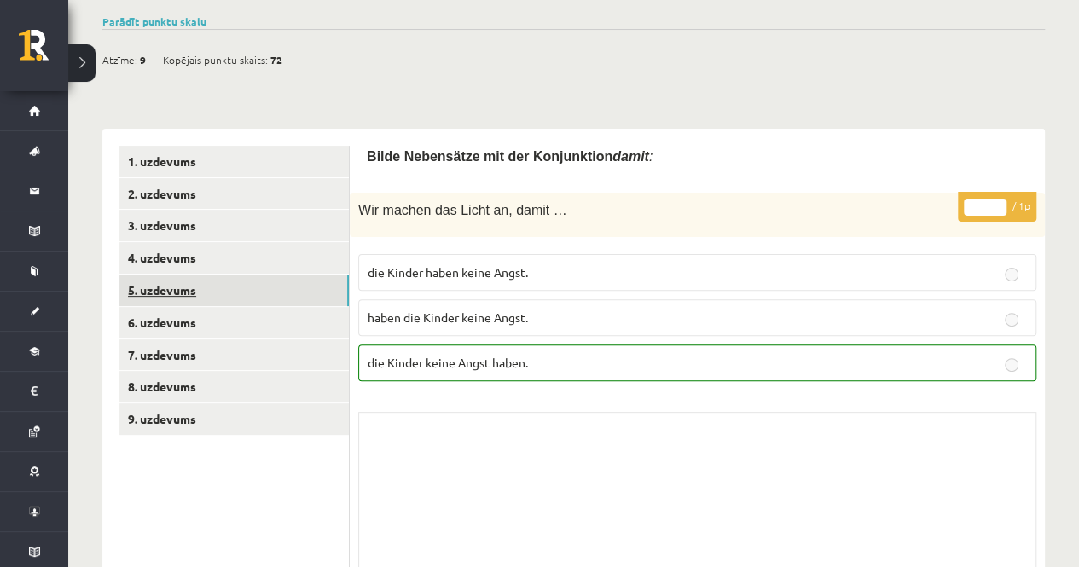
click at [153, 282] on link "5. uzdevums" at bounding box center [233, 291] width 229 height 32
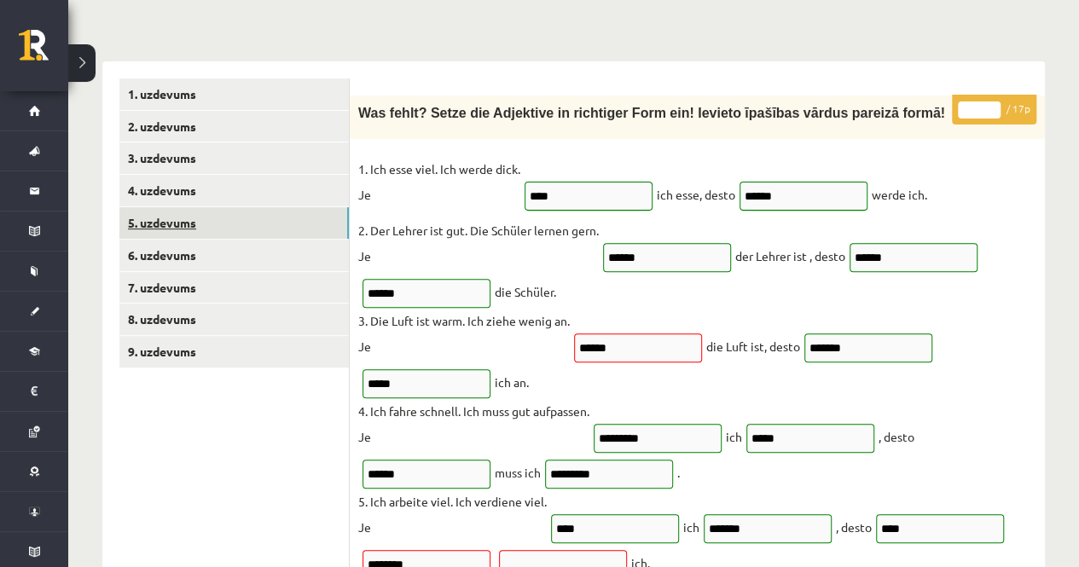
scroll to position [191, 0]
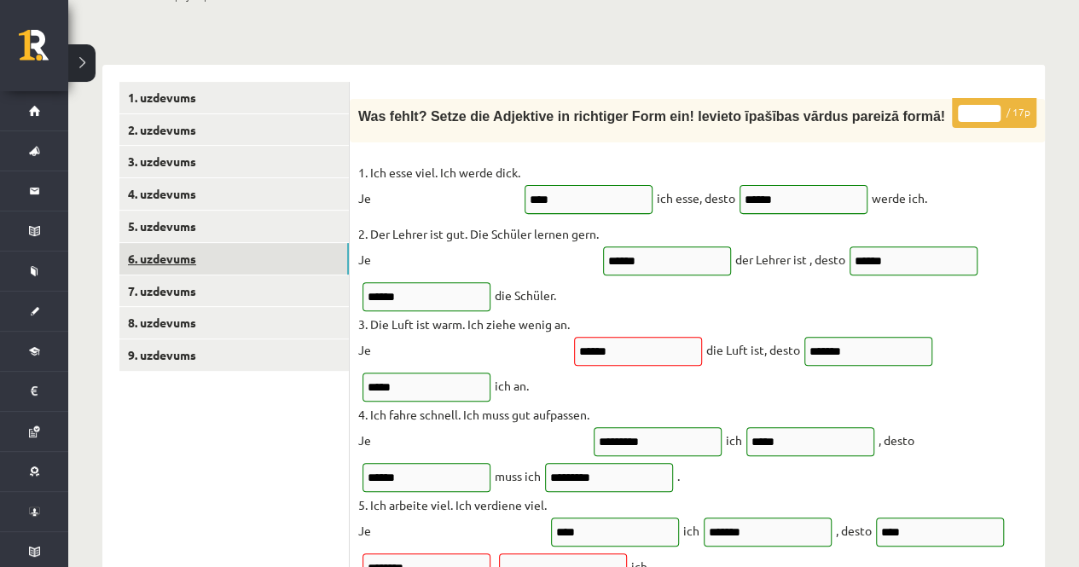
click at [188, 252] on link "6. uzdevums" at bounding box center [233, 259] width 229 height 32
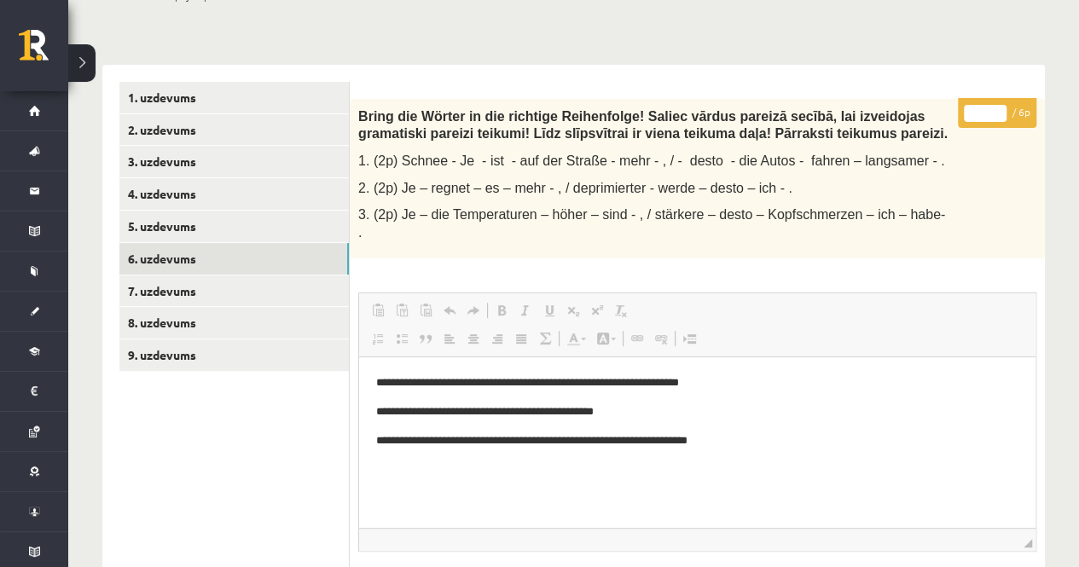
scroll to position [0, 0]
click at [203, 280] on link "7. uzdevums" at bounding box center [233, 291] width 229 height 32
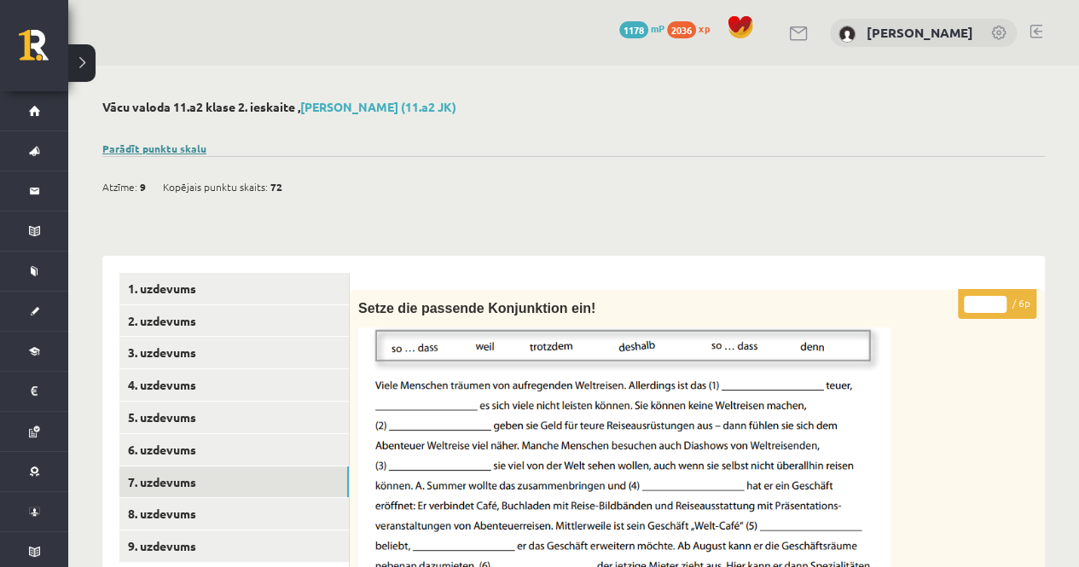
click at [194, 151] on link "Parādīt punktu skalu" at bounding box center [154, 149] width 104 height 14
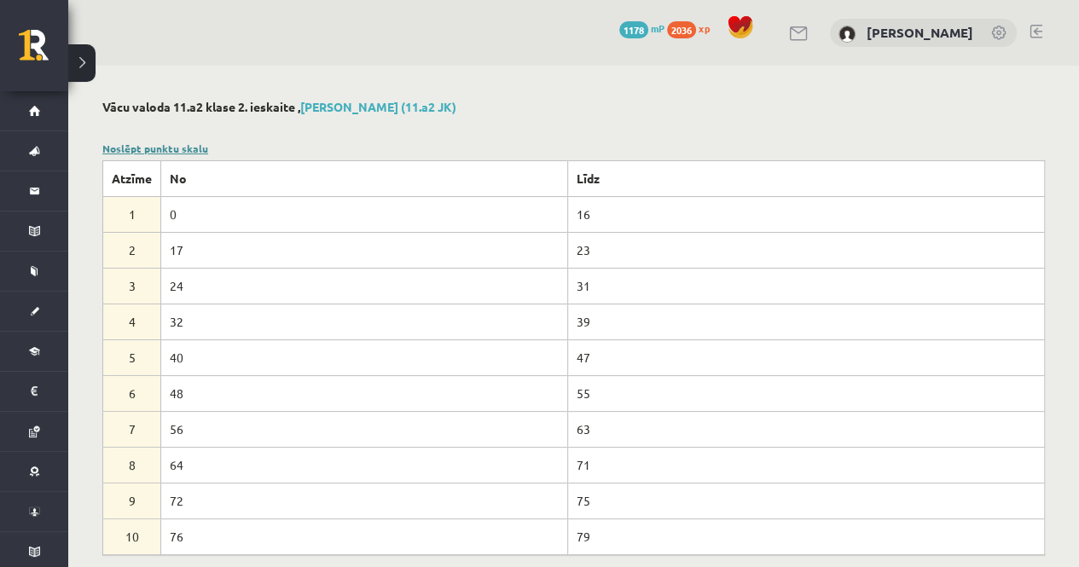
click at [176, 144] on link "Noslēpt punktu skalu" at bounding box center [155, 149] width 106 height 14
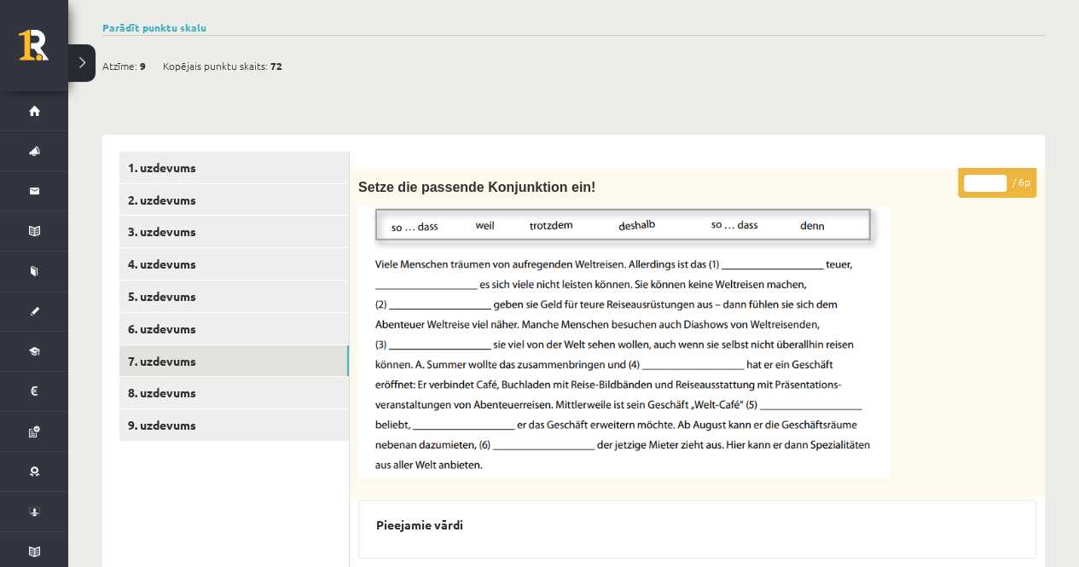
scroll to position [77, 0]
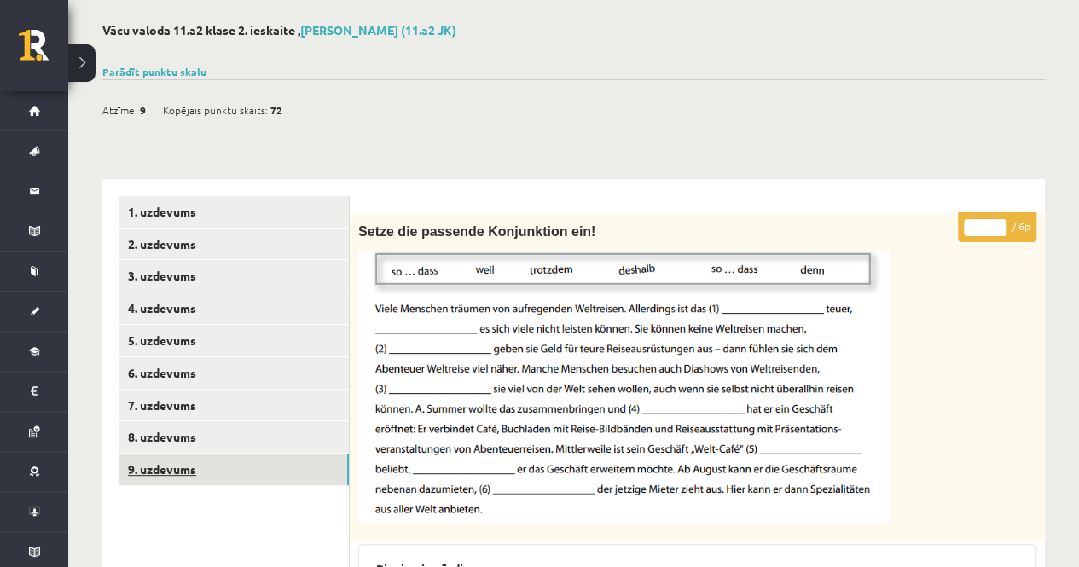
click at [246, 482] on link "9. uzdevums" at bounding box center [233, 470] width 229 height 32
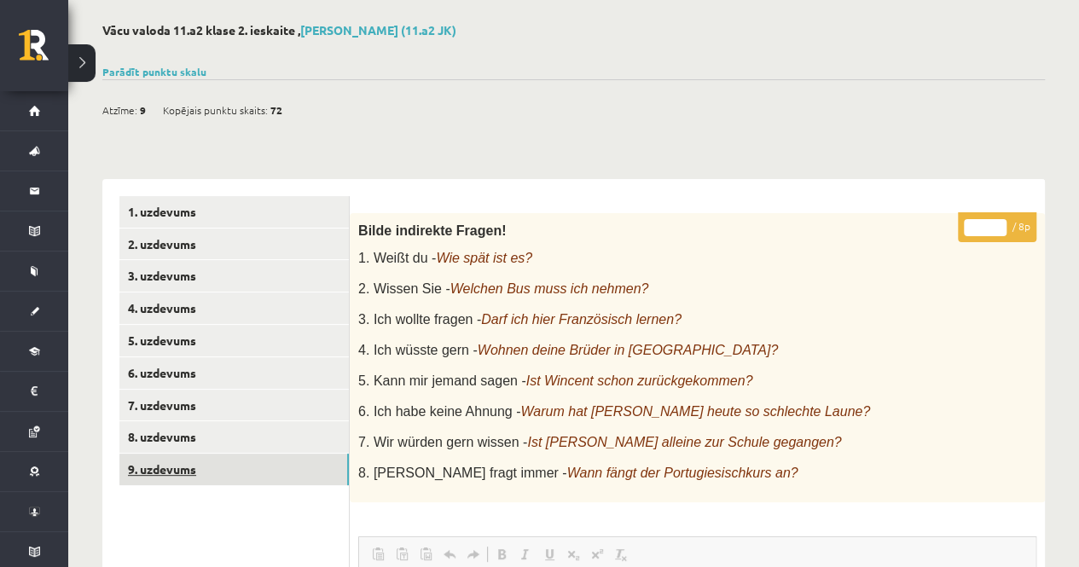
scroll to position [0, 0]
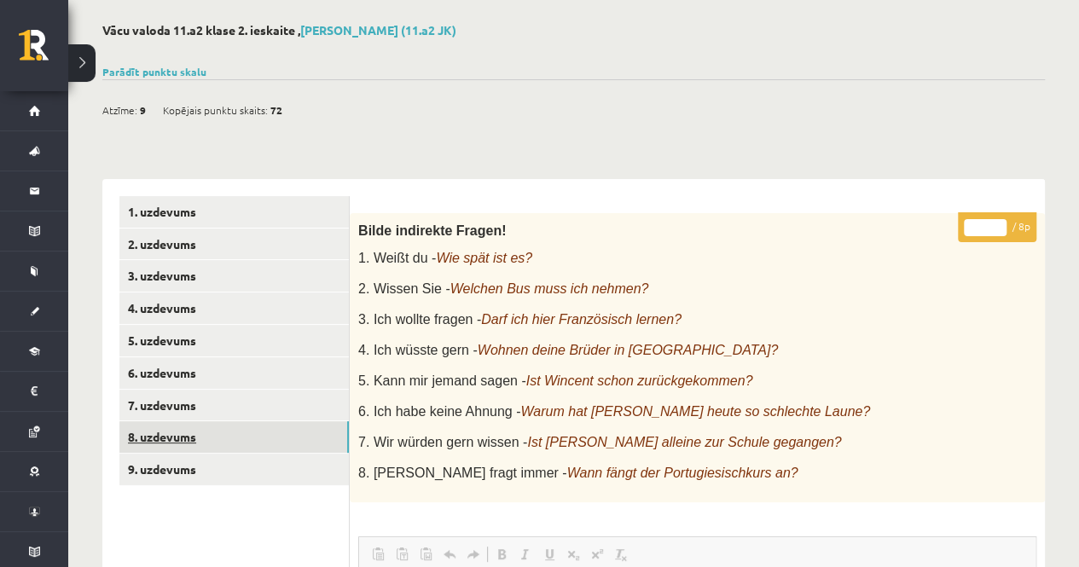
click at [206, 443] on link "8. uzdevums" at bounding box center [233, 437] width 229 height 32
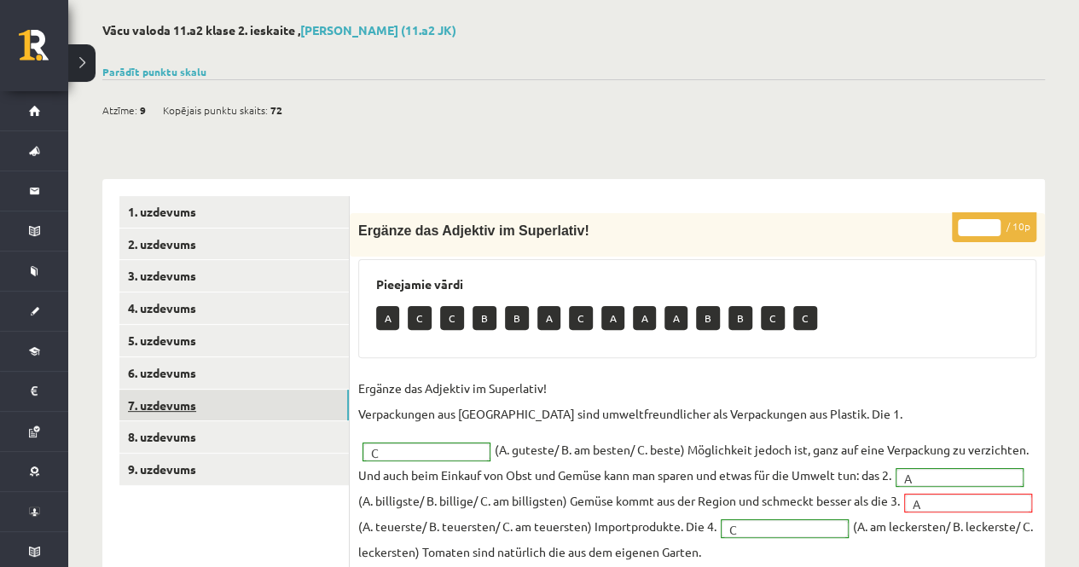
click at [140, 407] on link "7. uzdevums" at bounding box center [233, 406] width 229 height 32
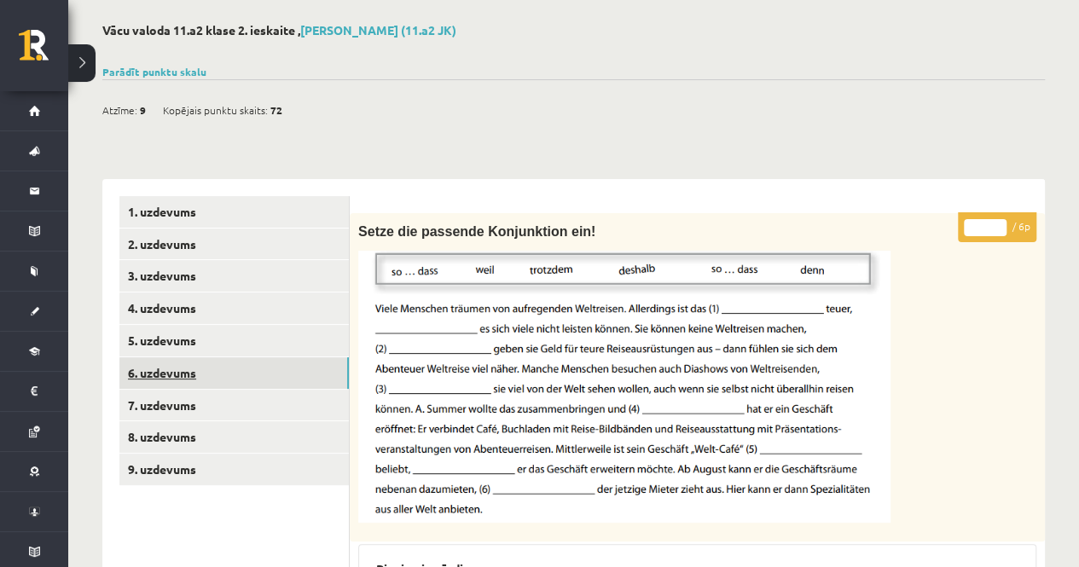
click at [155, 385] on link "6. uzdevums" at bounding box center [233, 373] width 229 height 32
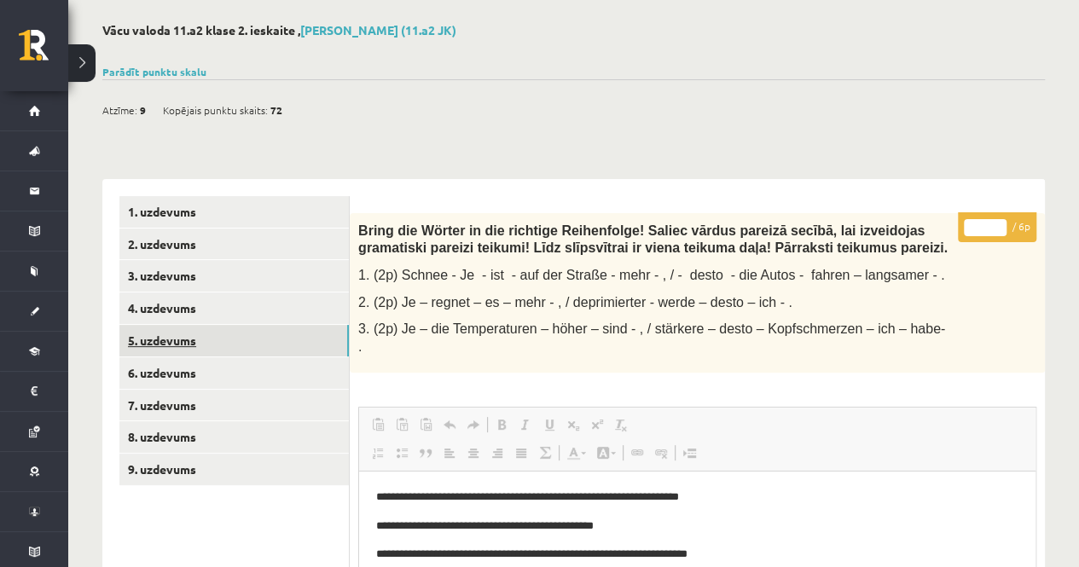
click at [167, 340] on link "5. uzdevums" at bounding box center [233, 341] width 229 height 32
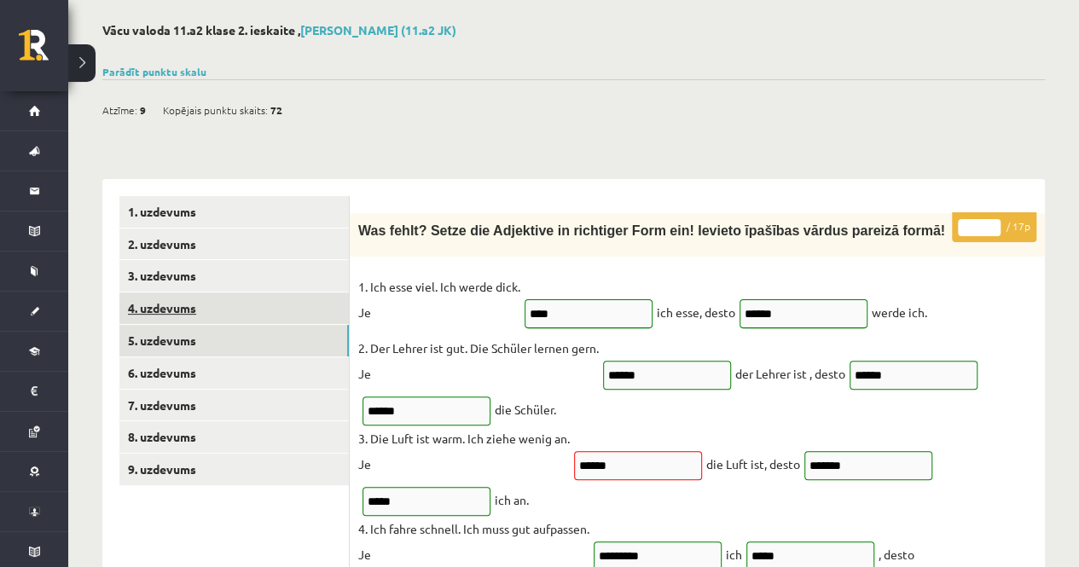
click at [172, 308] on link "4. uzdevums" at bounding box center [233, 308] width 229 height 32
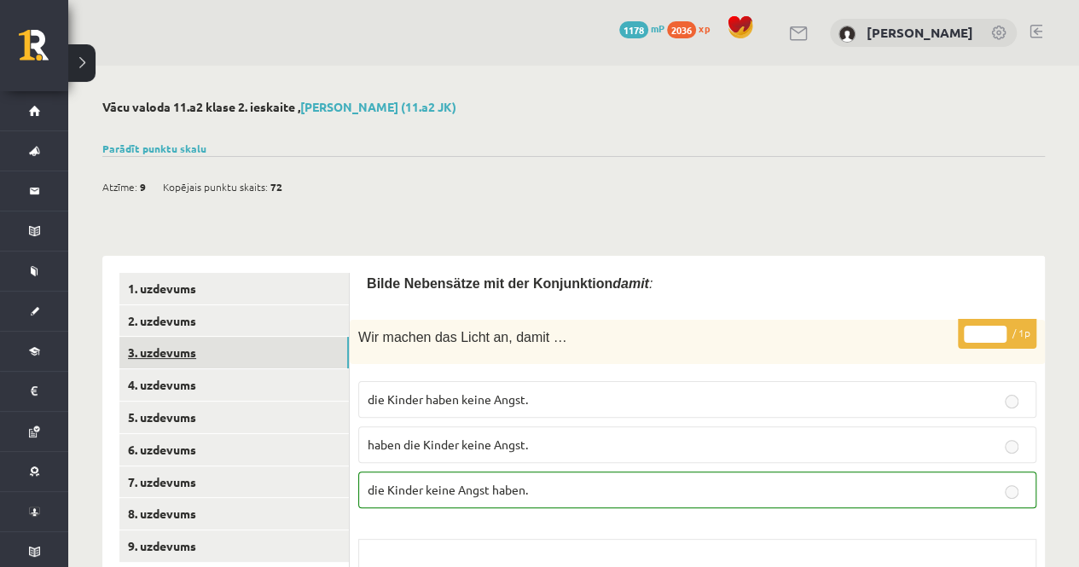
click at [211, 357] on link "3. uzdevums" at bounding box center [233, 353] width 229 height 32
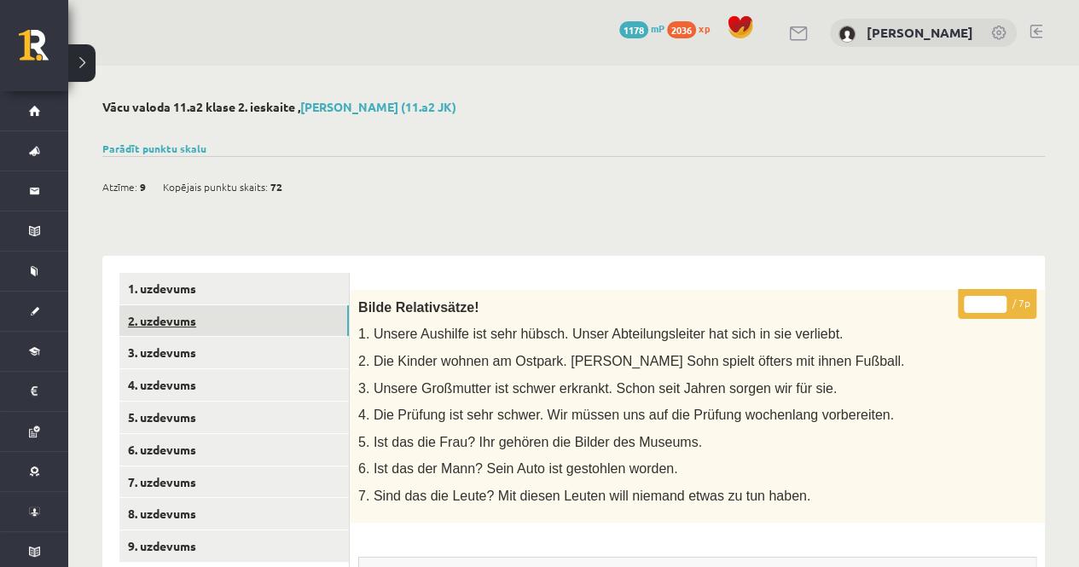
click at [173, 316] on link "2. uzdevums" at bounding box center [233, 321] width 229 height 32
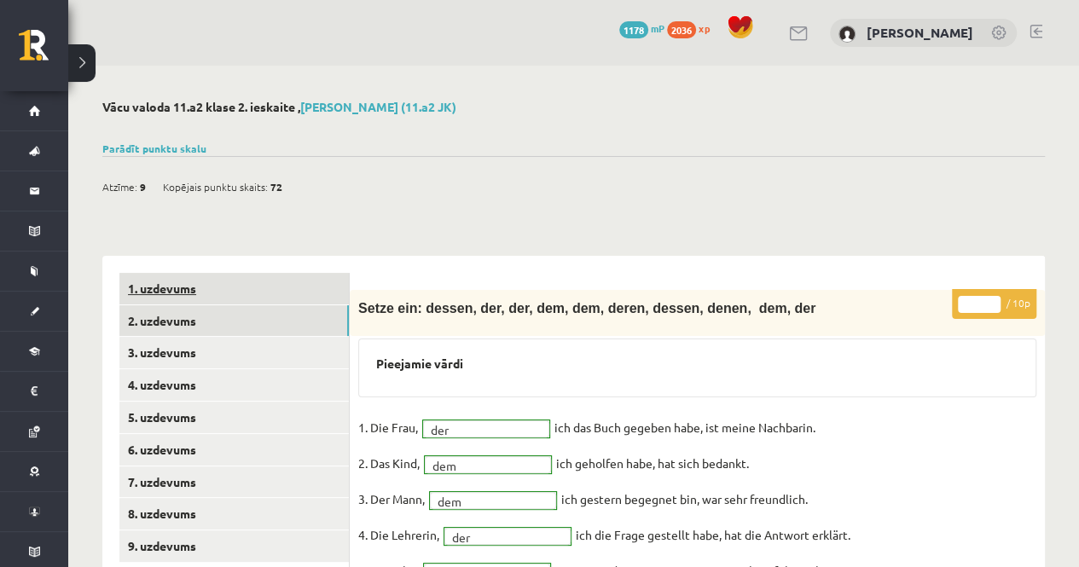
click at [234, 294] on link "1. uzdevums" at bounding box center [233, 289] width 229 height 32
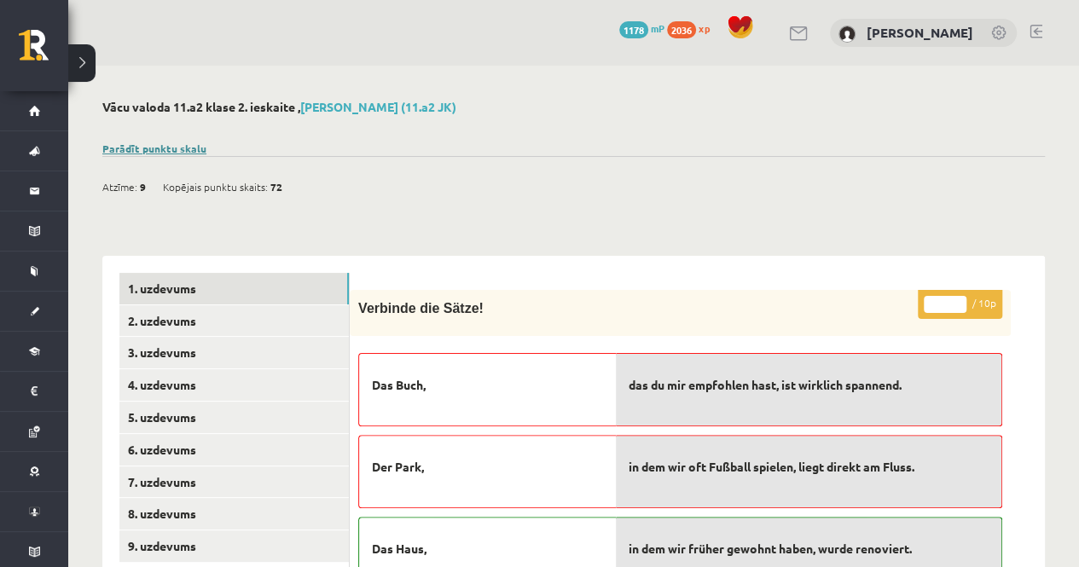
click at [157, 148] on link "Parādīt punktu skalu" at bounding box center [154, 149] width 104 height 14
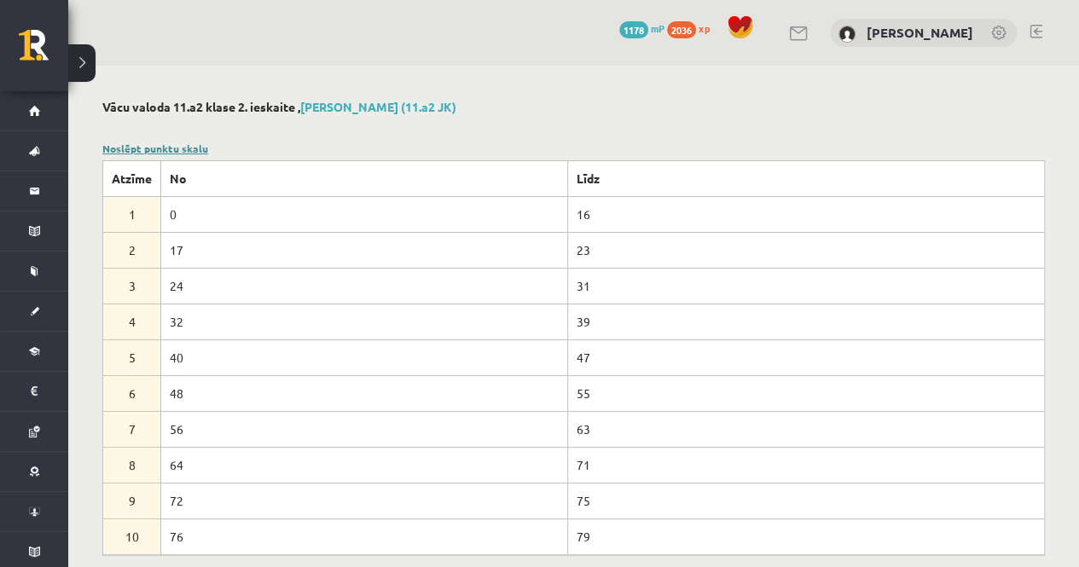
click at [203, 143] on link "Noslēpt punktu skalu" at bounding box center [155, 149] width 106 height 14
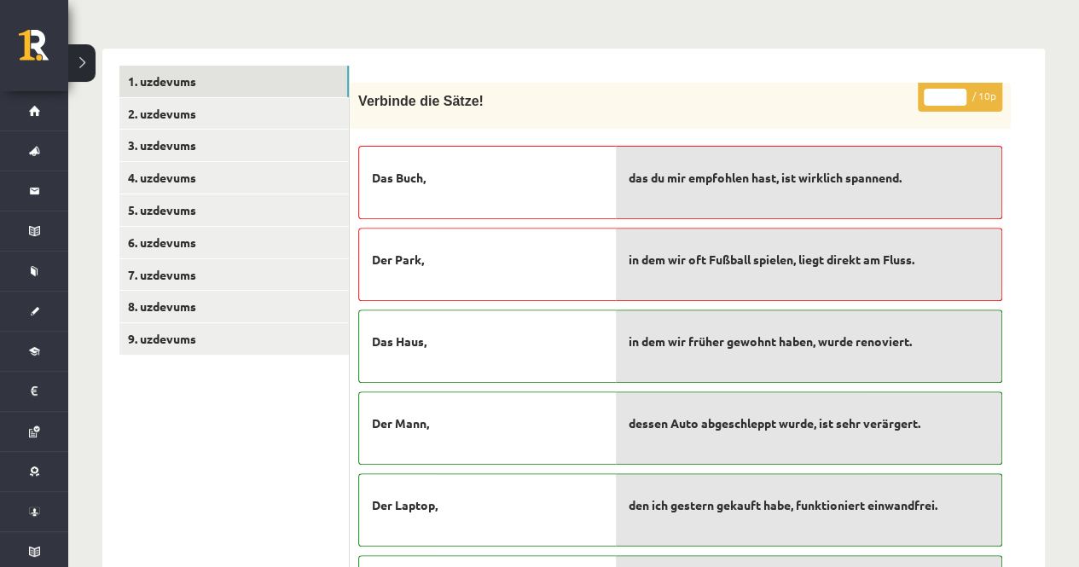
scroll to position [217, 0]
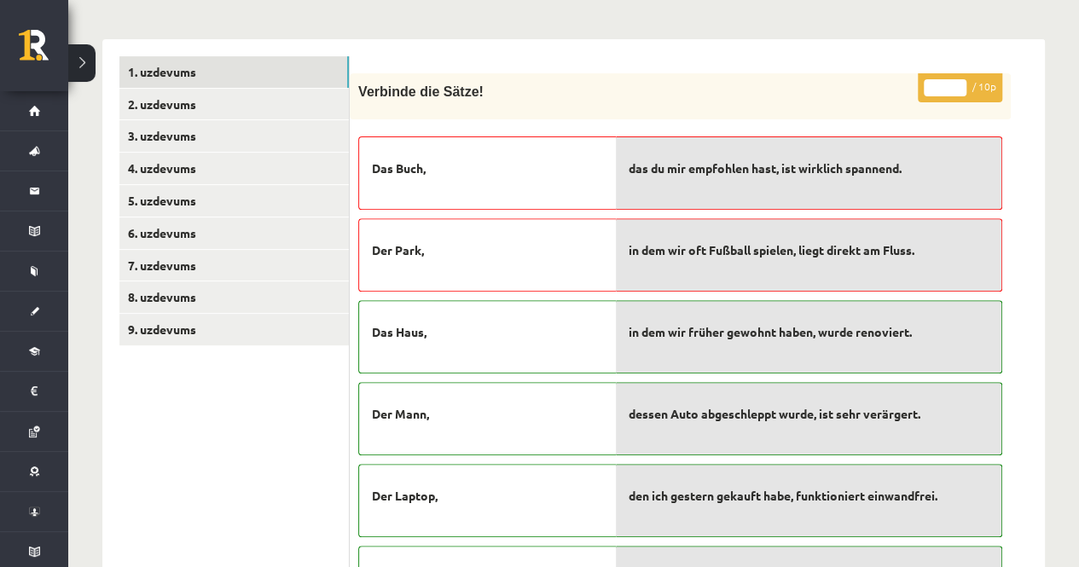
click at [370, 165] on div "Das Buch," at bounding box center [487, 172] width 258 height 73
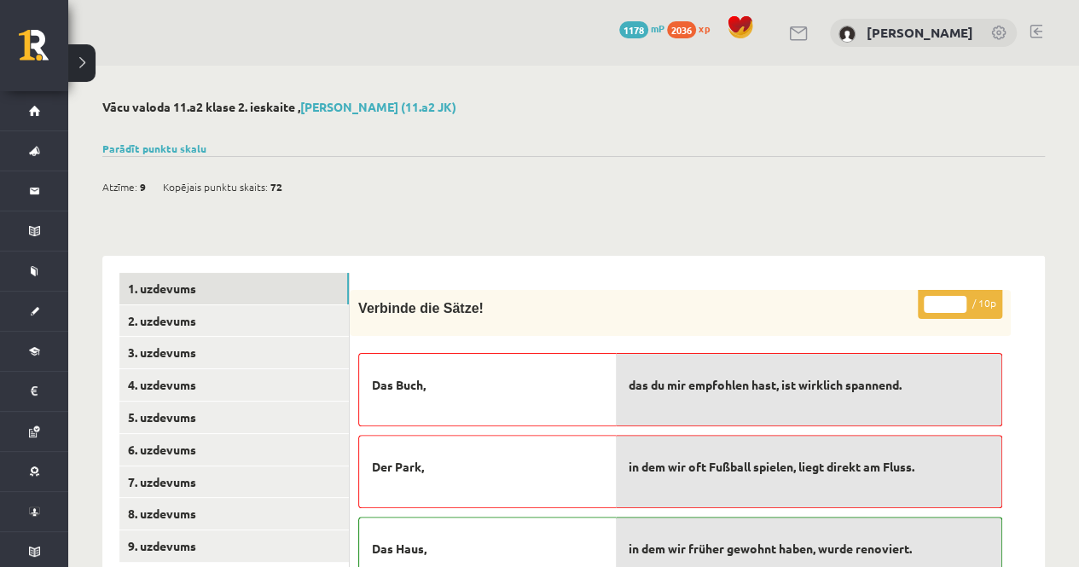
scroll to position [1, 0]
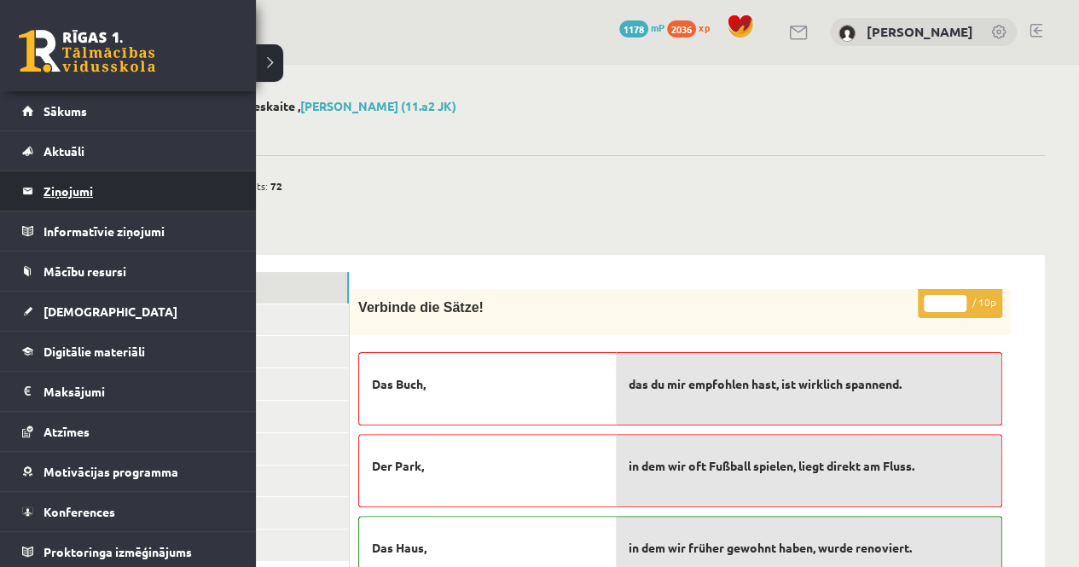
click at [52, 194] on legend "Ziņojumi 0" at bounding box center [138, 190] width 191 height 39
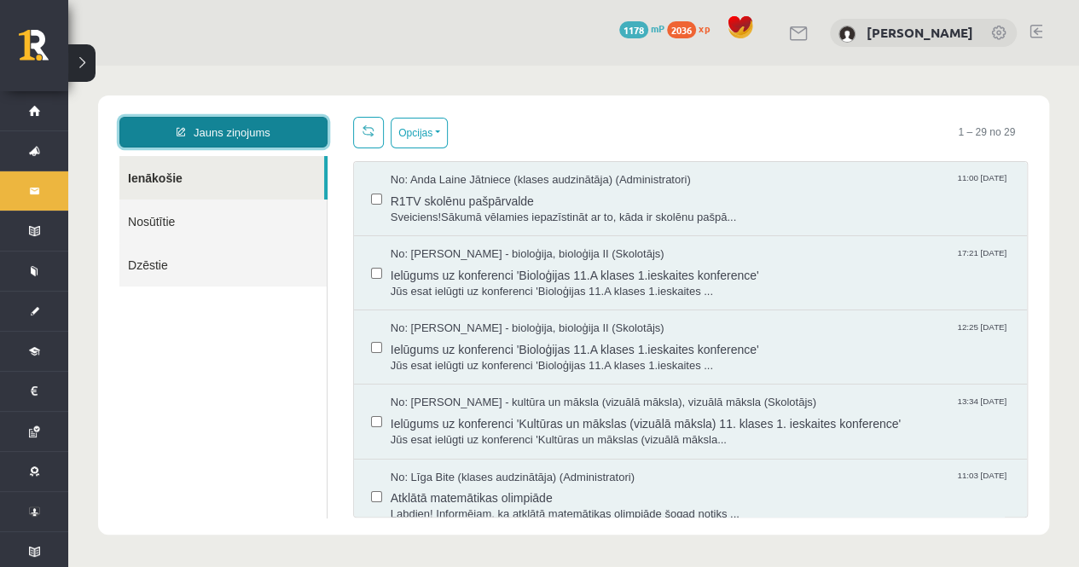
click at [295, 139] on link "Jauns ziņojums" at bounding box center [223, 132] width 208 height 31
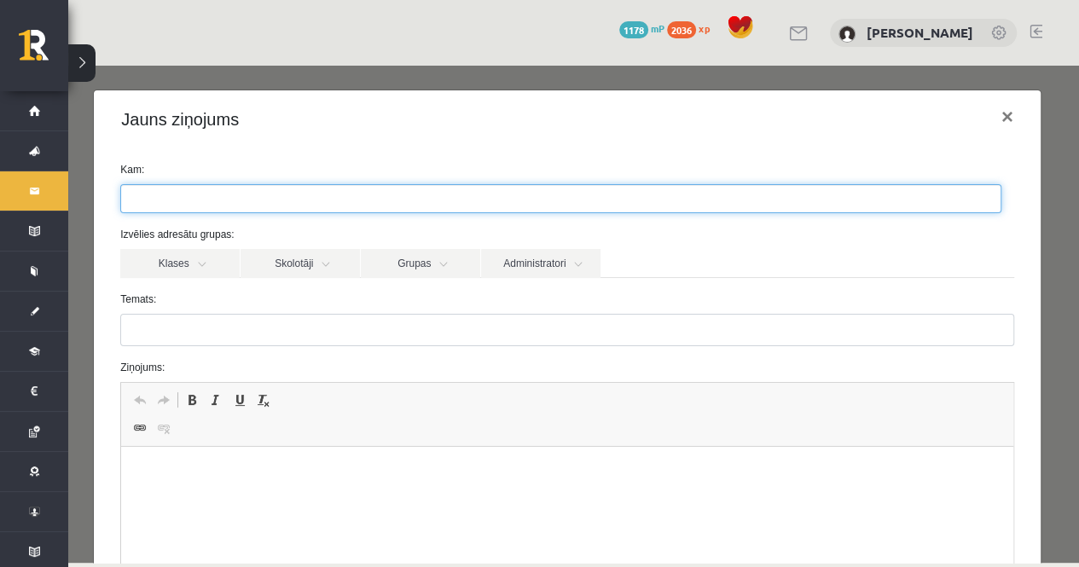
click at [315, 207] on ul at bounding box center [560, 198] width 879 height 27
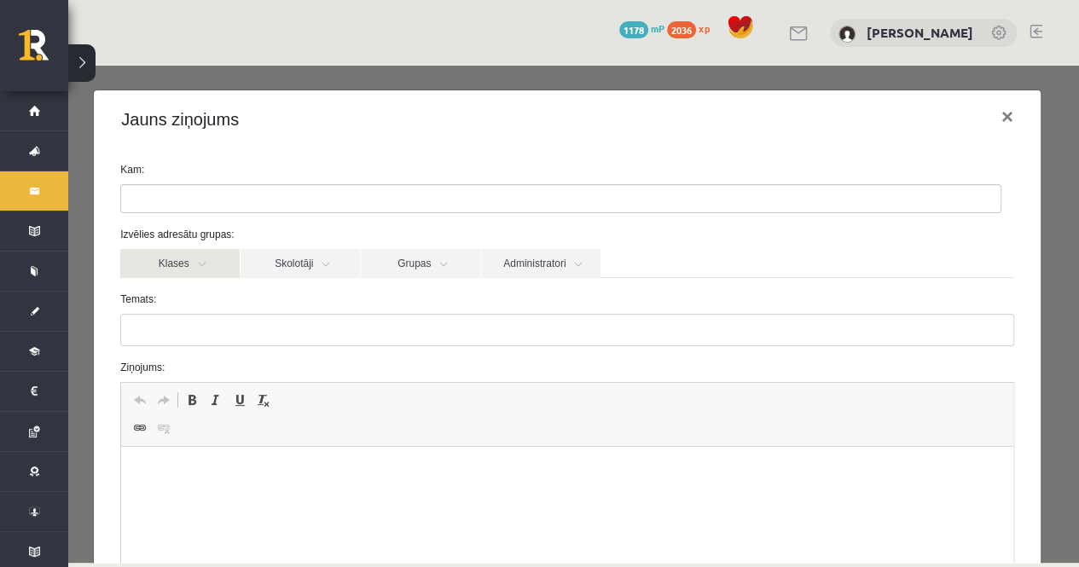
click at [213, 269] on link "Klases" at bounding box center [179, 263] width 119 height 29
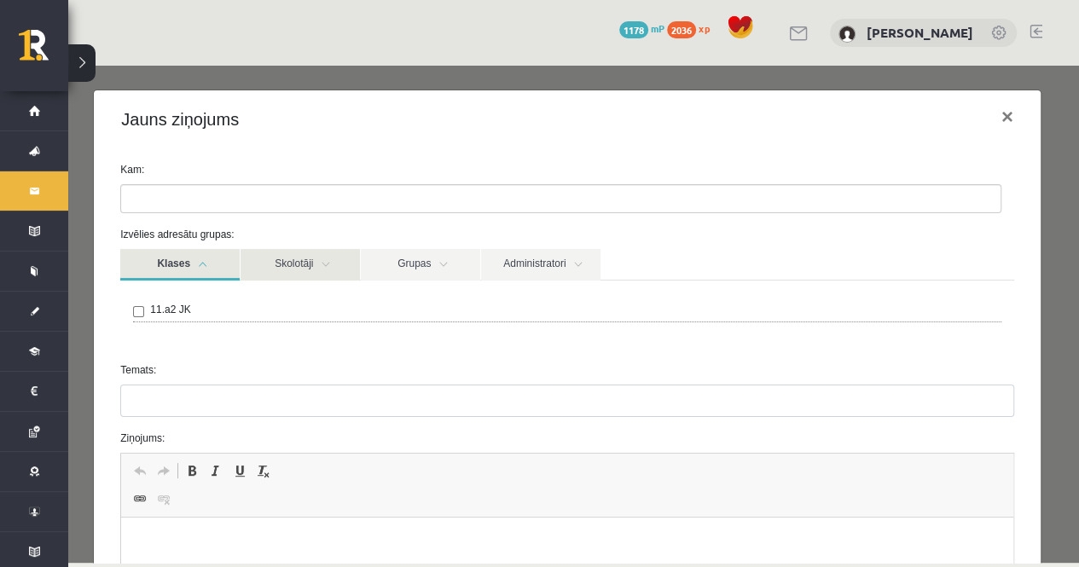
click at [336, 265] on link "Skolotāji" at bounding box center [299, 265] width 119 height 32
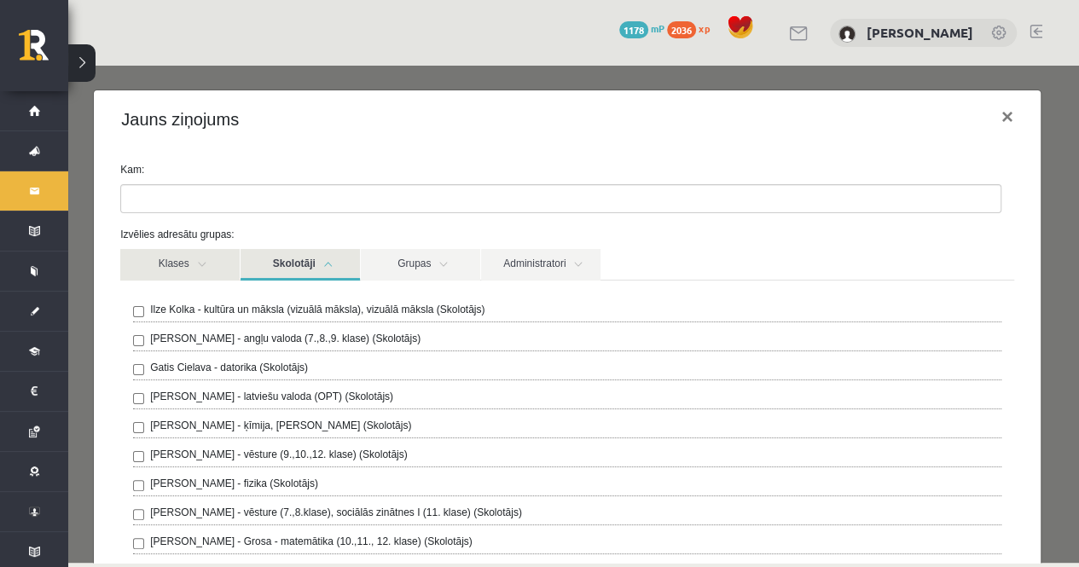
click at [184, 262] on link "Klases" at bounding box center [179, 265] width 119 height 32
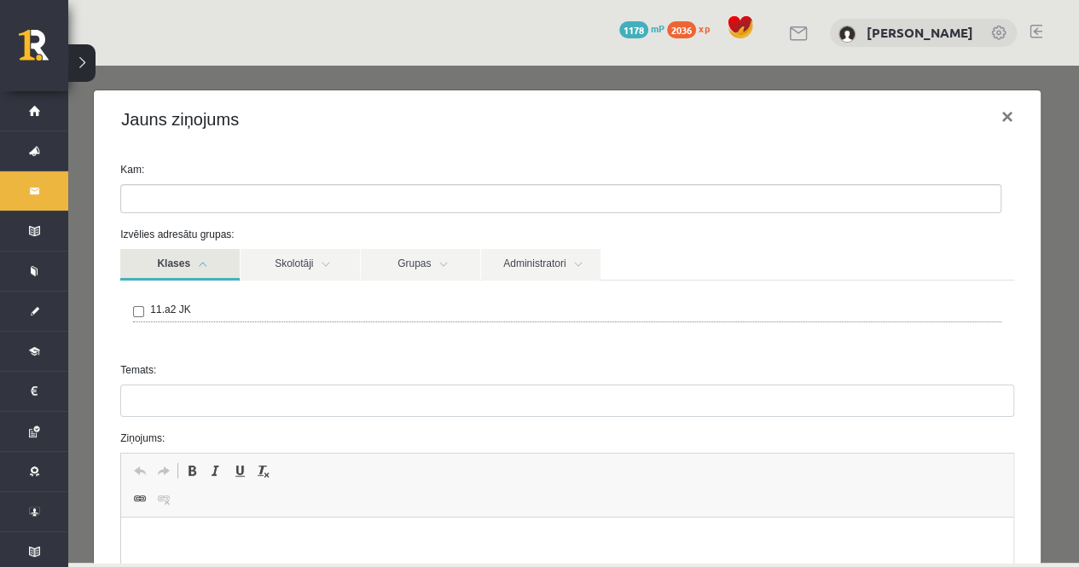
click at [184, 262] on link "Klases" at bounding box center [179, 265] width 119 height 32
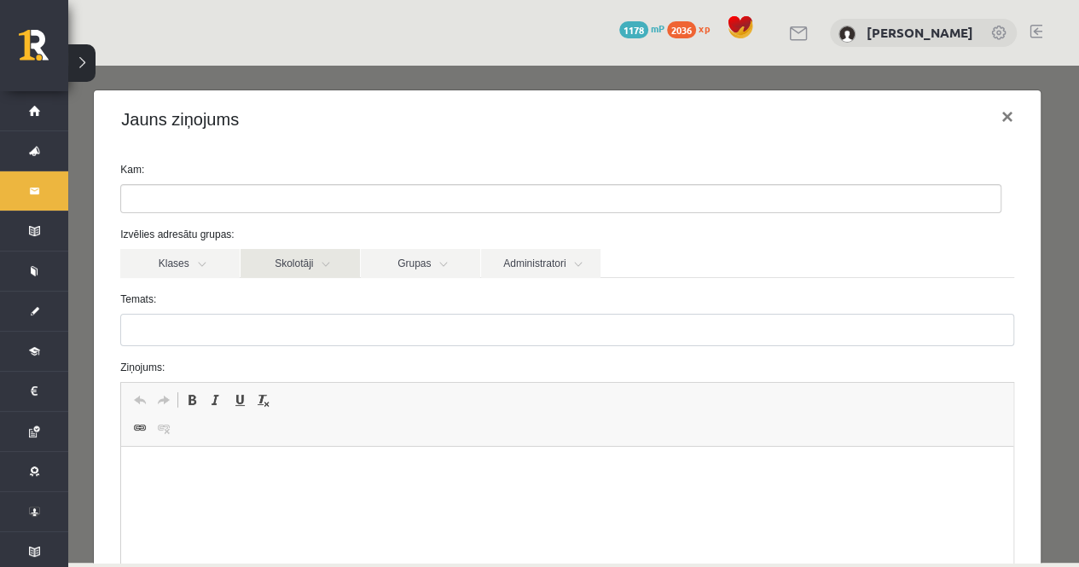
click at [327, 269] on link "Skolotāji" at bounding box center [299, 263] width 119 height 29
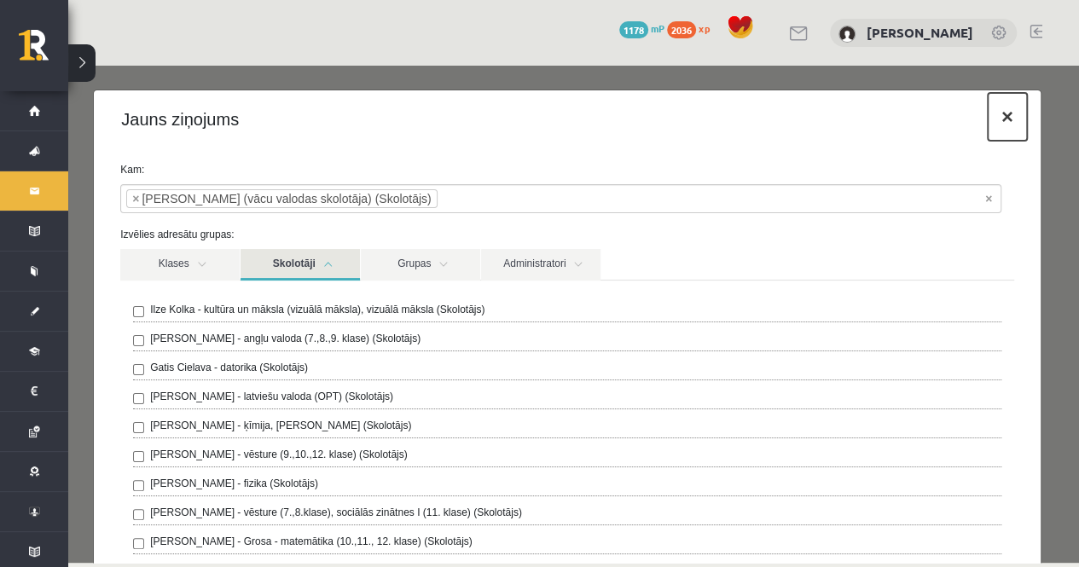
click at [988, 119] on button "×" at bounding box center [1007, 117] width 39 height 48
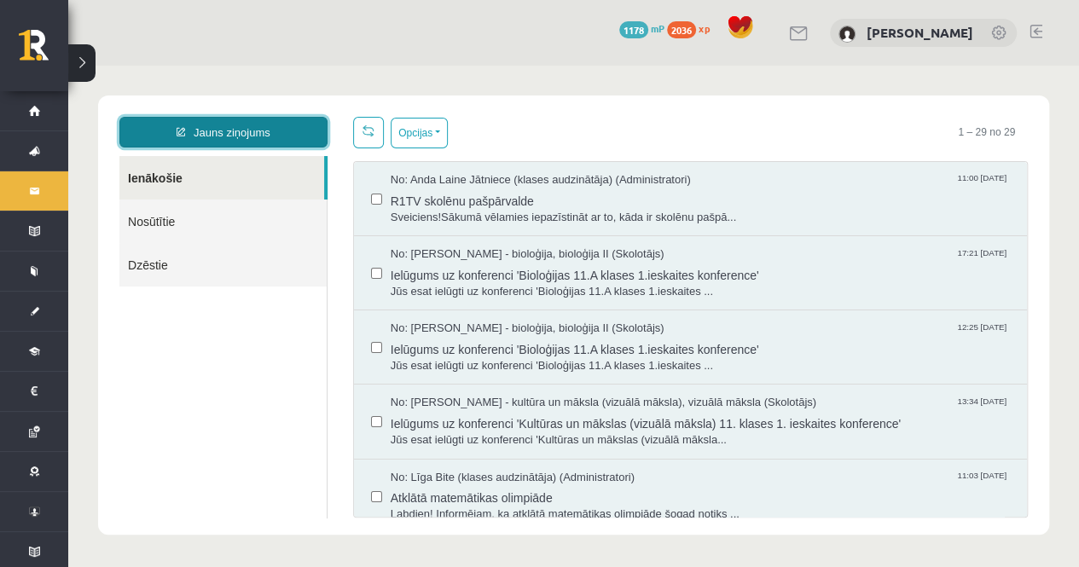
click at [295, 141] on link "Jauns ziņojums" at bounding box center [223, 132] width 208 height 31
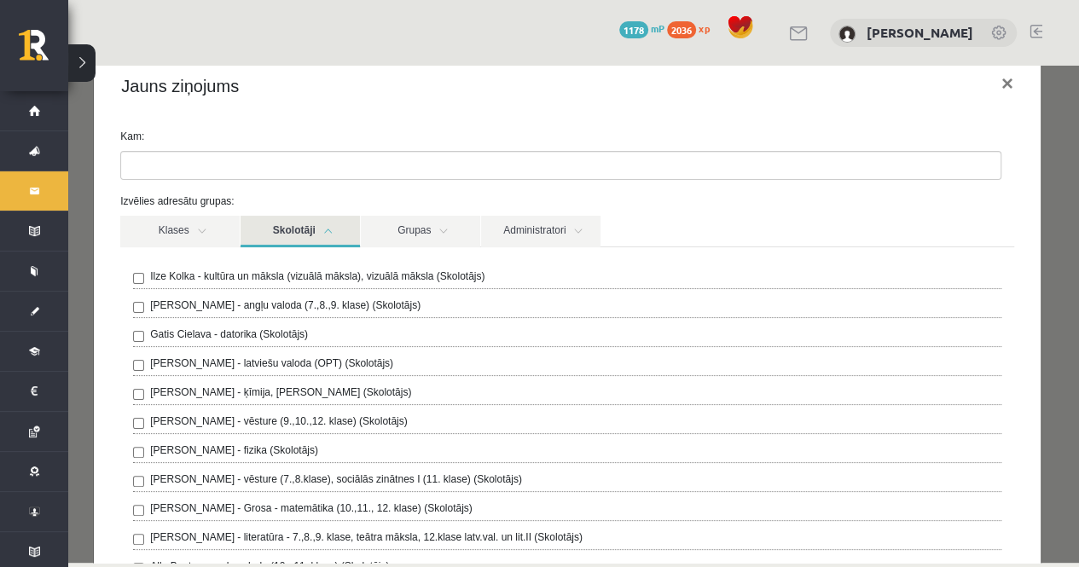
scroll to position [25, 0]
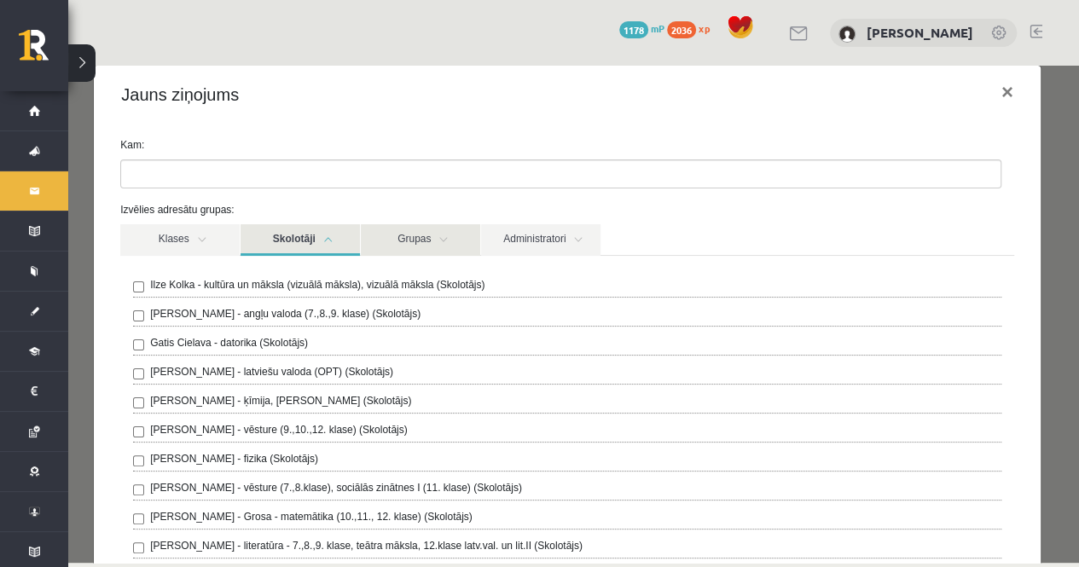
click at [434, 239] on link "Grupas" at bounding box center [420, 240] width 119 height 32
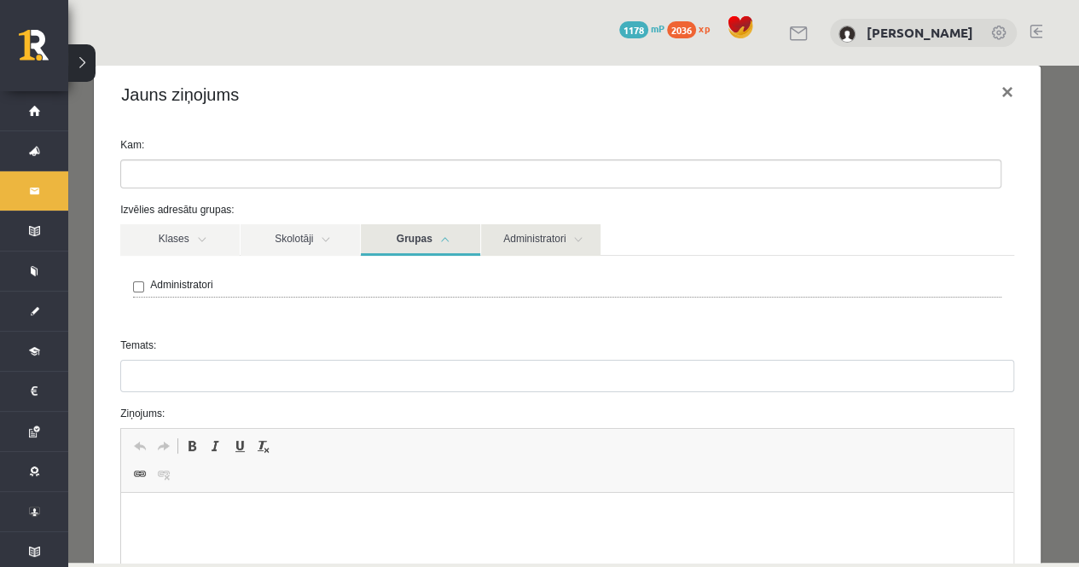
click at [528, 233] on link "Administratori" at bounding box center [540, 240] width 119 height 32
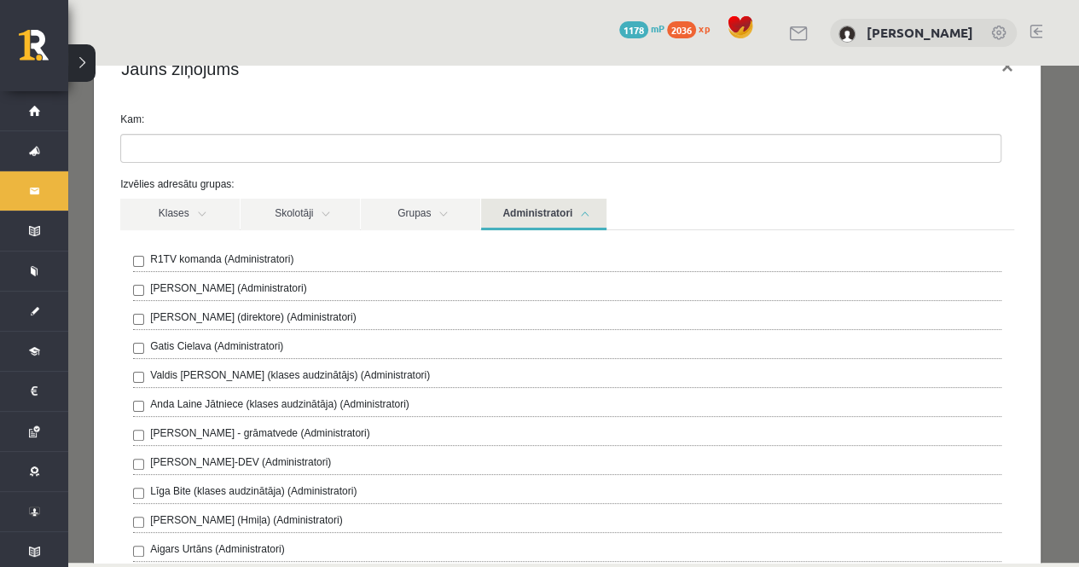
scroll to position [49, 0]
click at [470, 222] on link "Grupas" at bounding box center [420, 216] width 119 height 32
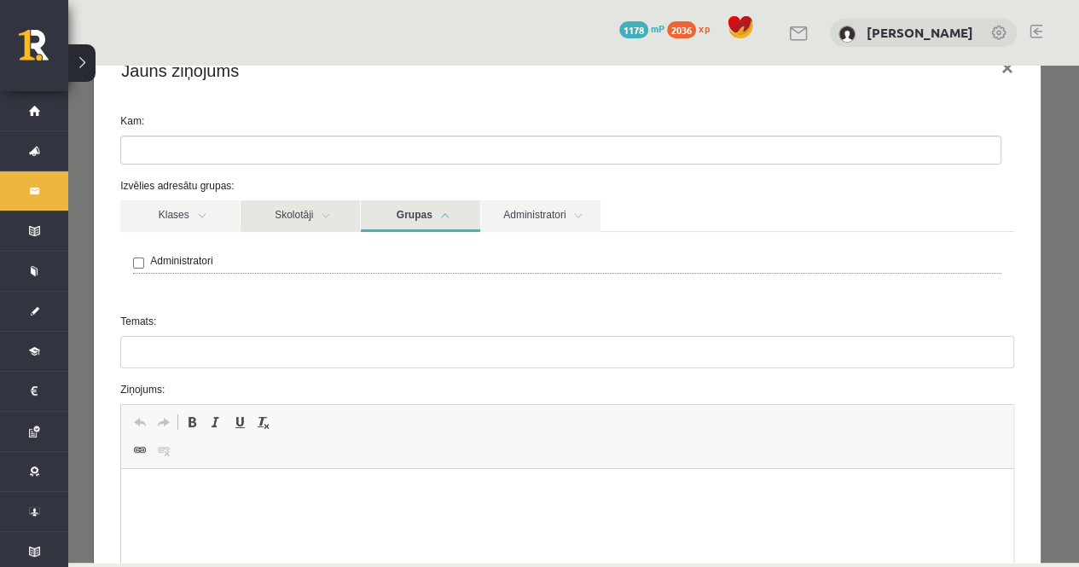
click at [328, 224] on link "Skolotāji" at bounding box center [299, 216] width 119 height 32
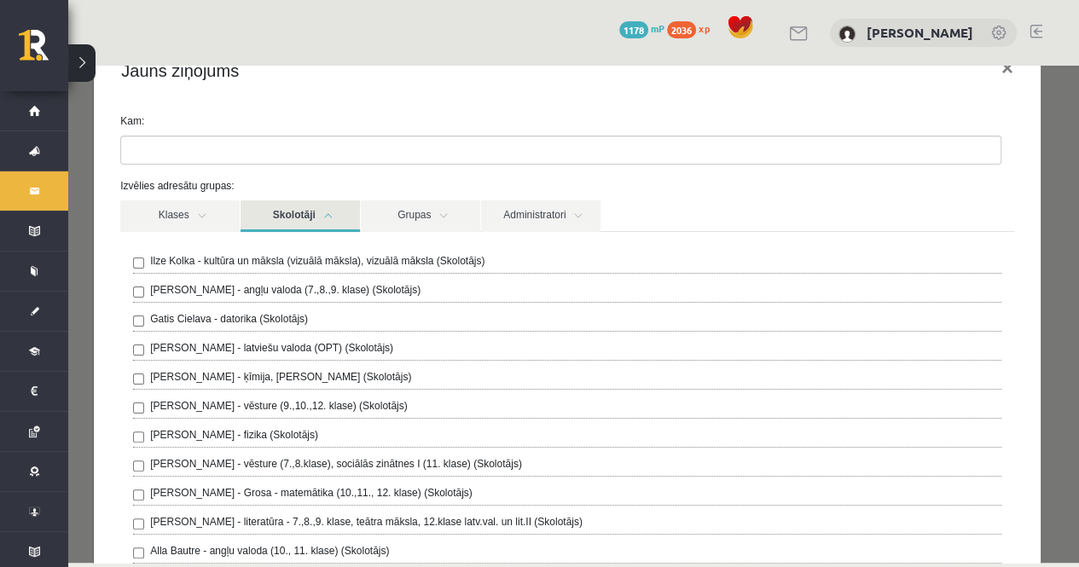
click at [328, 224] on link "Skolotāji" at bounding box center [299, 216] width 119 height 32
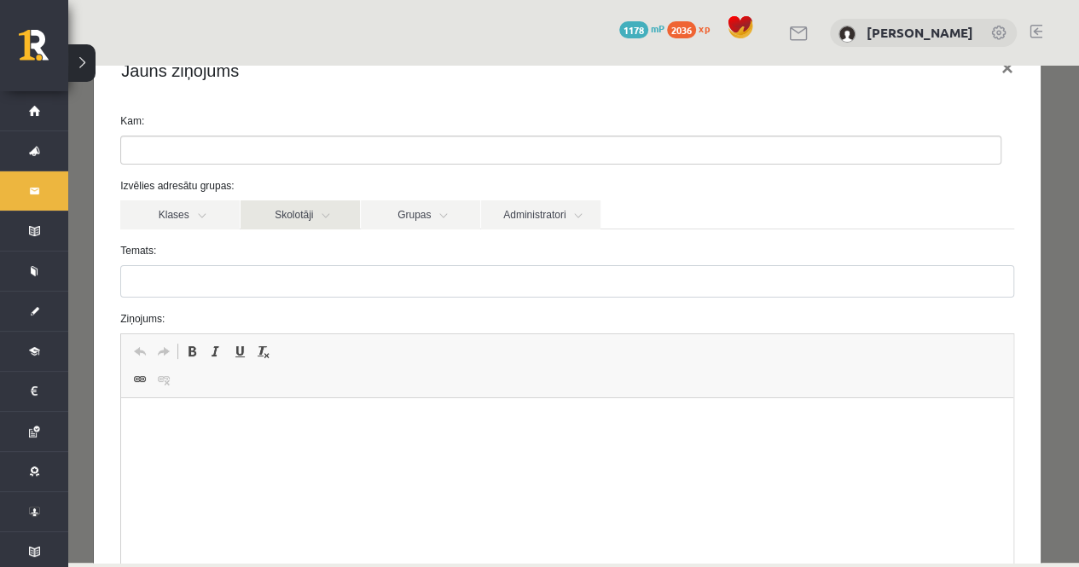
click at [328, 224] on link "Skolotāji" at bounding box center [299, 214] width 119 height 29
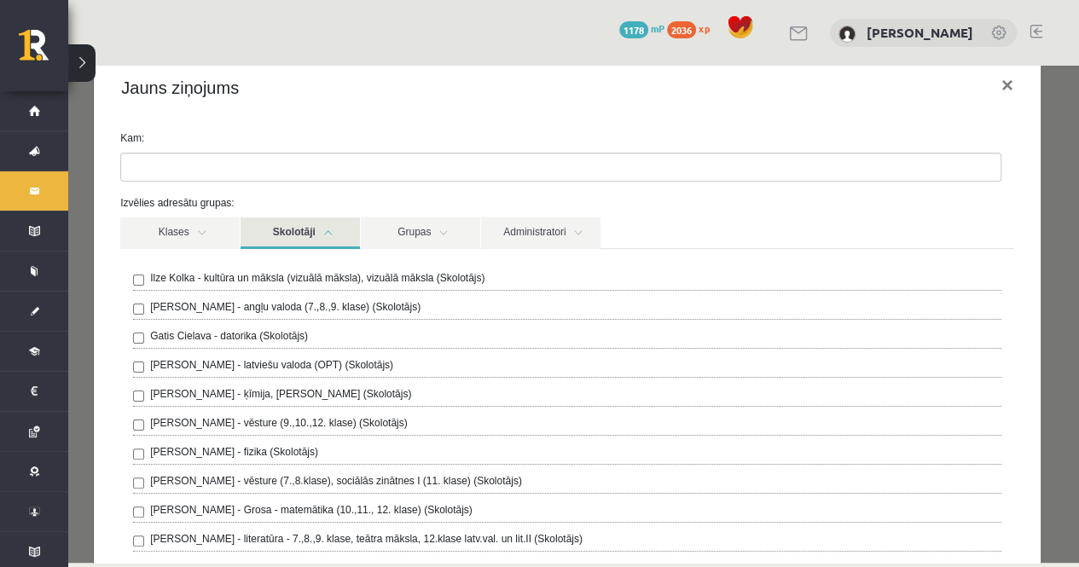
scroll to position [28, 0]
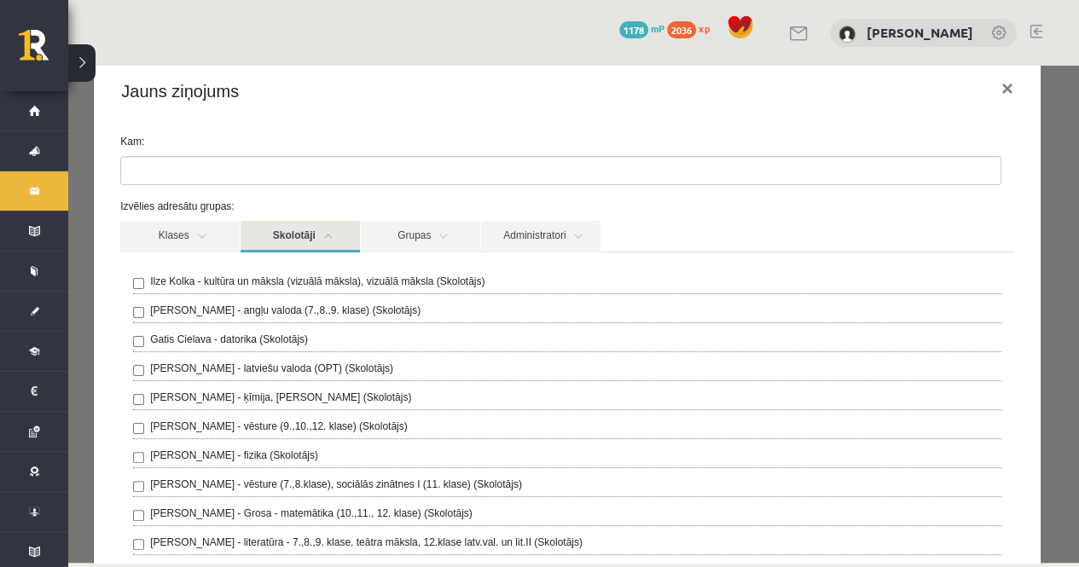
click at [298, 238] on link "Skolotāji" at bounding box center [299, 237] width 119 height 32
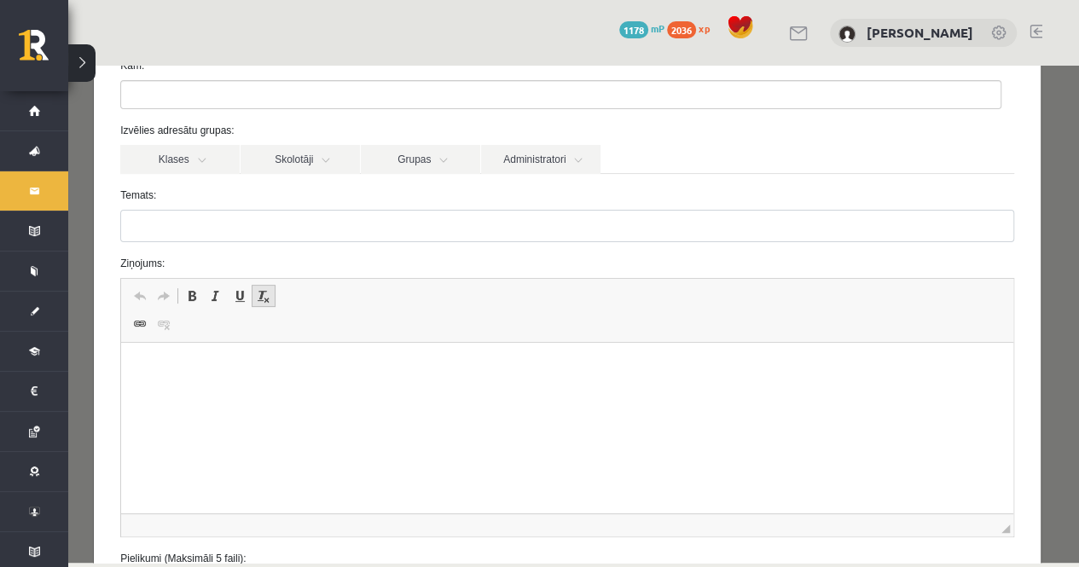
scroll to position [0, 0]
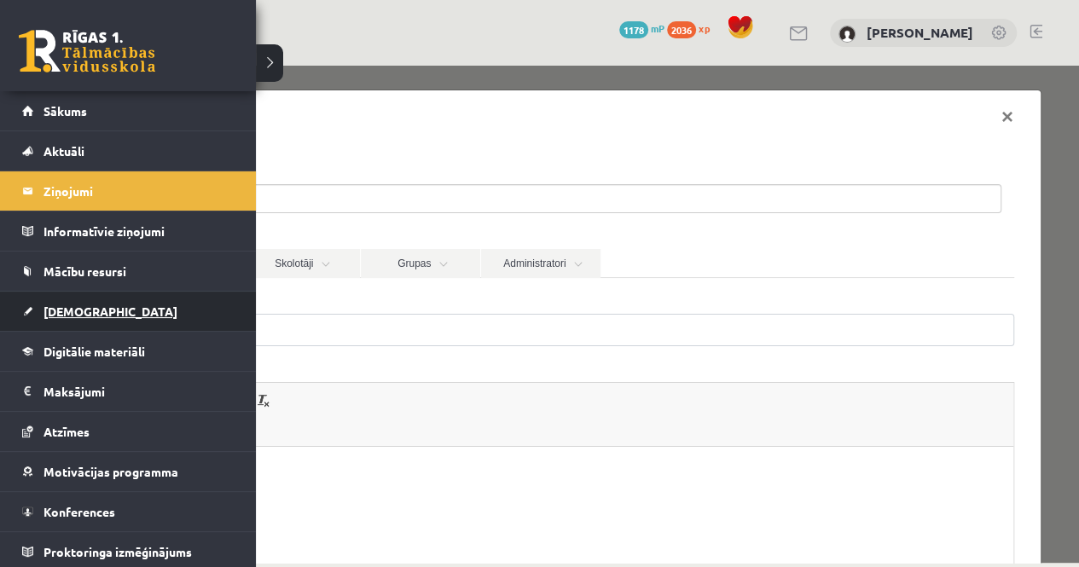
click at [78, 320] on link "[DEMOGRAPHIC_DATA]" at bounding box center [128, 311] width 212 height 39
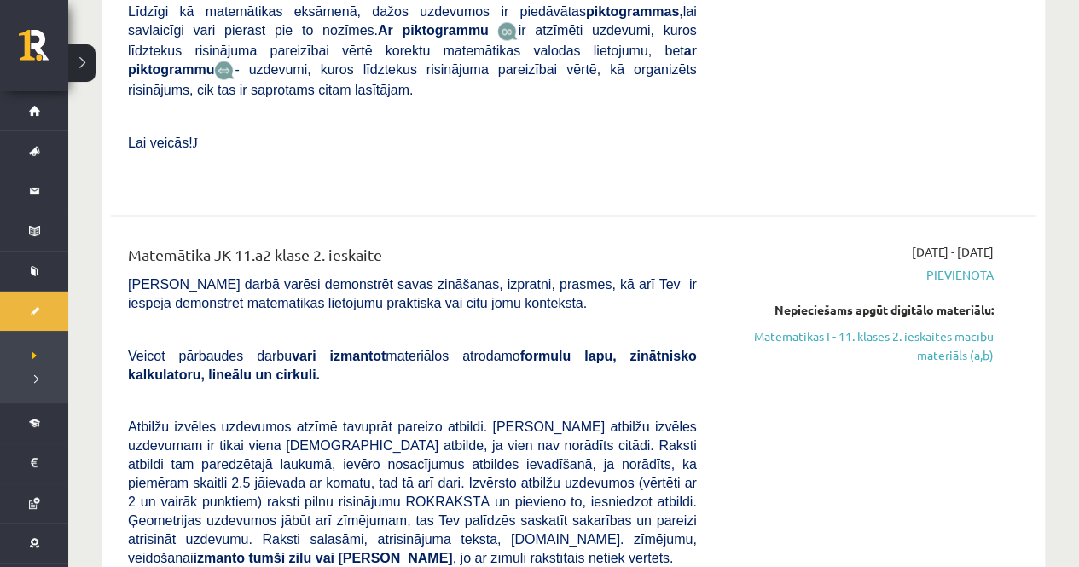
scroll to position [7739, 0]
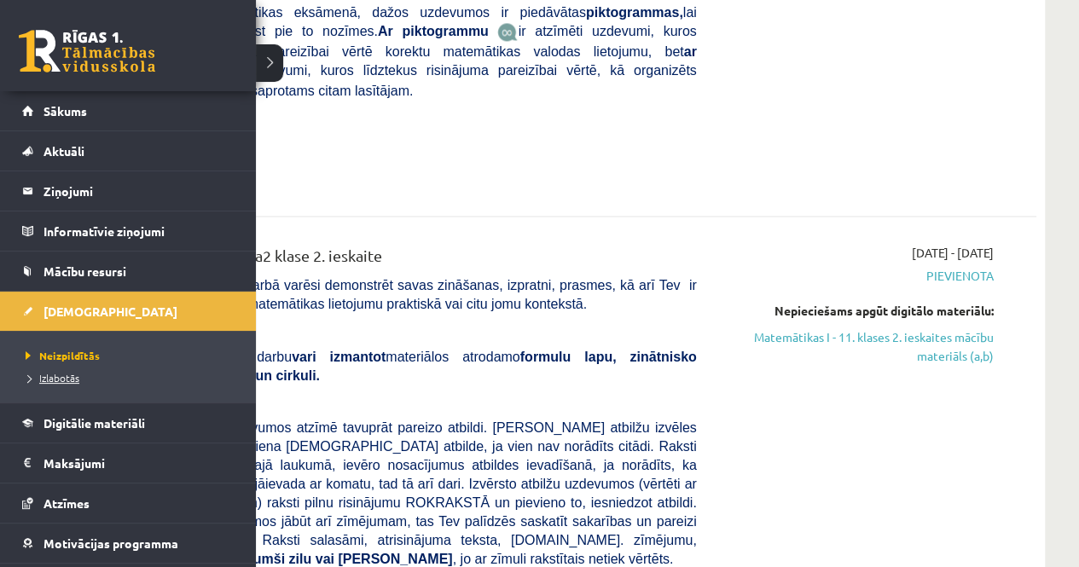
click at [60, 374] on span "Izlabotās" at bounding box center [50, 378] width 58 height 14
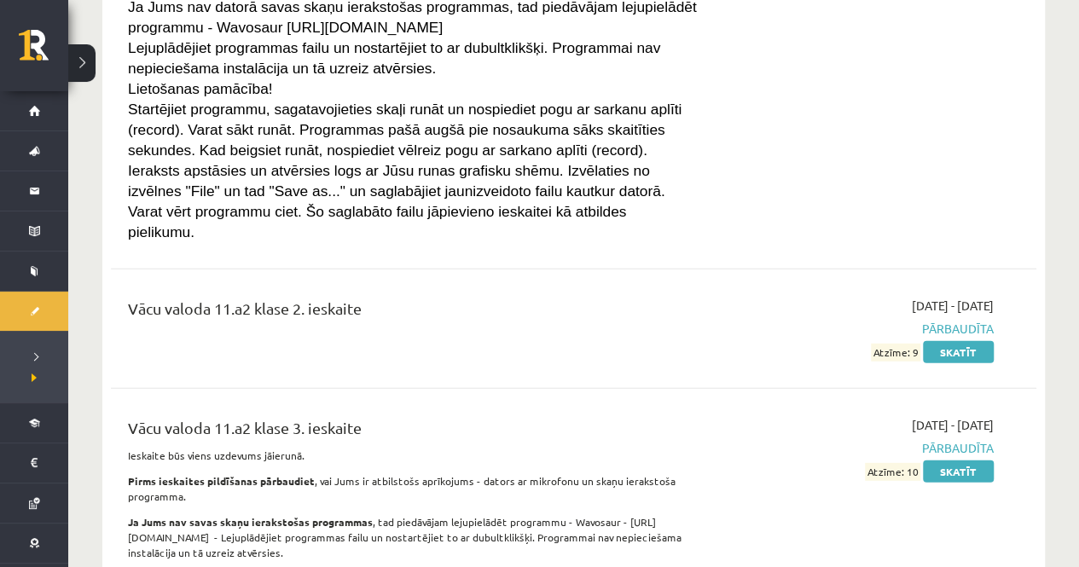
scroll to position [5376, 0]
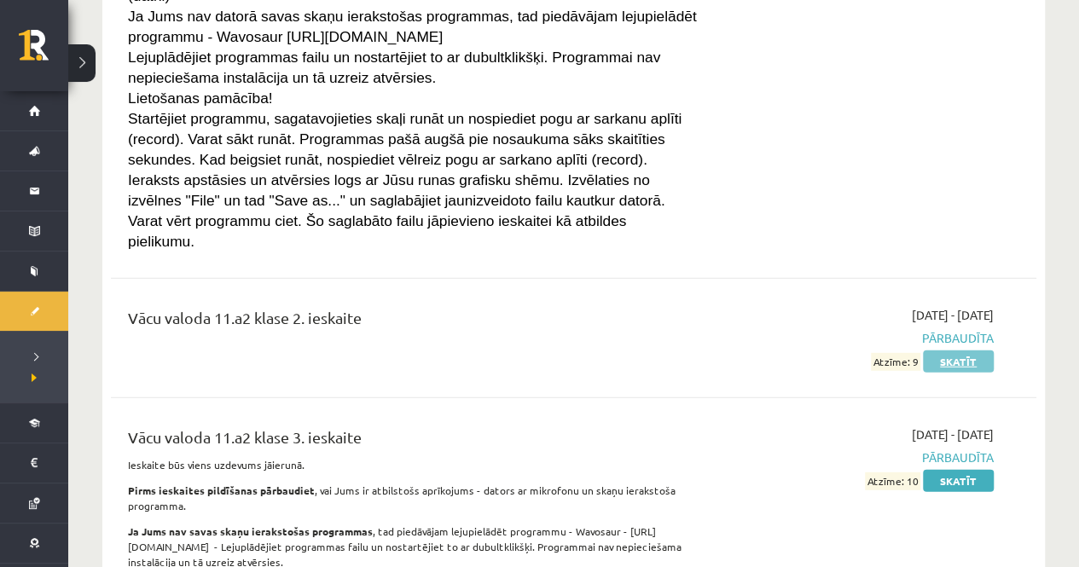
click at [931, 350] on link "Skatīt" at bounding box center [958, 361] width 71 height 22
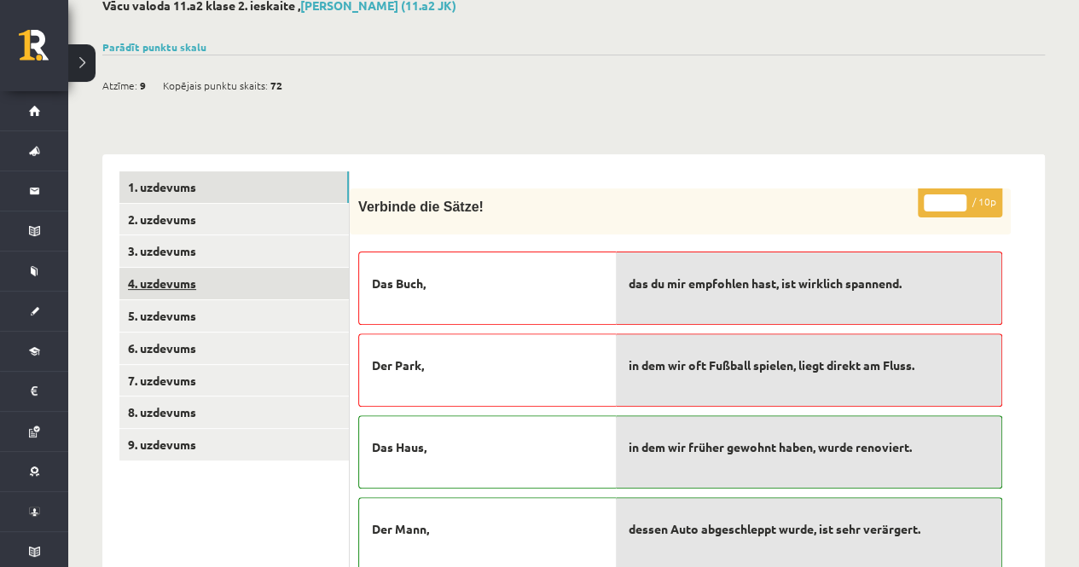
scroll to position [102, 0]
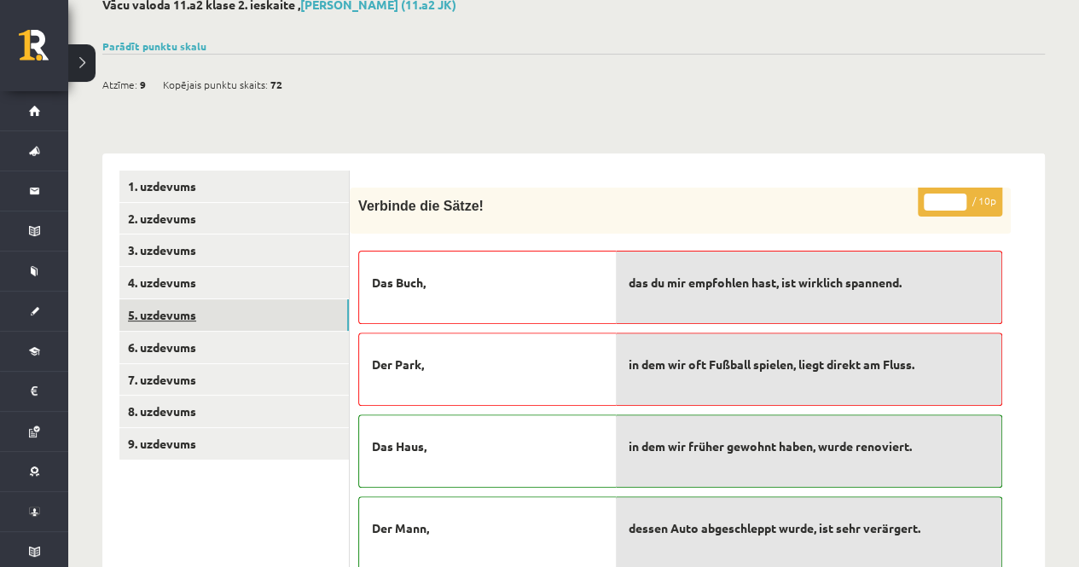
click at [170, 319] on link "5. uzdevums" at bounding box center [233, 315] width 229 height 32
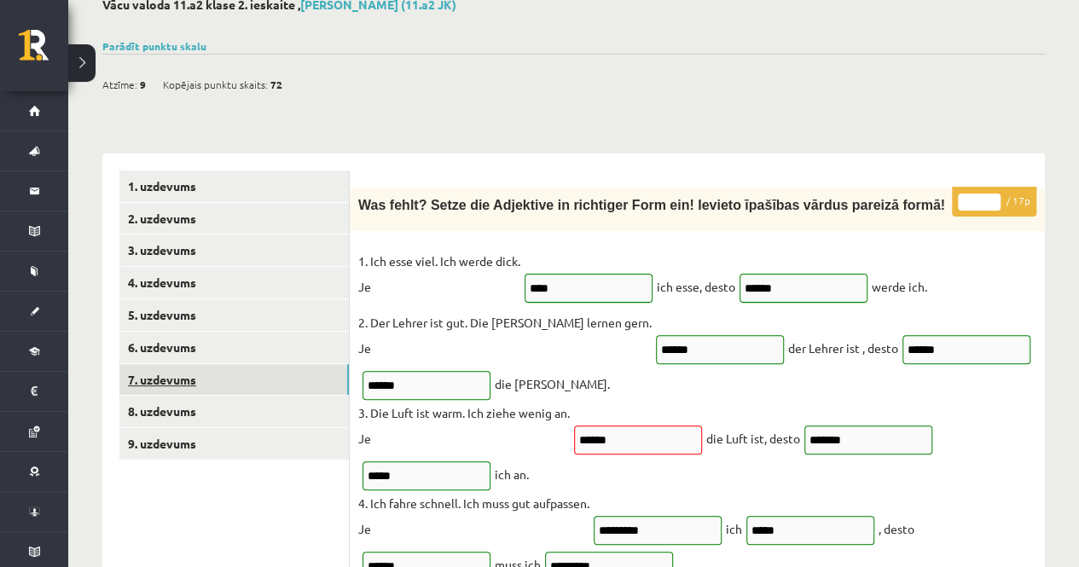
click at [200, 378] on link "7. uzdevums" at bounding box center [233, 380] width 229 height 32
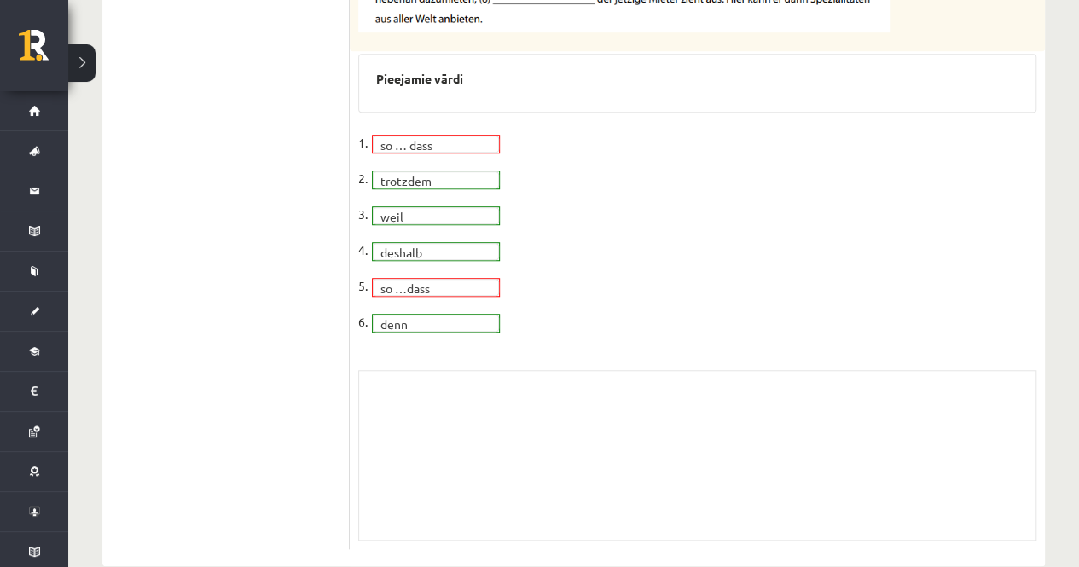
scroll to position [558, 0]
